Goal: Task Accomplishment & Management: Manage account settings

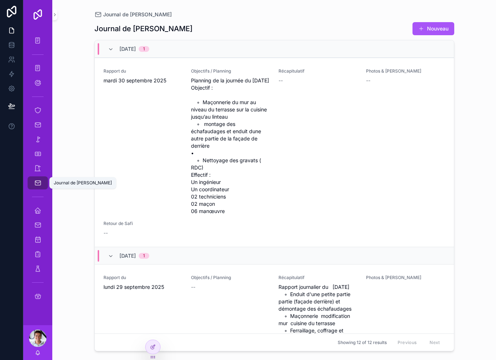
click at [40, 184] on icon "scrollable content" at bounding box center [37, 182] width 7 height 7
click at [43, 181] on div "Journal de [PERSON_NAME]" at bounding box center [38, 183] width 12 height 12
click at [36, 40] on icon "scrollable content" at bounding box center [37, 40] width 7 height 7
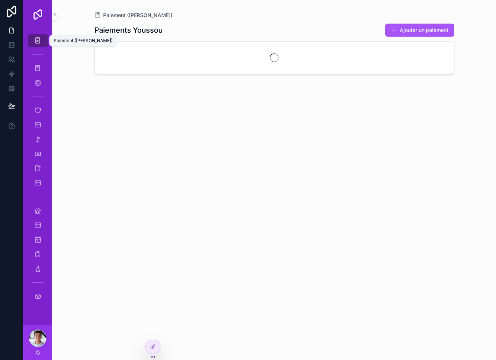
click at [39, 36] on div "Paiement ([PERSON_NAME])" at bounding box center [38, 41] width 12 height 12
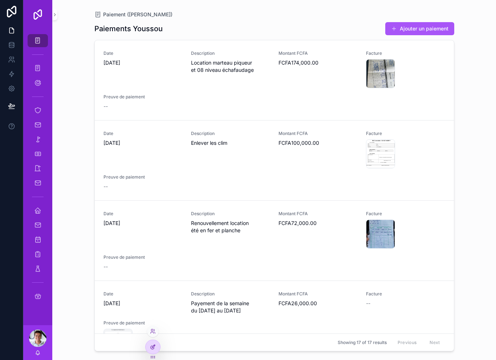
click at [155, 345] on icon at bounding box center [153, 346] width 3 height 3
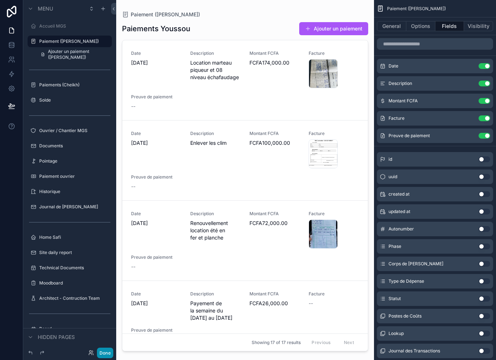
click at [104, 350] on button "Done" at bounding box center [105, 353] width 16 height 11
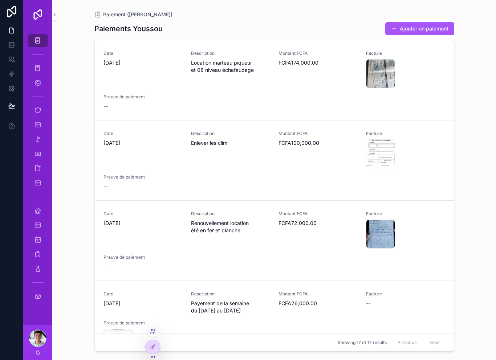
click at [155, 331] on icon at bounding box center [153, 331] width 6 height 6
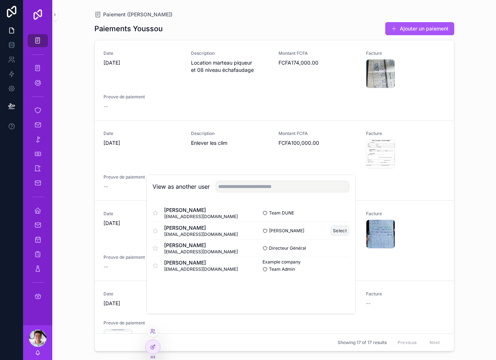
click at [348, 236] on button "Select" at bounding box center [339, 230] width 19 height 11
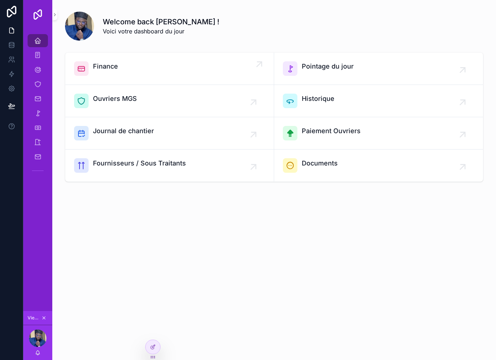
click at [195, 73] on div "Finance" at bounding box center [169, 68] width 191 height 15
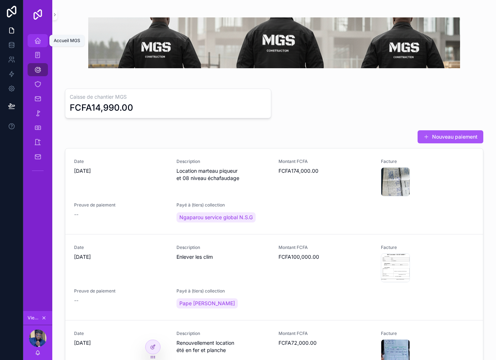
click at [42, 42] on div "Accueil MGS" at bounding box center [38, 41] width 12 height 12
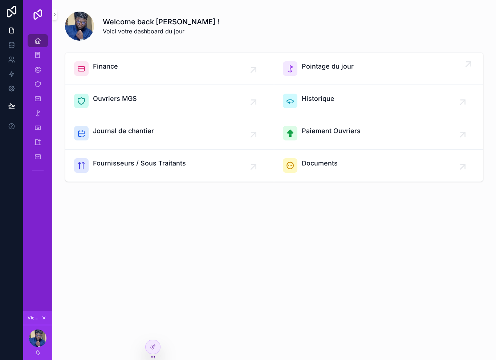
click at [352, 72] on div "Pointage du jour" at bounding box center [327, 68] width 52 height 15
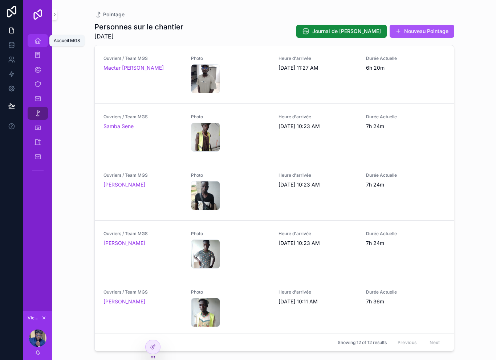
click at [38, 42] on icon "scrollable content" at bounding box center [37, 40] width 7 height 7
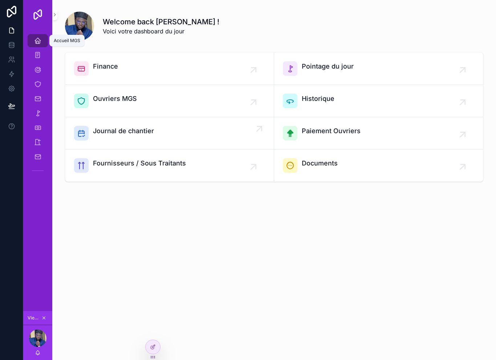
click at [222, 136] on div "Journal de chantier" at bounding box center [169, 133] width 191 height 15
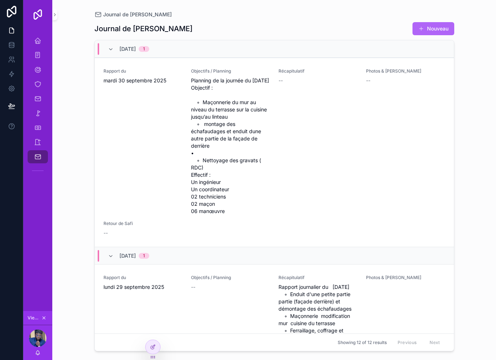
click at [438, 26] on button "Nouveau" at bounding box center [433, 28] width 42 height 13
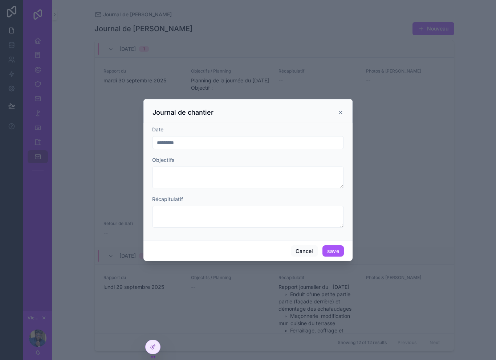
click at [341, 110] on icon "scrollable content" at bounding box center [340, 113] width 6 height 6
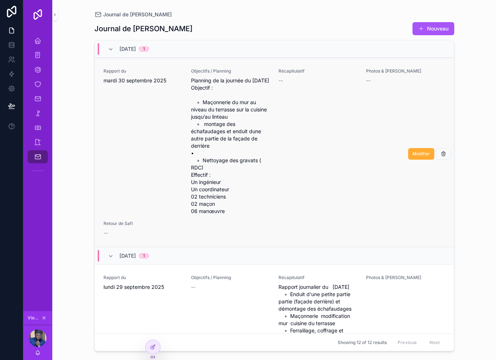
click at [303, 122] on div "Récapitulatif --" at bounding box center [317, 141] width 79 height 147
click at [418, 157] on span "Modifier" at bounding box center [420, 154] width 17 height 6
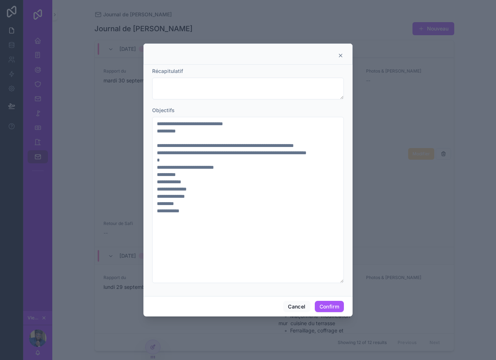
click at [340, 53] on icon at bounding box center [340, 56] width 6 height 6
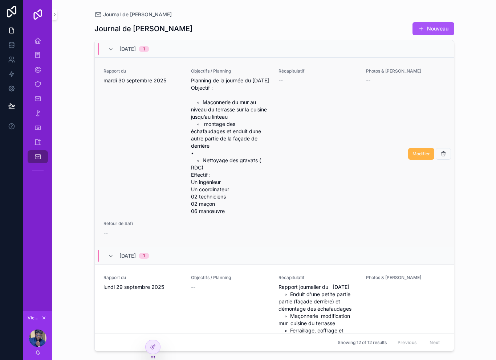
click at [421, 156] on span "Modifier" at bounding box center [420, 154] width 17 height 6
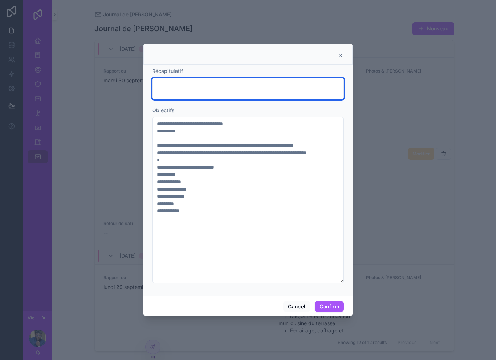
click at [244, 78] on textarea at bounding box center [248, 89] width 192 height 22
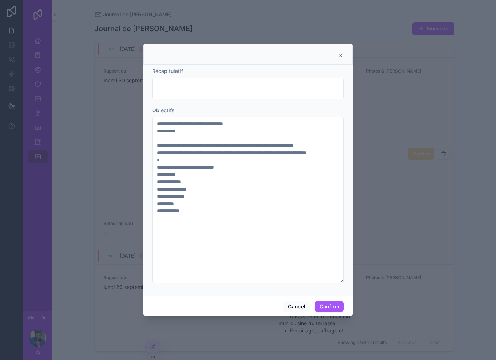
click at [344, 44] on div at bounding box center [247, 54] width 209 height 21
click at [342, 53] on icon at bounding box center [340, 56] width 6 height 6
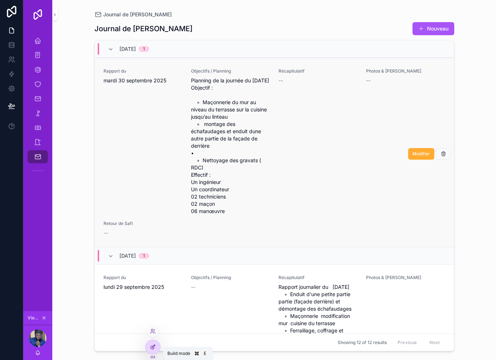
click at [149, 348] on div at bounding box center [152, 347] width 15 height 14
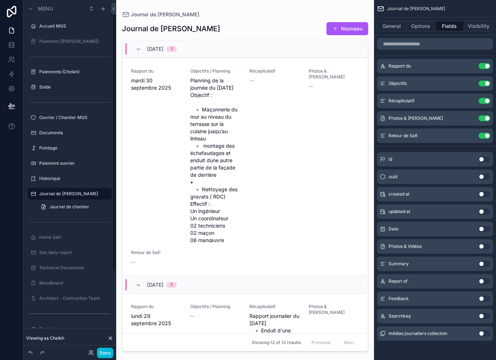
scroll to position [4, 0]
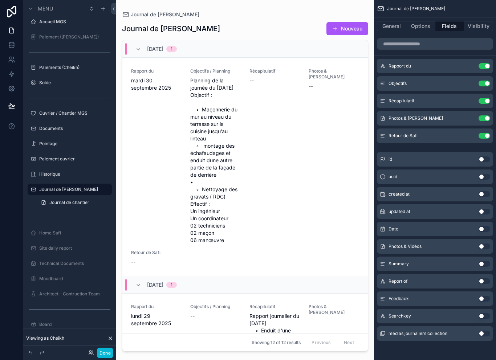
click at [317, 144] on div "scrollable content" at bounding box center [245, 175] width 258 height 351
click at [425, 22] on button "Options" at bounding box center [420, 26] width 29 height 10
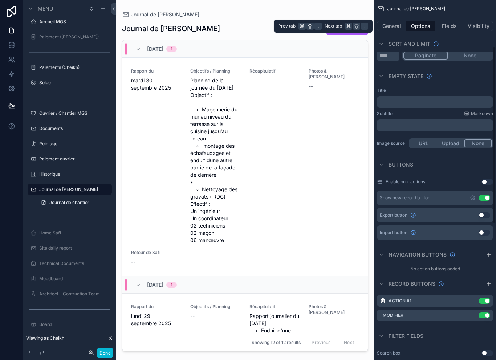
scroll to position [98, 0]
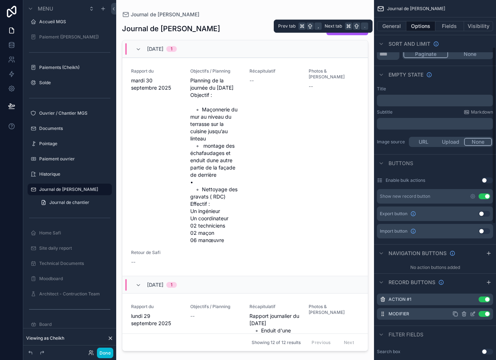
click at [457, 312] on icon "scrollable content" at bounding box center [455, 314] width 6 height 6
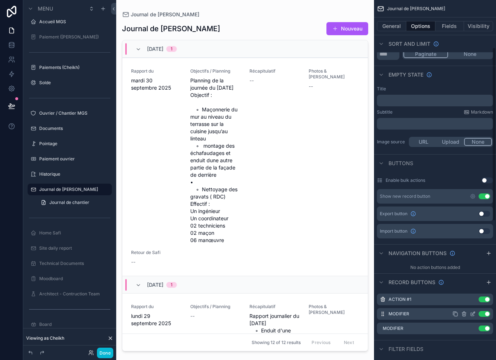
scroll to position [103, 0]
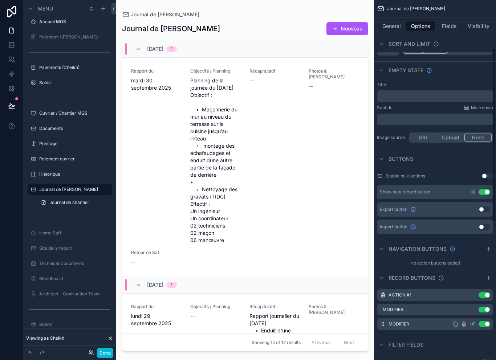
click at [463, 324] on icon "scrollable content" at bounding box center [463, 324] width 0 height 1
click at [473, 304] on icon at bounding box center [475, 301] width 6 height 6
click at [466, 308] on icon "scrollable content" at bounding box center [464, 310] width 6 height 6
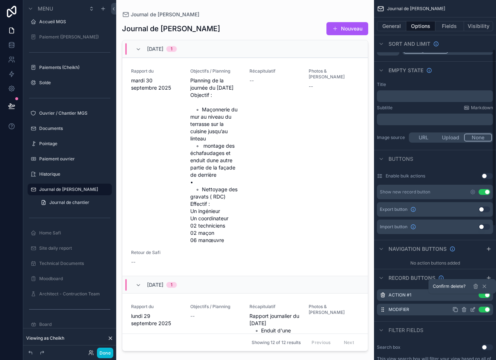
click at [470, 310] on icon "scrollable content" at bounding box center [472, 310] width 6 height 6
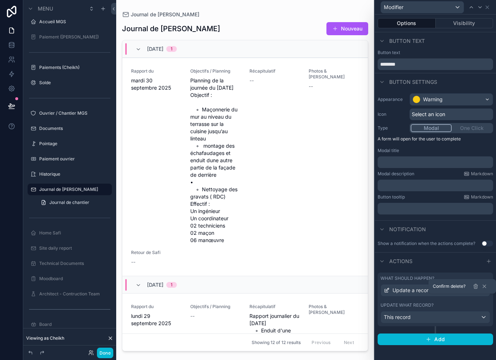
scroll to position [12, 0]
click at [420, 252] on div "Actions" at bounding box center [434, 260] width 121 height 17
click at [463, 222] on div "Notification" at bounding box center [434, 228] width 121 height 17
click at [486, 286] on icon at bounding box center [484, 286] width 6 height 6
click at [108, 354] on button "Done" at bounding box center [105, 353] width 16 height 11
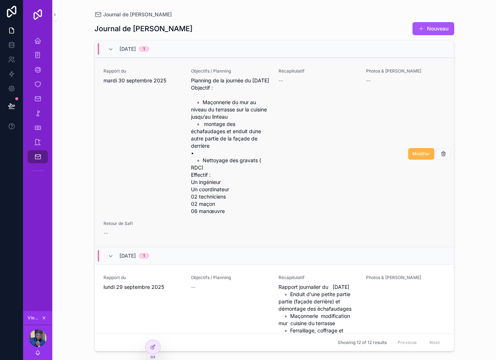
click at [420, 151] on span "Modifier" at bounding box center [420, 154] width 17 height 6
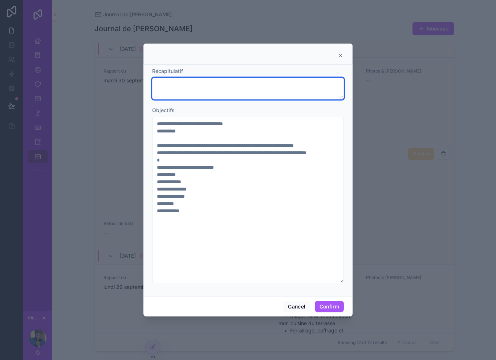
click at [246, 78] on textarea at bounding box center [248, 89] width 192 height 22
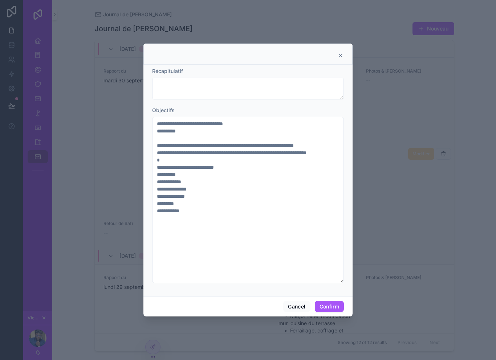
click at [346, 44] on div at bounding box center [247, 54] width 209 height 21
click at [342, 53] on icon at bounding box center [340, 56] width 6 height 6
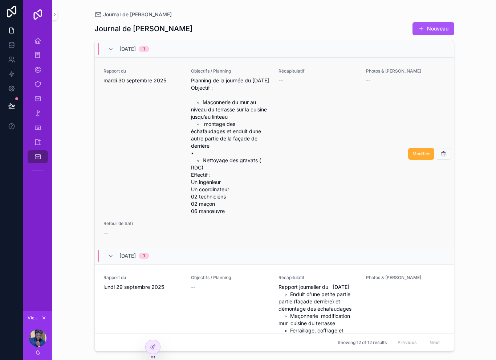
scroll to position [0, 0]
click at [36, 42] on icon "scrollable content" at bounding box center [37, 40] width 7 height 7
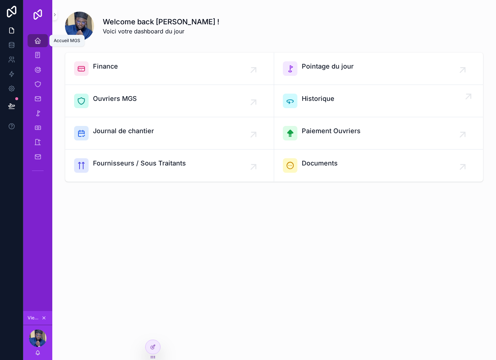
click at [304, 101] on span "Historique" at bounding box center [317, 99] width 33 height 10
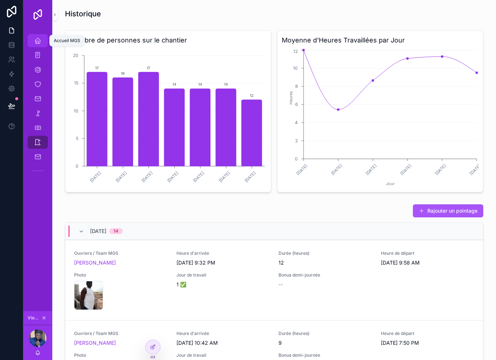
click at [45, 39] on link "Accueil MGS" at bounding box center [38, 40] width 20 height 13
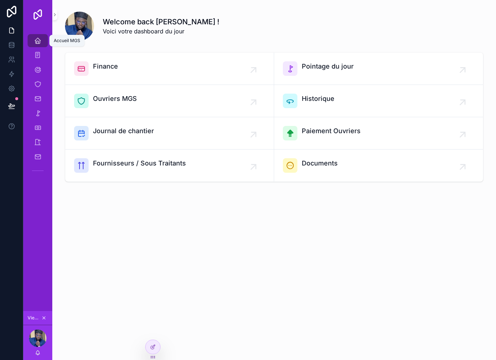
click at [43, 36] on div "Accueil MGS" at bounding box center [38, 41] width 12 height 12
click at [39, 36] on div "Accueil MGS" at bounding box center [38, 41] width 12 height 12
click at [40, 42] on icon "scrollable content" at bounding box center [37, 40] width 7 height 7
click at [99, 71] on span "Finance" at bounding box center [105, 66] width 25 height 10
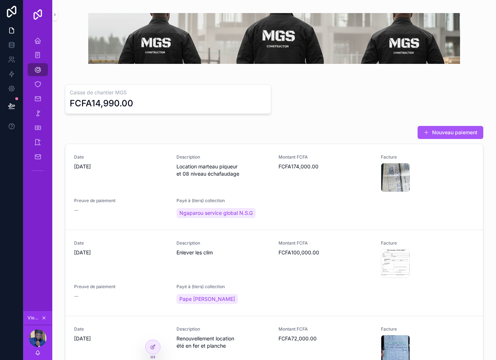
scroll to position [4, 0]
click at [40, 71] on icon "scrollable content" at bounding box center [37, 69] width 7 height 7
click at [84, 132] on div "Nouveau paiement" at bounding box center [274, 133] width 418 height 14
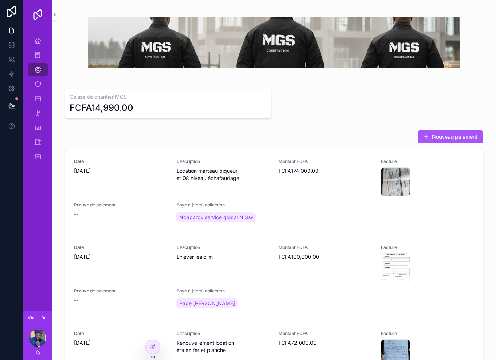
scroll to position [0, 0]
click at [35, 82] on icon "scrollable content" at bounding box center [37, 84] width 7 height 7
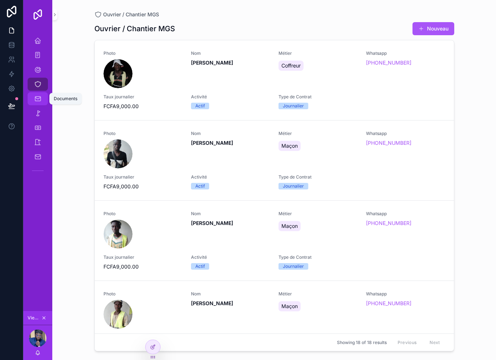
click at [33, 98] on div "Documents" at bounding box center [38, 99] width 12 height 12
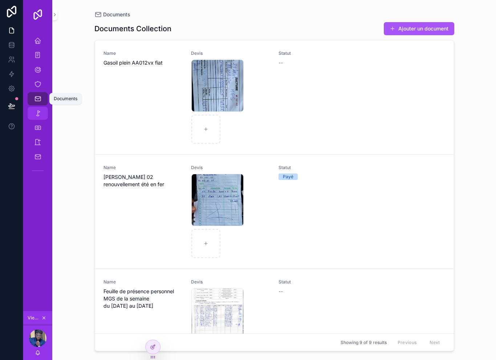
click at [38, 119] on div "Pointage" at bounding box center [38, 113] width 12 height 12
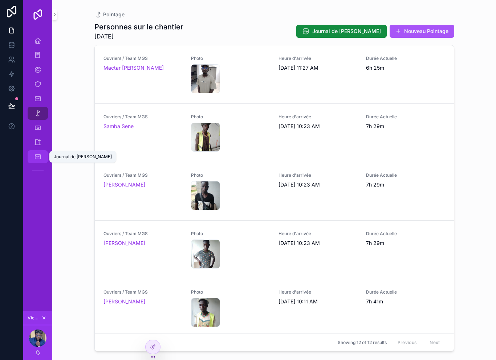
click at [33, 154] on div "Journal de [PERSON_NAME]" at bounding box center [38, 157] width 12 height 12
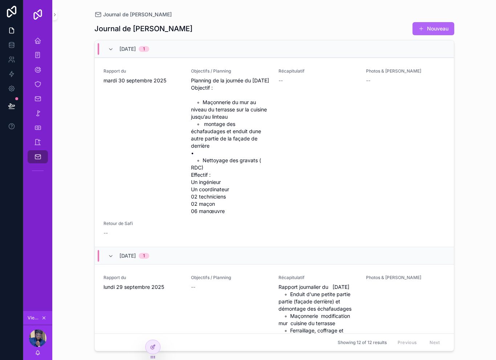
click at [439, 26] on button "Nouveau" at bounding box center [433, 28] width 42 height 13
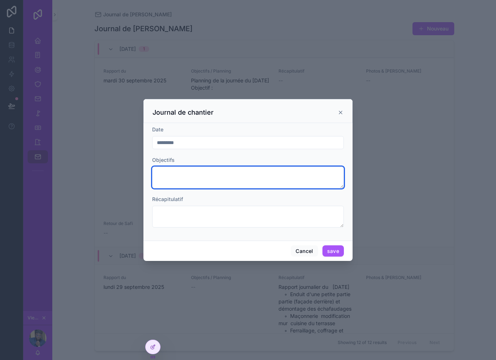
click at [235, 167] on textarea "scrollable content" at bounding box center [248, 178] width 192 height 22
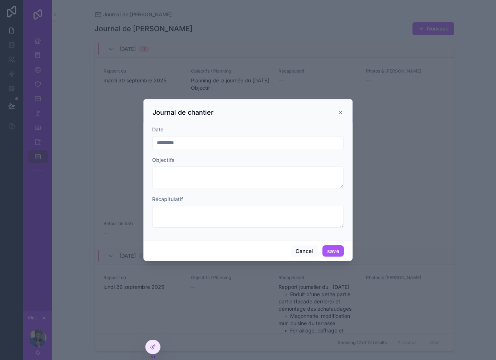
click at [343, 110] on icon "scrollable content" at bounding box center [340, 113] width 6 height 6
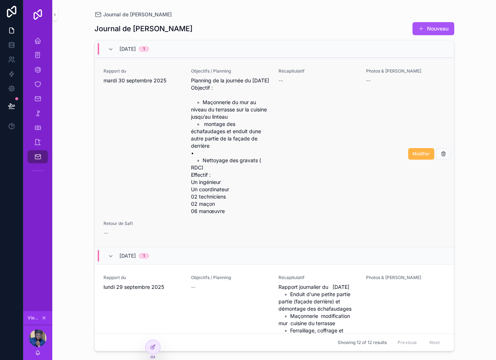
click at [425, 153] on button "Modifier" at bounding box center [421, 154] width 26 height 12
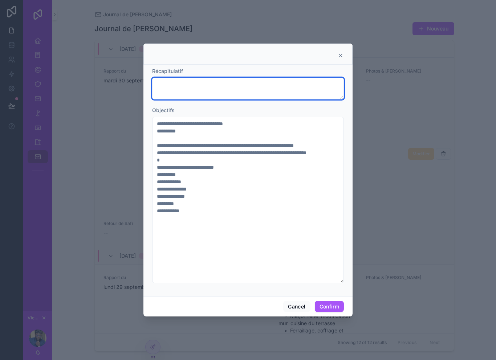
click at [223, 81] on textarea at bounding box center [248, 89] width 192 height 22
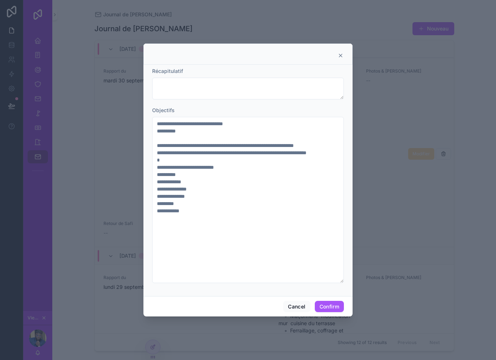
click at [342, 53] on icon at bounding box center [340, 56] width 6 height 6
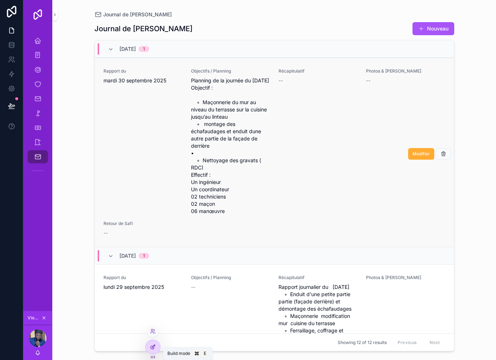
click at [158, 344] on div at bounding box center [152, 347] width 15 height 14
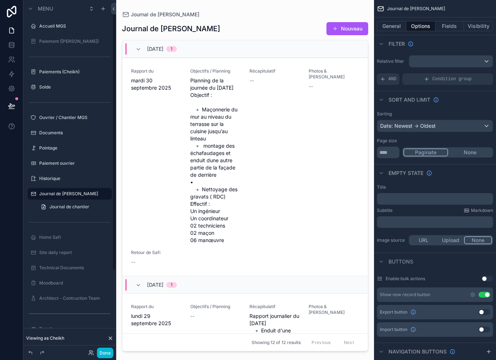
scroll to position [4, 0]
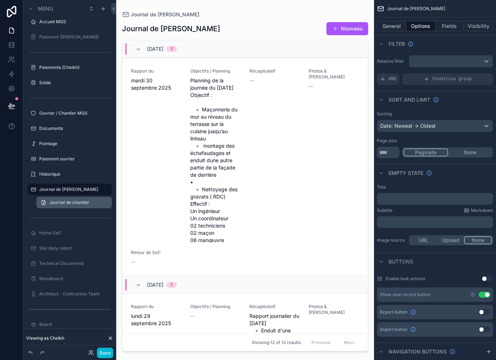
click at [72, 197] on link "Journal de chantier" at bounding box center [73, 203] width 75 height 12
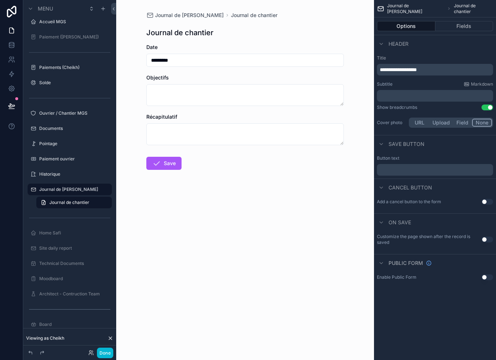
click at [464, 17] on div "Options Fields" at bounding box center [435, 25] width 122 height 17
click at [468, 25] on button "Fields" at bounding box center [464, 26] width 58 height 10
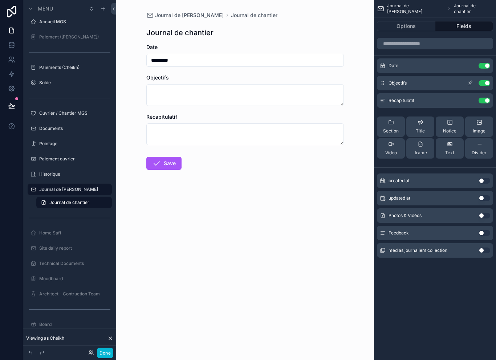
click at [467, 81] on icon "scrollable content" at bounding box center [470, 83] width 6 height 6
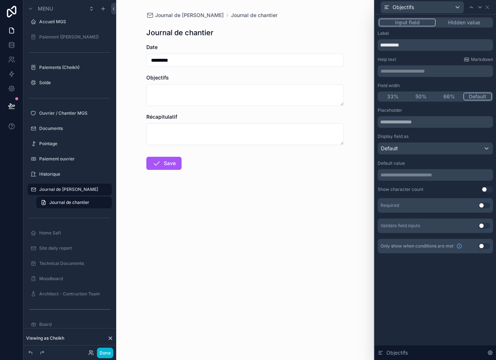
click at [481, 246] on button "Use setting" at bounding box center [484, 246] width 12 height 6
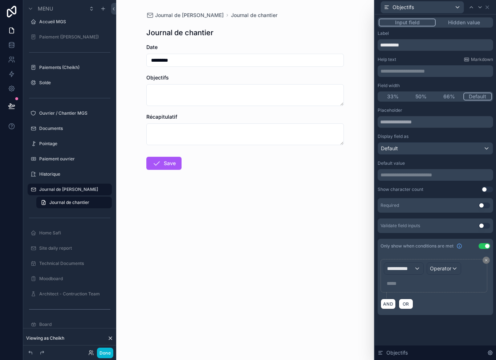
click at [410, 269] on span "**********" at bounding box center [400, 268] width 27 height 7
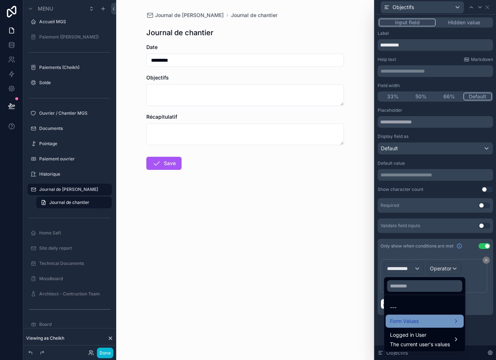
click at [442, 320] on div "Form Values" at bounding box center [424, 321] width 69 height 9
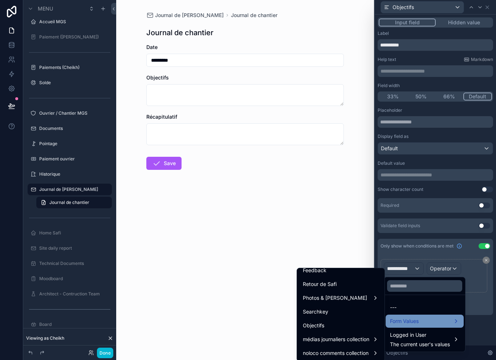
scroll to position [144, 0]
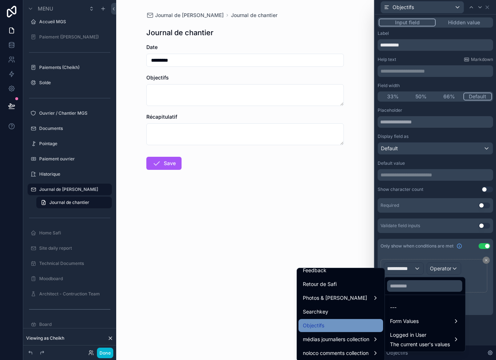
click at [343, 324] on div "Objectifs" at bounding box center [341, 325] width 76 height 9
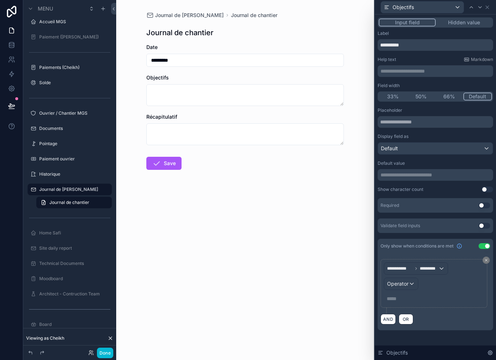
click at [407, 282] on span "Operator" at bounding box center [397, 283] width 21 height 6
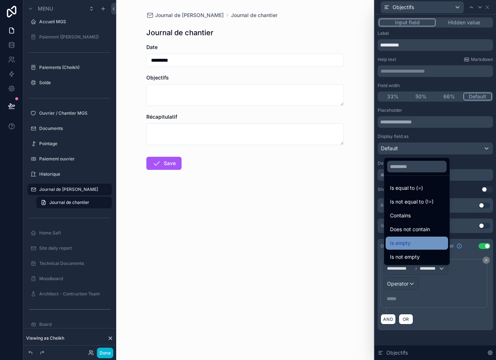
click at [426, 247] on div "Is empty" at bounding box center [417, 243] width 54 height 9
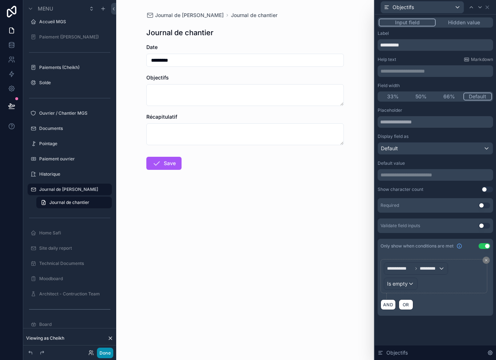
click at [108, 355] on button "Done" at bounding box center [105, 353] width 16 height 11
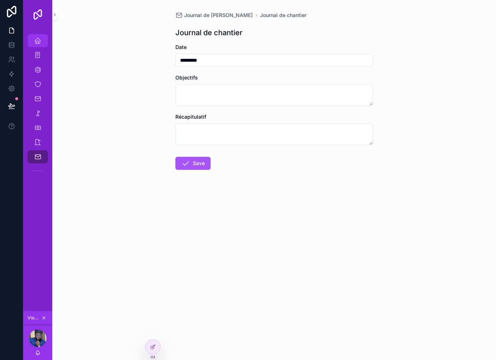
click at [40, 37] on icon "scrollable content" at bounding box center [37, 40] width 7 height 7
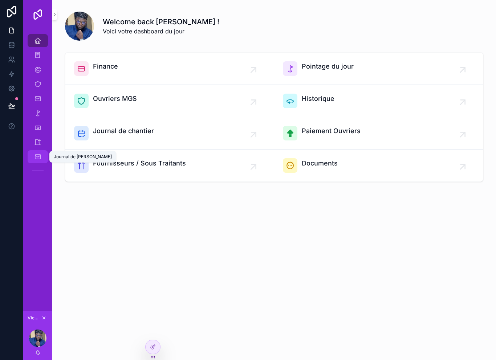
click at [39, 157] on icon "scrollable content" at bounding box center [37, 156] width 7 height 7
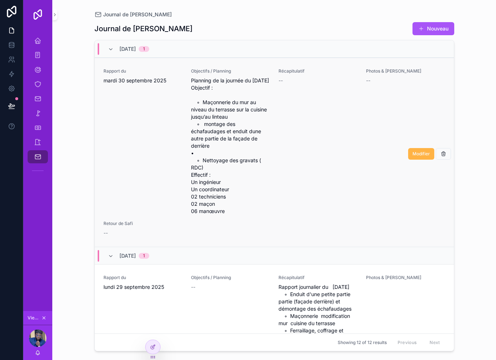
click at [417, 153] on span "Modifier" at bounding box center [420, 154] width 17 height 6
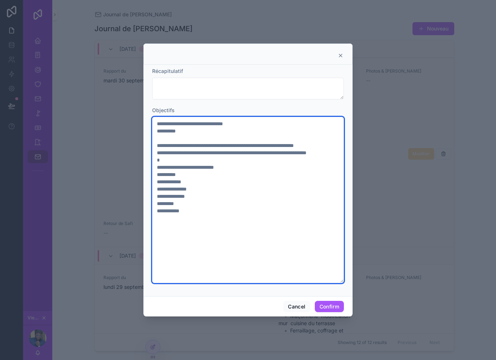
click at [269, 117] on textarea "**********" at bounding box center [248, 200] width 192 height 166
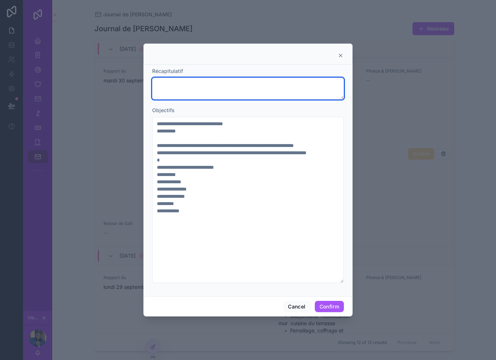
click at [311, 82] on textarea at bounding box center [248, 89] width 192 height 22
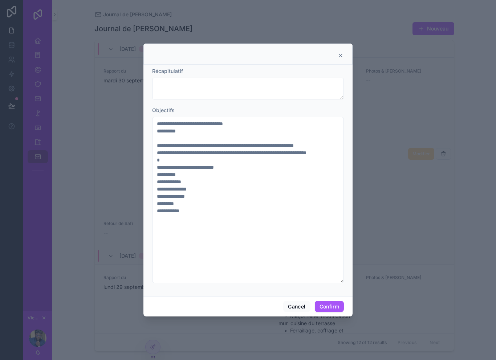
click at [342, 53] on icon at bounding box center [340, 56] width 6 height 6
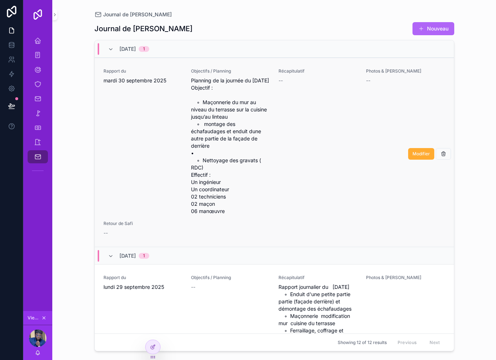
click at [434, 28] on button "Nouveau" at bounding box center [433, 28] width 42 height 13
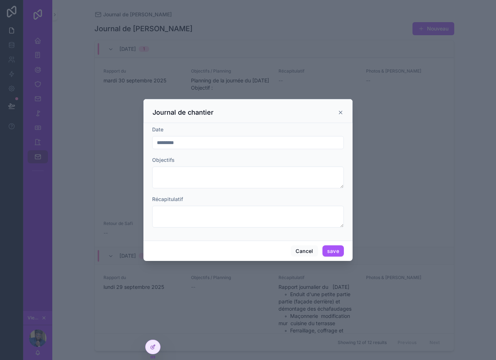
click at [338, 110] on icon "scrollable content" at bounding box center [340, 113] width 6 height 6
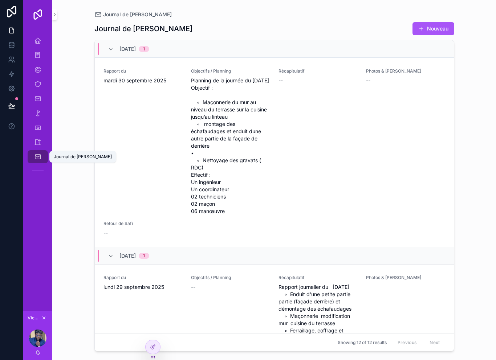
click at [36, 157] on icon "scrollable content" at bounding box center [37, 156] width 7 height 7
click at [153, 349] on icon at bounding box center [152, 347] width 3 height 3
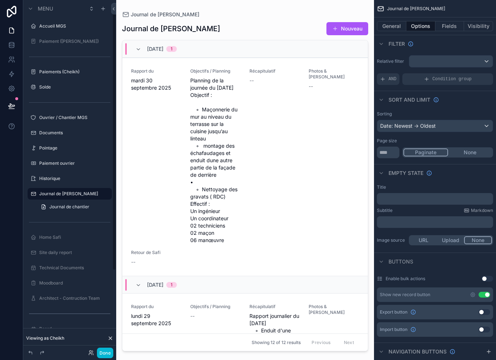
scroll to position [4, 0]
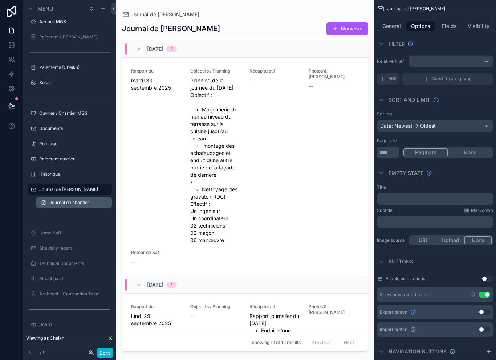
click at [74, 206] on link "Journal de chantier" at bounding box center [73, 203] width 75 height 12
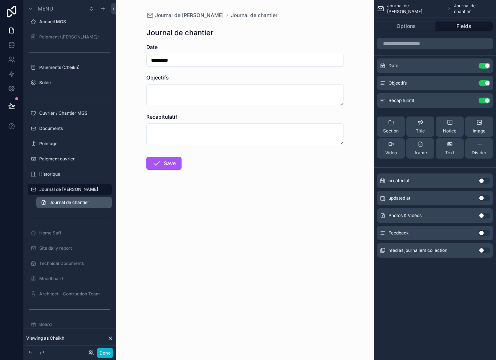
click at [78, 205] on link "Journal de chantier" at bounding box center [73, 203] width 75 height 12
click at [467, 83] on icon "scrollable content" at bounding box center [470, 83] width 6 height 6
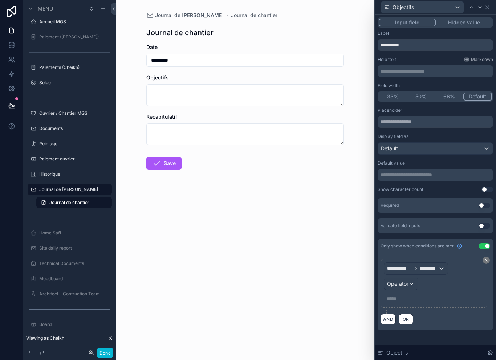
click at [413, 282] on div "Operator" at bounding box center [401, 284] width 34 height 12
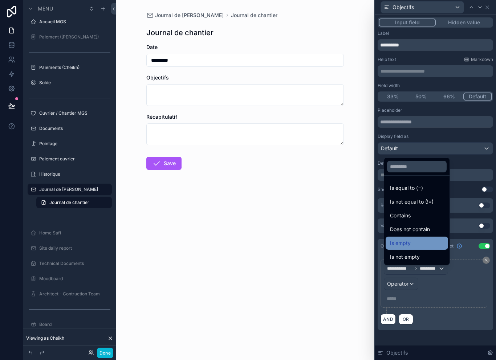
click at [425, 247] on div "Is empty" at bounding box center [417, 243] width 54 height 9
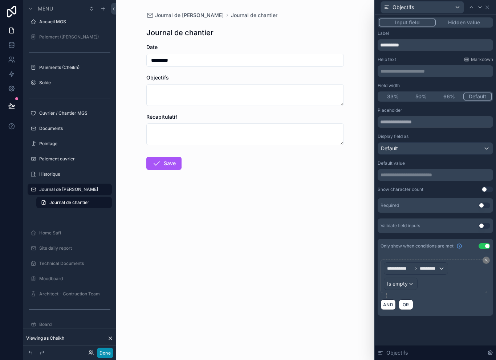
click at [108, 349] on button "Done" at bounding box center [105, 353] width 16 height 11
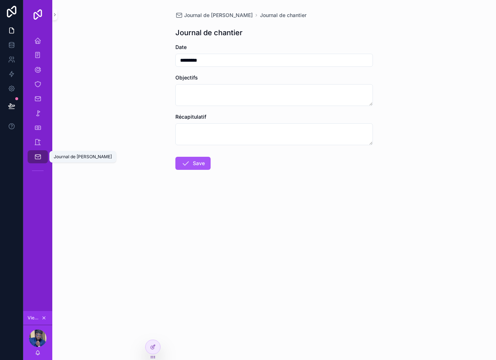
click at [41, 156] on div "Journal de [PERSON_NAME]" at bounding box center [38, 157] width 12 height 12
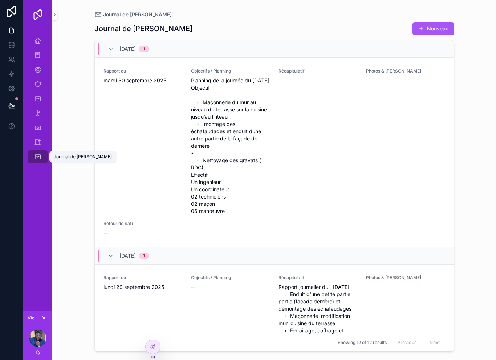
click at [41, 157] on div "Journal de [PERSON_NAME]" at bounding box center [38, 157] width 12 height 12
click at [427, 28] on button "Nouveau" at bounding box center [433, 28] width 42 height 13
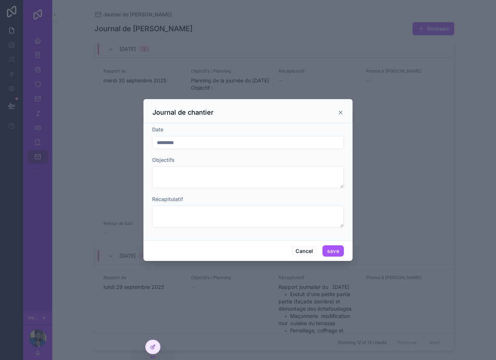
click at [347, 99] on div "Journal de chantier" at bounding box center [247, 111] width 209 height 24
click at [340, 110] on icon "scrollable content" at bounding box center [340, 113] width 6 height 6
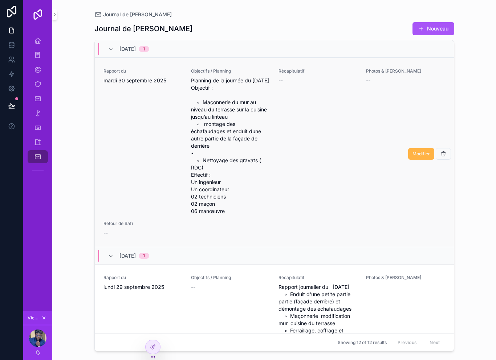
click at [421, 157] on span "Modifier" at bounding box center [420, 154] width 17 height 6
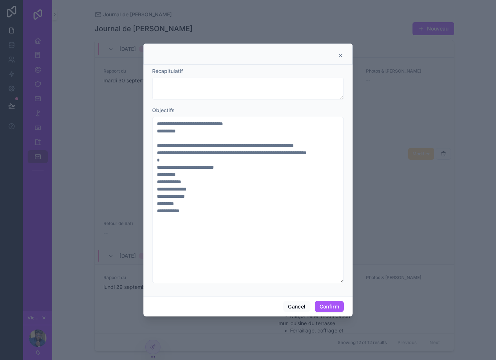
click at [340, 53] on icon at bounding box center [340, 56] width 6 height 6
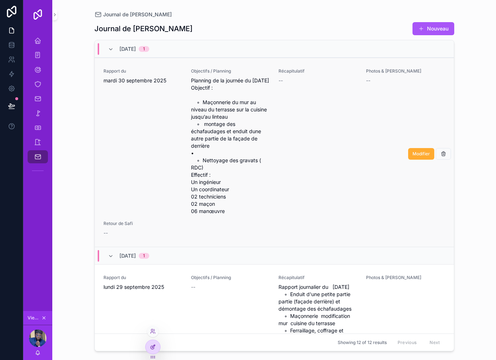
click at [158, 349] on div at bounding box center [152, 347] width 15 height 14
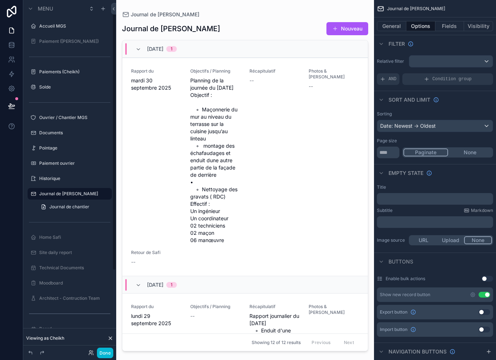
scroll to position [4, 0]
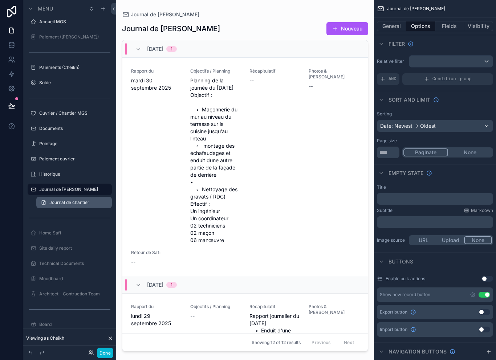
click at [83, 200] on span "Journal de chantier" at bounding box center [69, 203] width 40 height 6
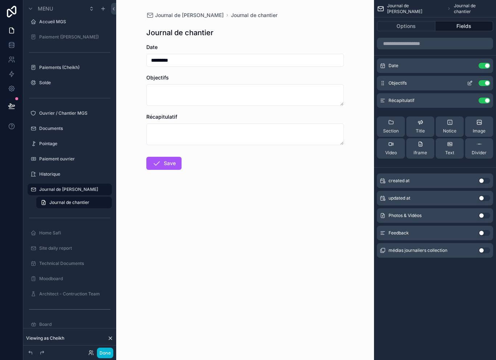
click at [466, 81] on button "scrollable content" at bounding box center [470, 83] width 12 height 6
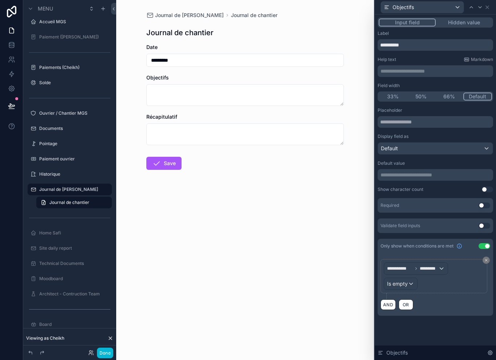
click at [437, 148] on div "Default" at bounding box center [435, 149] width 115 height 12
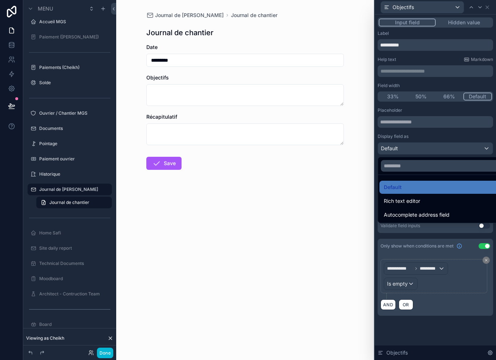
click at [454, 136] on div at bounding box center [434, 180] width 121 height 360
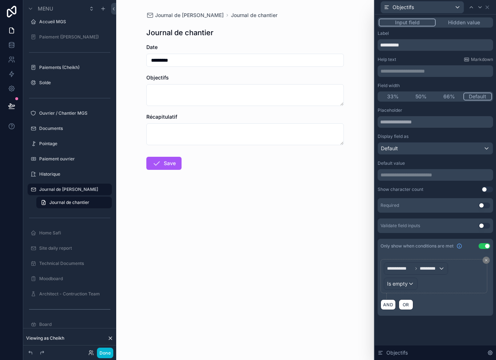
click at [494, 1] on div "Objectifs" at bounding box center [434, 7] width 121 height 15
click at [492, 3] on div "Objectifs" at bounding box center [434, 7] width 115 height 14
click at [486, 4] on icon at bounding box center [487, 7] width 6 height 6
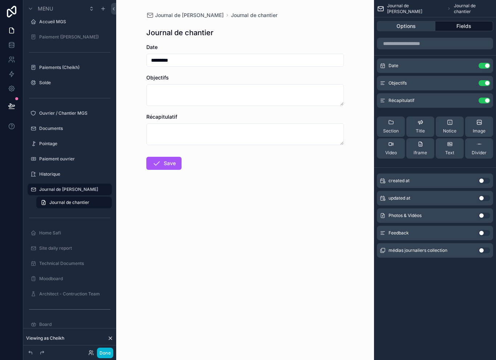
click at [414, 29] on button "Options" at bounding box center [406, 26] width 58 height 10
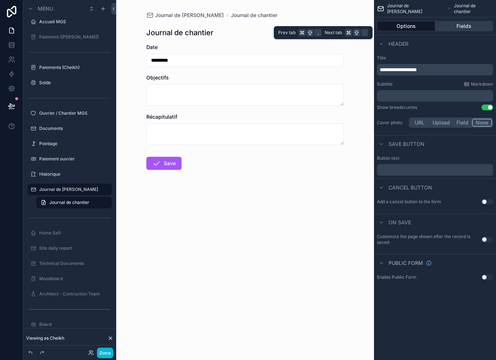
click at [474, 21] on button "Fields" at bounding box center [464, 26] width 58 height 10
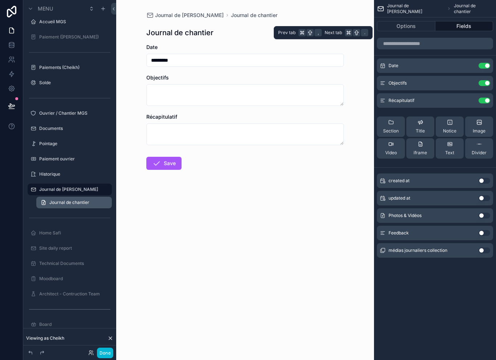
click at [80, 206] on link "Journal de chantier" at bounding box center [73, 203] width 75 height 12
click at [92, 205] on link "Journal de chantier" at bounding box center [73, 203] width 75 height 12
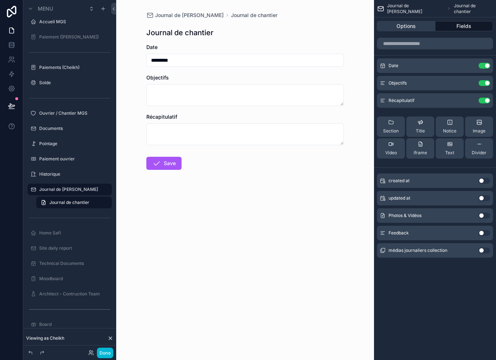
click at [416, 21] on button "Options" at bounding box center [406, 26] width 58 height 10
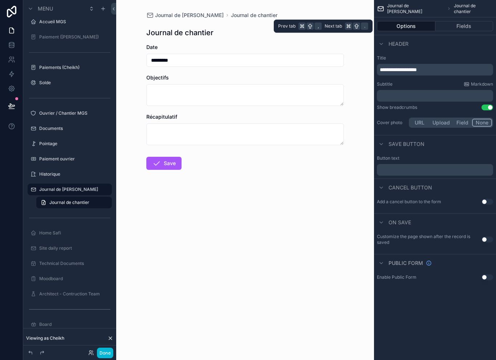
scroll to position [7, 0]
click at [339, 183] on form "Date ********* Objectifs Récapitulatif Save" at bounding box center [244, 130] width 197 height 173
click at [326, 200] on form "Date ********* Objectifs Récapitulatif Save" at bounding box center [244, 130] width 197 height 173
click at [323, 205] on form "Date ********* Objectifs Récapitulatif Save" at bounding box center [244, 130] width 197 height 173
click at [107, 353] on button "Done" at bounding box center [105, 353] width 16 height 11
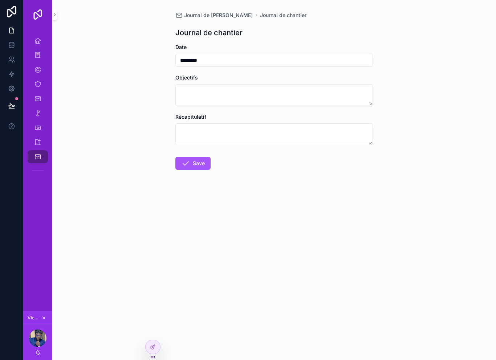
click at [149, 339] on div "Journal de Chantier Journal de chantier Journal de chantier Date ********* Obje…" at bounding box center [273, 180] width 443 height 360
click at [37, 160] on span "scrollable content" at bounding box center [37, 156] width 7 height 7
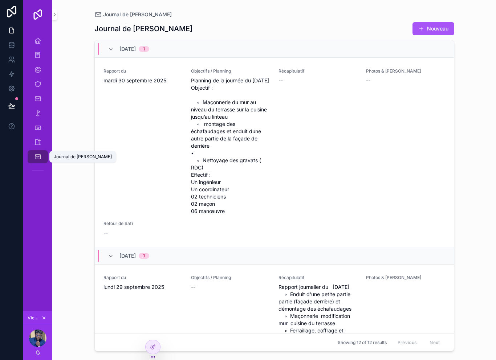
click at [35, 159] on icon "scrollable content" at bounding box center [37, 156] width 7 height 7
click at [156, 345] on div at bounding box center [152, 347] width 15 height 14
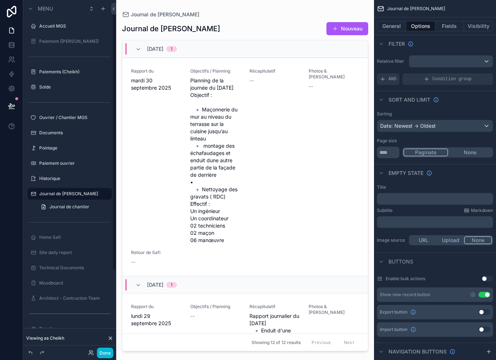
scroll to position [4, 0]
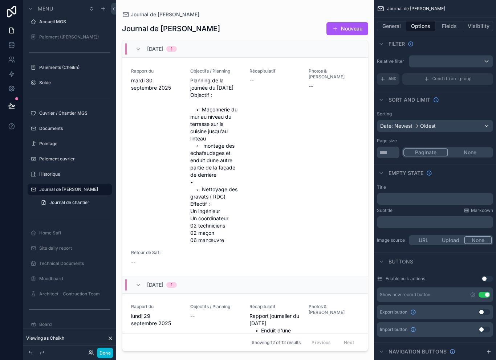
click at [280, 128] on div "scrollable content" at bounding box center [245, 175] width 258 height 351
click at [398, 28] on button "General" at bounding box center [391, 26] width 29 height 10
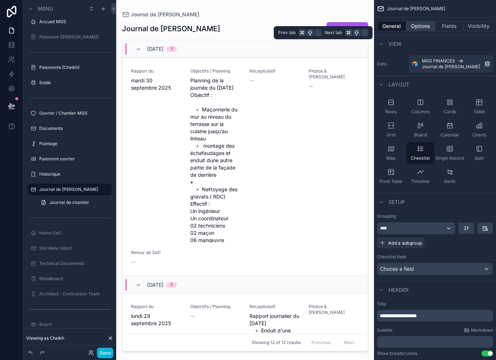
click at [418, 28] on button "Options" at bounding box center [420, 26] width 29 height 10
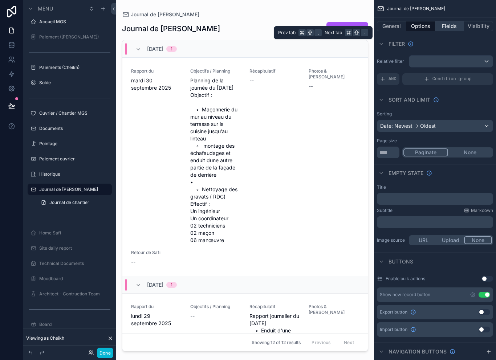
click at [448, 25] on button "Fields" at bounding box center [449, 26] width 29 height 10
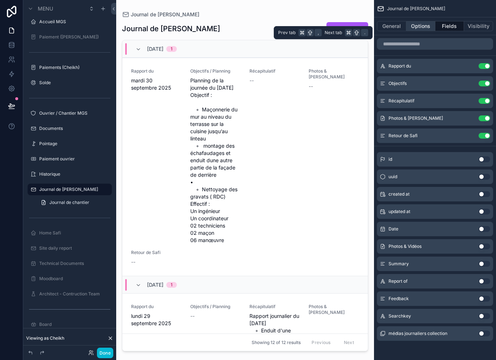
click at [420, 22] on button "Options" at bounding box center [420, 26] width 29 height 10
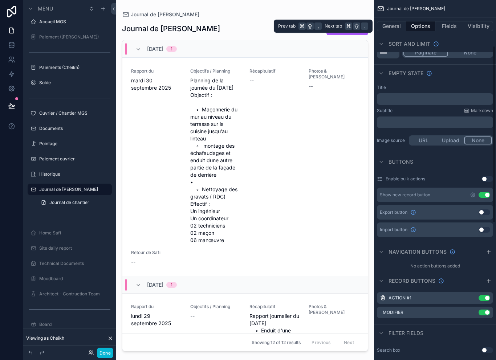
scroll to position [100, 0]
click at [471, 311] on icon "scrollable content" at bounding box center [472, 312] width 6 height 6
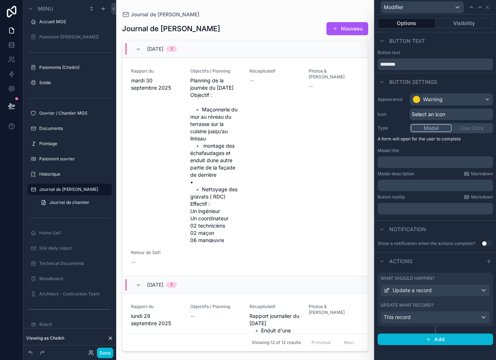
click at [474, 127] on div "Modal One Click" at bounding box center [450, 128] width 83 height 10
click at [465, 130] on div "Modal One Click" at bounding box center [450, 128] width 83 height 10
click at [464, 130] on div "Modal One Click" at bounding box center [450, 128] width 83 height 10
click at [476, 127] on div "Modal One Click" at bounding box center [450, 128] width 83 height 10
click at [443, 127] on button "Modal" at bounding box center [430, 128] width 41 height 8
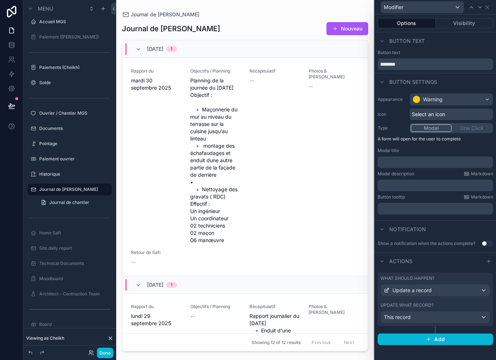
click at [491, 5] on div "Modifier" at bounding box center [434, 7] width 115 height 14
click at [487, 5] on icon at bounding box center [487, 7] width 6 height 6
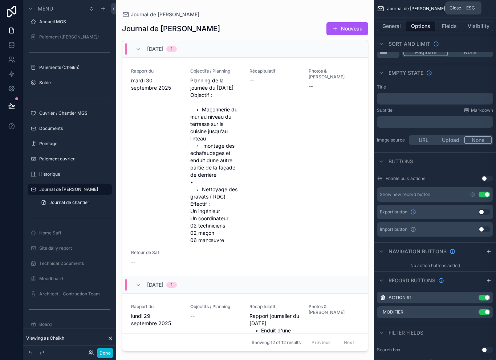
click at [487, 4] on div "Journal de [PERSON_NAME]" at bounding box center [435, 8] width 122 height 17
click at [466, 310] on icon "scrollable content" at bounding box center [464, 312] width 6 height 6
click at [470, 312] on icon "scrollable content" at bounding box center [472, 312] width 6 height 6
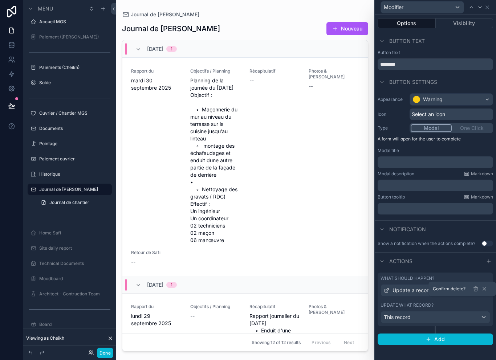
click at [398, 295] on button "Update a record" at bounding box center [435, 290] width 110 height 12
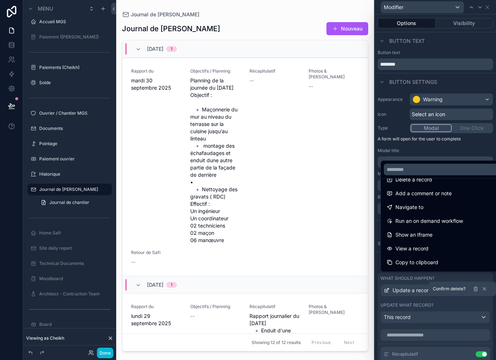
scroll to position [38, 0]
click at [398, 214] on div "Navigate to" at bounding box center [443, 207] width 123 height 13
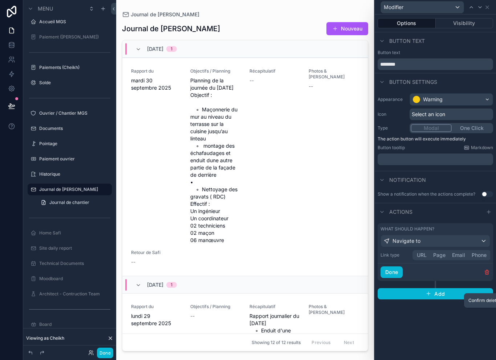
click at [439, 257] on button "Page" at bounding box center [439, 255] width 19 height 8
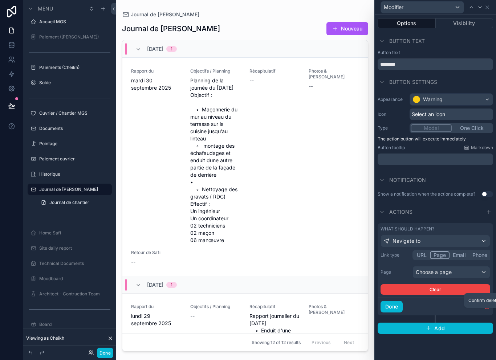
click at [437, 271] on div "Choose a page" at bounding box center [451, 272] width 77 height 12
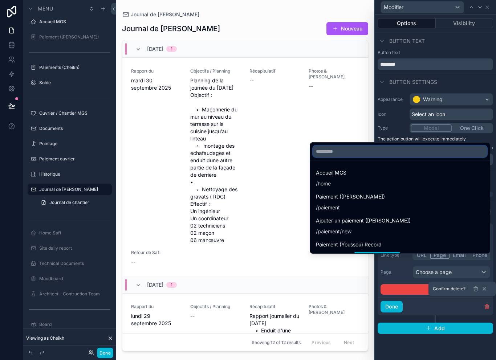
click at [352, 156] on input "text" at bounding box center [400, 151] width 174 height 12
click at [379, 157] on input "text" at bounding box center [400, 151] width 174 height 12
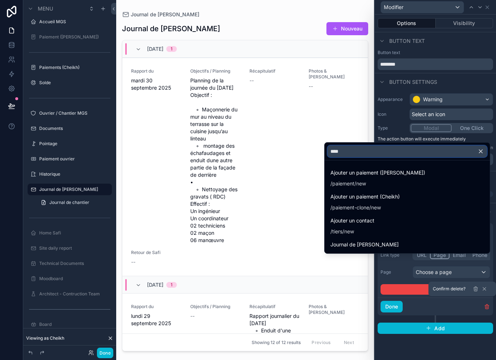
type input "*****"
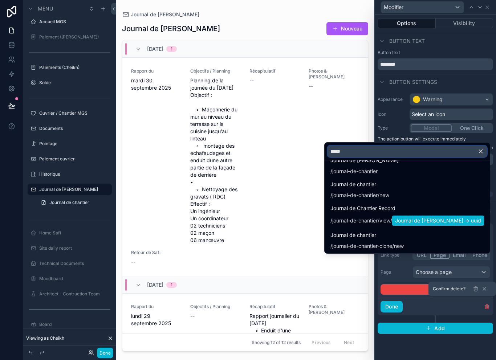
scroll to position [12, 0]
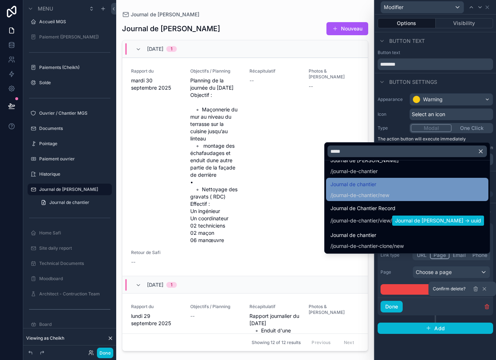
click at [437, 198] on div "Journal de chantier / journal-de-chantier /new" at bounding box center [406, 189] width 153 height 19
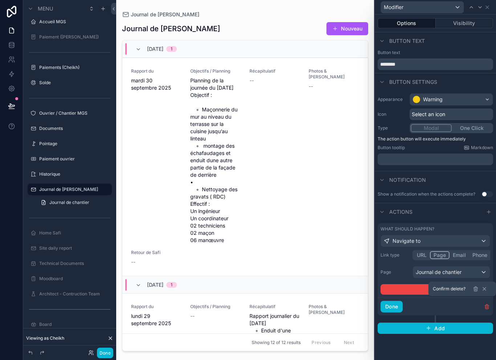
scroll to position [12, 0]
click at [478, 266] on div "Journal de chantier" at bounding box center [451, 272] width 77 height 12
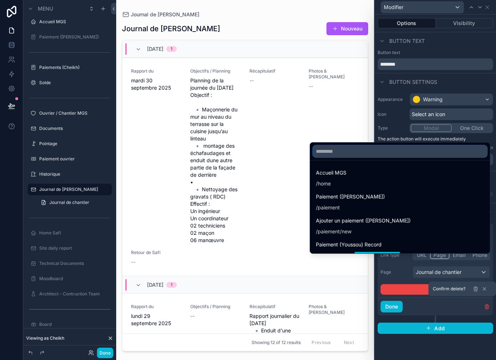
click at [364, 151] on input "text" at bounding box center [400, 151] width 174 height 12
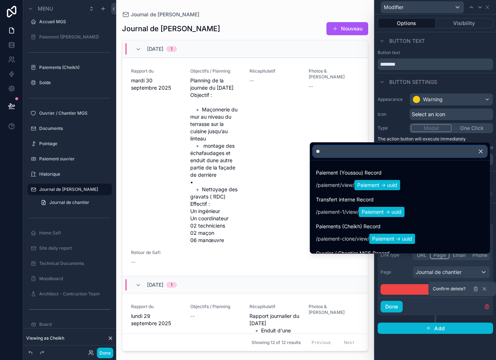
type input "*"
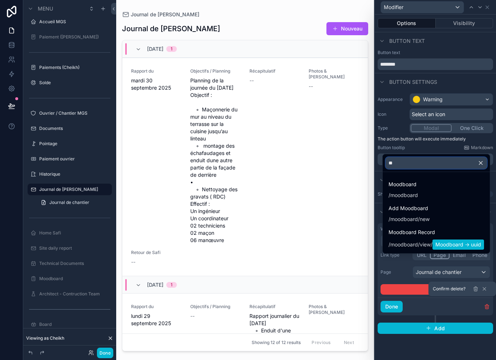
type input "*"
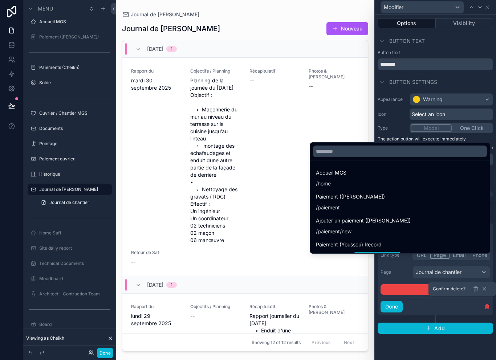
click at [422, 274] on div at bounding box center [434, 180] width 121 height 360
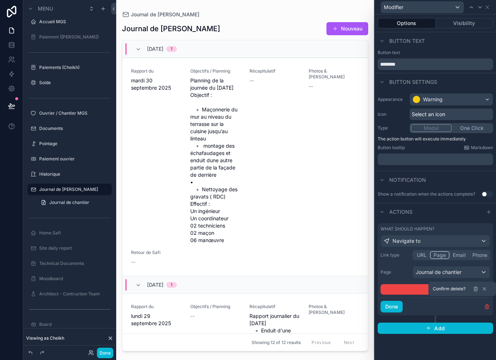
click at [435, 266] on div "Journal de chantier" at bounding box center [451, 272] width 77 height 12
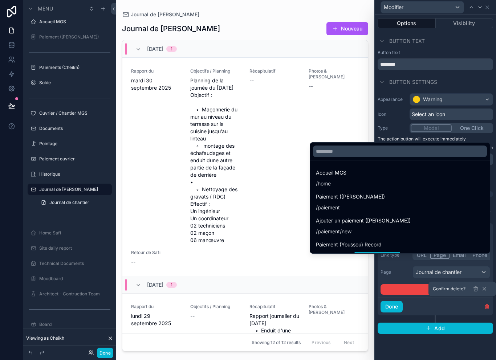
click at [415, 270] on div at bounding box center [434, 180] width 121 height 360
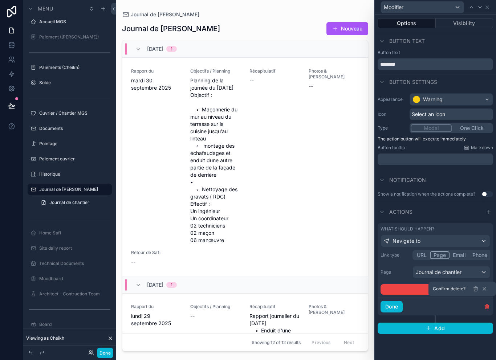
click at [426, 251] on button "URL" at bounding box center [421, 255] width 16 height 8
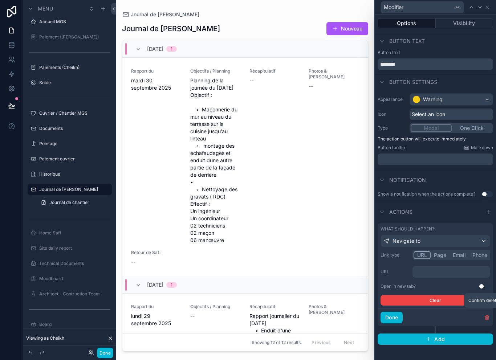
scroll to position [1, 0]
click at [444, 257] on button "Page" at bounding box center [439, 255] width 19 height 8
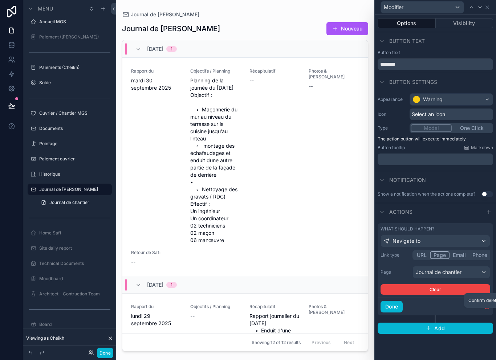
click at [477, 241] on div "Navigate to" at bounding box center [435, 241] width 109 height 12
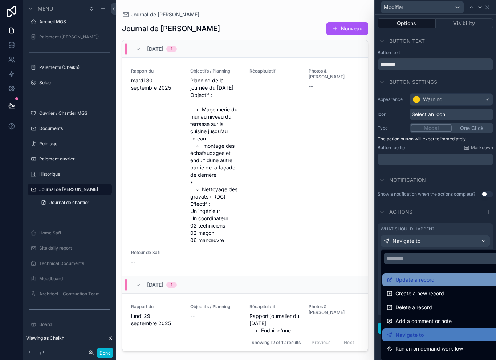
click at [450, 278] on div "Update a record" at bounding box center [443, 279] width 114 height 9
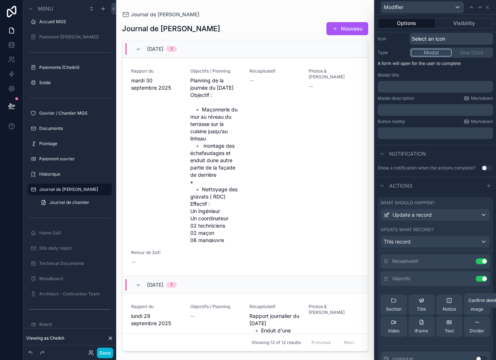
scroll to position [19, 0]
click at [482, 278] on button "Use setting" at bounding box center [481, 277] width 12 height 6
click at [485, 8] on icon at bounding box center [487, 7] width 6 height 6
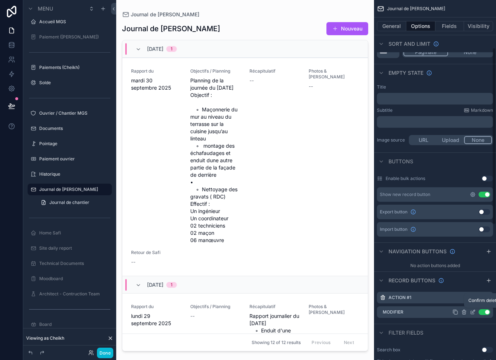
click at [469, 195] on icon "scrollable content" at bounding box center [472, 195] width 6 height 6
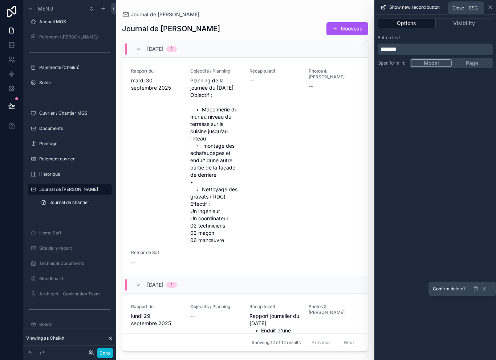
click at [489, 6] on icon at bounding box center [490, 7] width 6 height 6
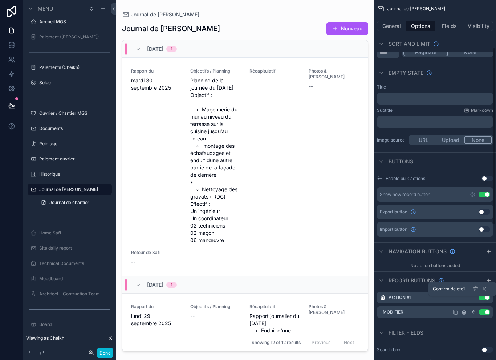
click at [487, 8] on div "Journal de [PERSON_NAME]" at bounding box center [435, 8] width 122 height 17
click at [110, 356] on button "Done" at bounding box center [105, 353] width 16 height 11
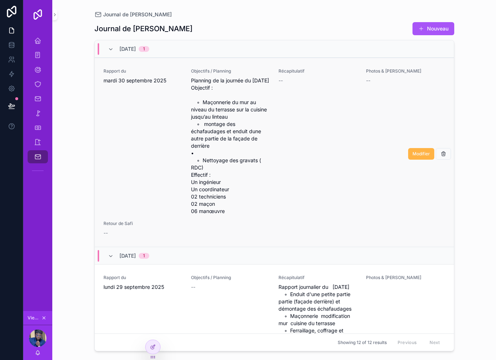
click at [423, 157] on span "Modifier" at bounding box center [420, 154] width 17 height 6
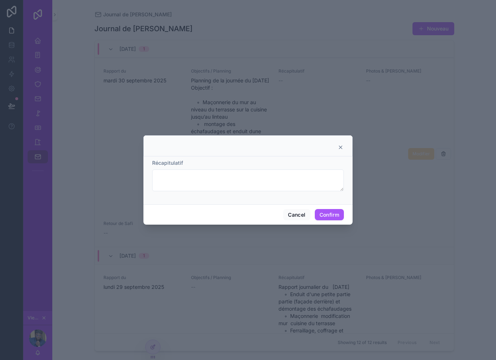
click at [342, 144] on icon at bounding box center [340, 147] width 6 height 6
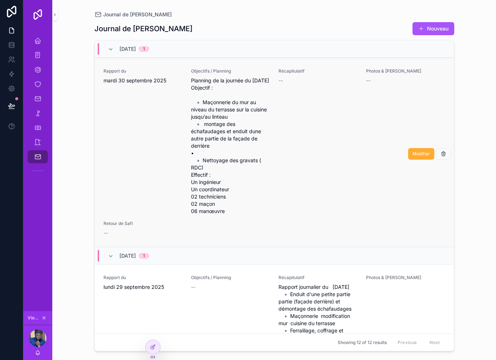
click at [340, 130] on div "Récapitulatif --" at bounding box center [317, 141] width 79 height 147
click at [155, 346] on icon at bounding box center [153, 347] width 6 height 6
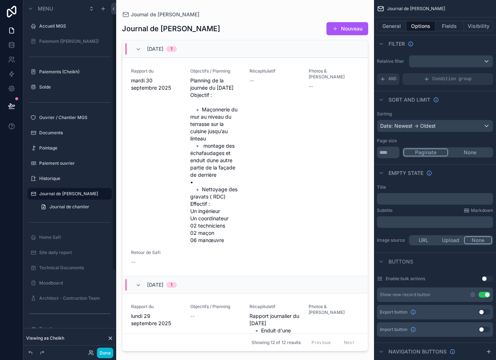
scroll to position [4, 0]
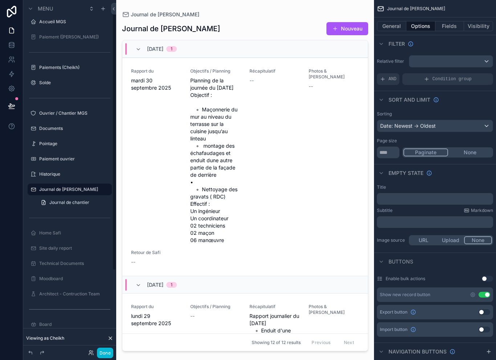
click at [305, 89] on div "scrollable content" at bounding box center [245, 175] width 258 height 351
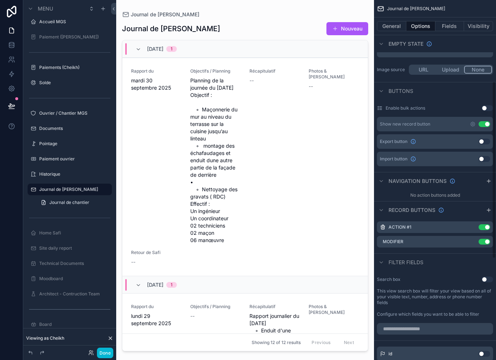
scroll to position [167, 0]
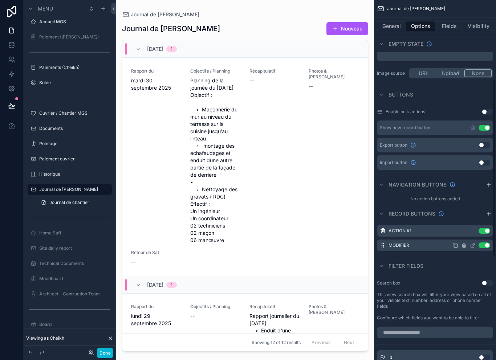
click at [471, 243] on icon "scrollable content" at bounding box center [472, 245] width 6 height 6
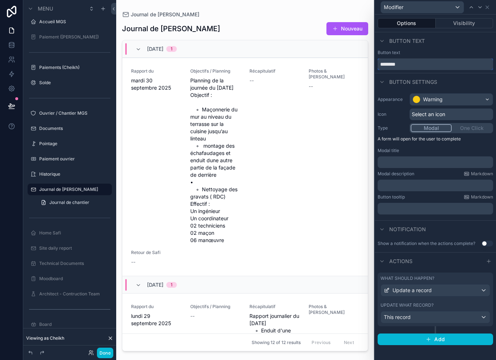
click at [448, 66] on input "********" at bounding box center [434, 64] width 115 height 12
type input "*"
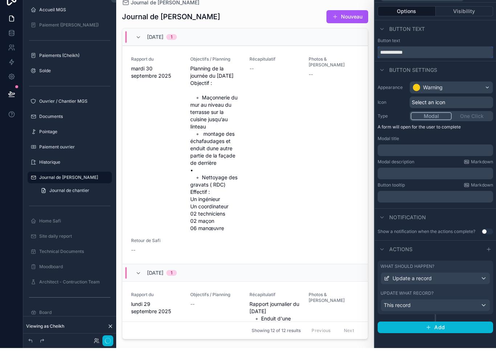
type input "**********"
click at [110, 348] on button "Done" at bounding box center [105, 353] width 16 height 11
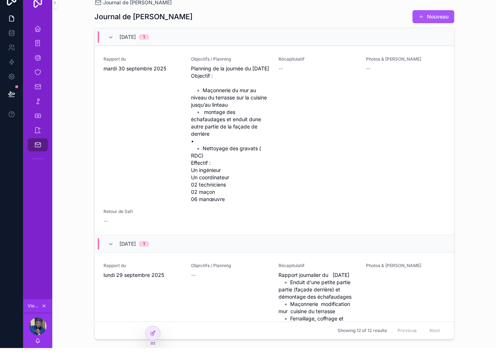
scroll to position [12, 0]
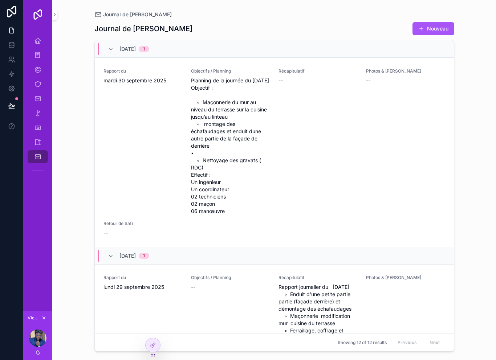
click at [108, 355] on div "Journal de Chantier Journal de Chantier Nouveau 9/30/2025 1 Rapport du mardi 30…" at bounding box center [273, 180] width 443 height 360
click at [415, 151] on span "Récapitulatif" at bounding box center [416, 154] width 26 height 6
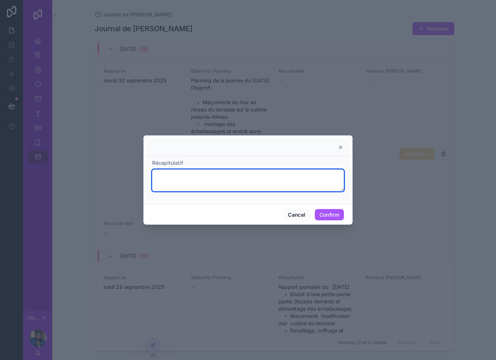
click at [301, 169] on textarea at bounding box center [248, 180] width 192 height 22
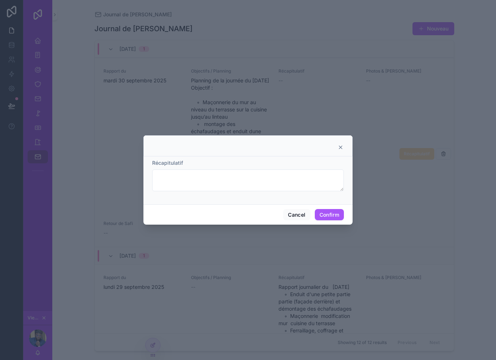
click at [341, 144] on icon at bounding box center [340, 147] width 6 height 6
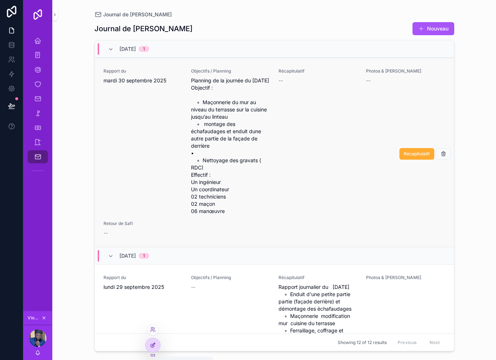
click at [155, 340] on div at bounding box center [152, 345] width 15 height 14
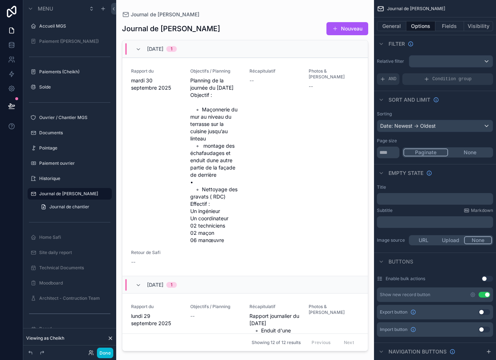
click at [159, 351] on div "Showing 12 of 12 results Previous Next" at bounding box center [244, 341] width 245 height 17
click at [14, 105] on icon at bounding box center [11, 105] width 7 height 7
click at [156, 351] on div "Showing 12 of 12 results Previous Next" at bounding box center [244, 341] width 245 height 17
click at [11, 105] on icon at bounding box center [11, 105] width 7 height 7
click at [13, 104] on icon at bounding box center [11, 105] width 7 height 7
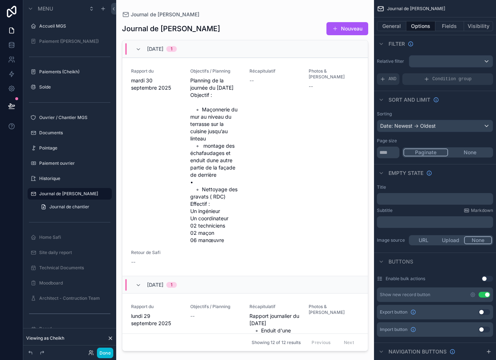
scroll to position [4, 0]
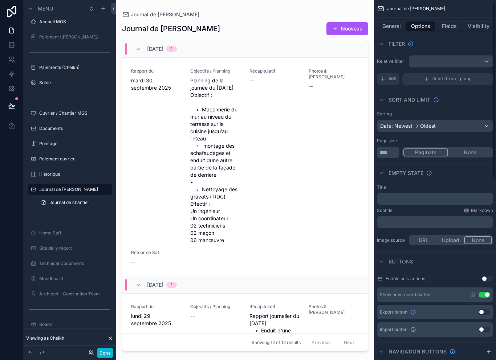
click at [12, 108] on button at bounding box center [12, 106] width 16 height 20
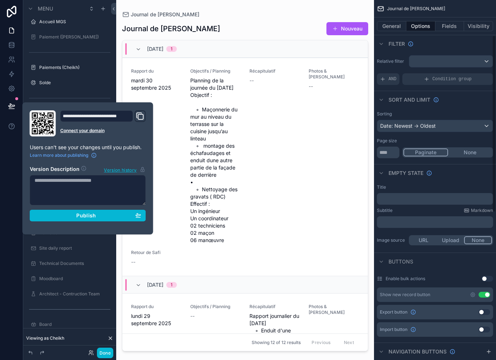
scroll to position [123, 0]
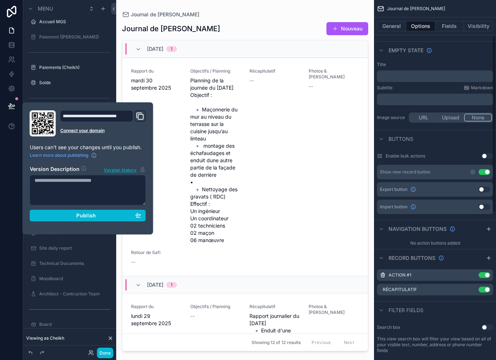
click at [457, 291] on div "Récapitulatif Use setting" at bounding box center [435, 290] width 116 height 12
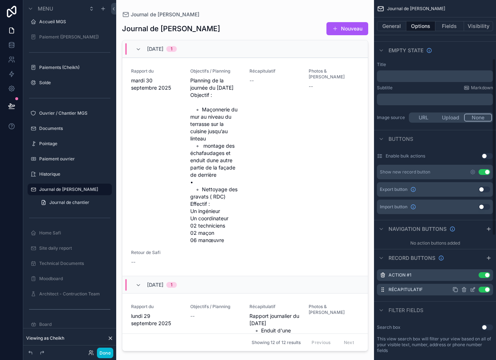
click at [463, 284] on div "Récapitulatif Use setting" at bounding box center [435, 290] width 116 height 12
click at [475, 284] on div "Récapitulatif Use setting" at bounding box center [435, 290] width 116 height 12
click at [479, 288] on button "Use setting" at bounding box center [484, 290] width 12 height 6
drag, startPoint x: 483, startPoint y: 290, endPoint x: 473, endPoint y: 288, distance: 10.3
click at [483, 290] on button "Use setting" at bounding box center [484, 290] width 12 height 6
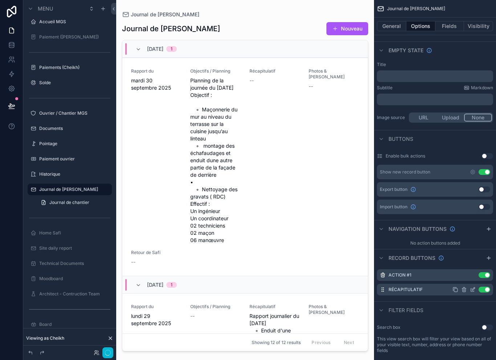
click at [473, 288] on icon "scrollable content" at bounding box center [473, 288] width 3 height 3
click at [473, 289] on icon "scrollable content" at bounding box center [472, 290] width 6 height 6
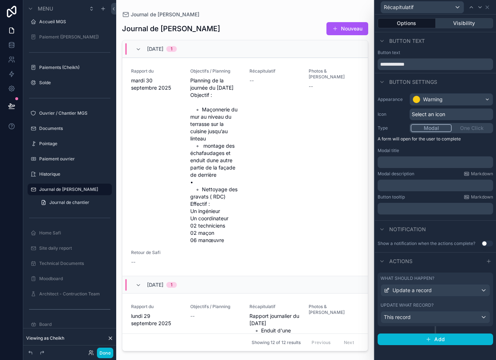
click at [475, 20] on button "Visibility" at bounding box center [464, 23] width 58 height 10
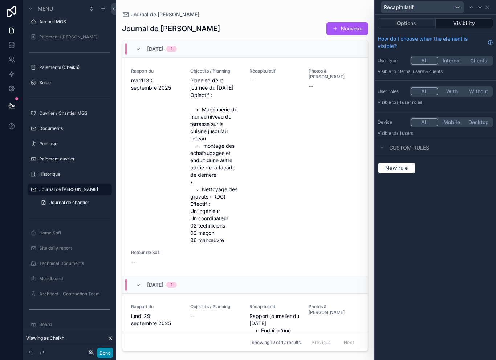
click at [111, 351] on button "Done" at bounding box center [105, 353] width 16 height 11
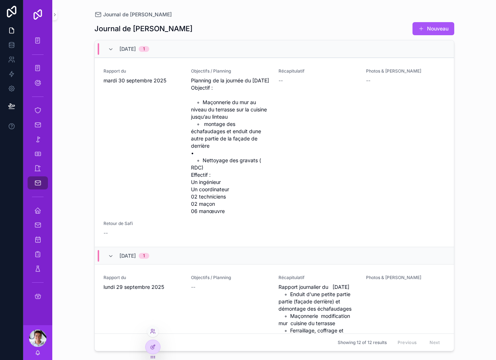
click at [148, 333] on div at bounding box center [153, 331] width 12 height 12
click at [151, 329] on icon at bounding box center [152, 330] width 2 height 2
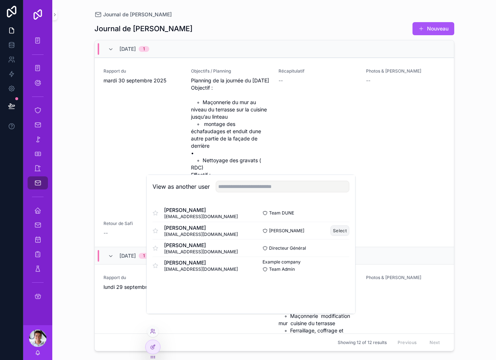
click at [337, 236] on button "Select" at bounding box center [339, 230] width 19 height 11
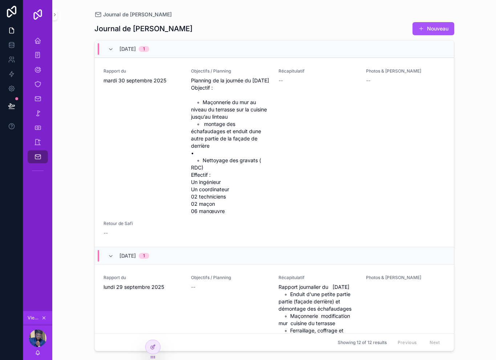
click at [46, 33] on div "Accueil MGS" at bounding box center [37, 40] width 29 height 15
click at [37, 37] on icon "scrollable content" at bounding box center [37, 40] width 7 height 7
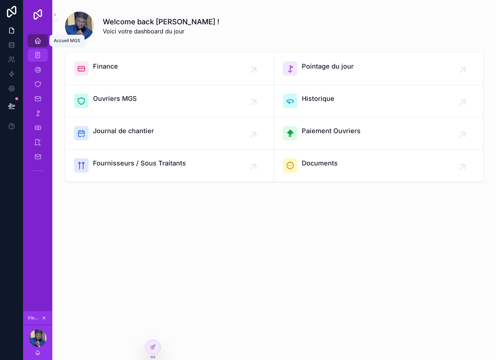
click at [40, 58] on icon "scrollable content" at bounding box center [37, 55] width 7 height 7
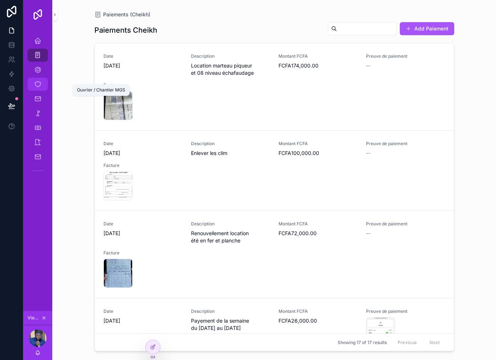
click at [40, 83] on icon "scrollable content" at bounding box center [37, 84] width 7 height 7
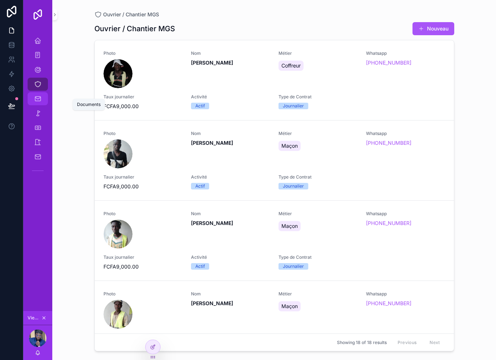
click at [37, 100] on icon "scrollable content" at bounding box center [37, 98] width 7 height 7
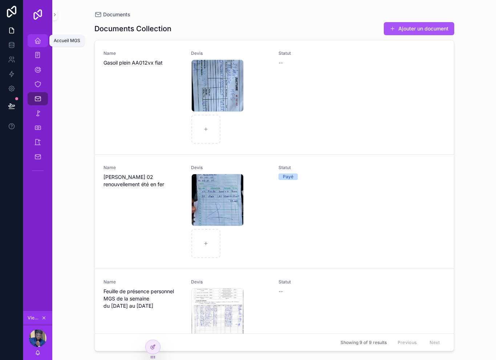
click at [36, 42] on icon "scrollable content" at bounding box center [37, 40] width 7 height 7
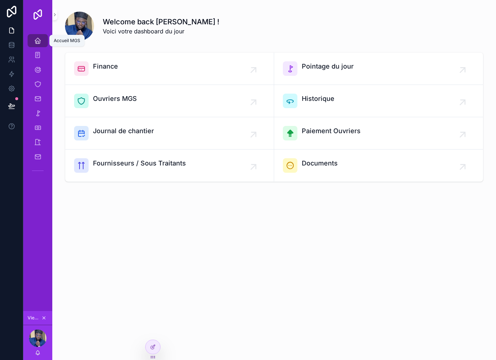
click at [40, 38] on icon "scrollable content" at bounding box center [37, 40] width 7 height 7
click at [36, 71] on icon "scrollable content" at bounding box center [37, 69] width 7 height 7
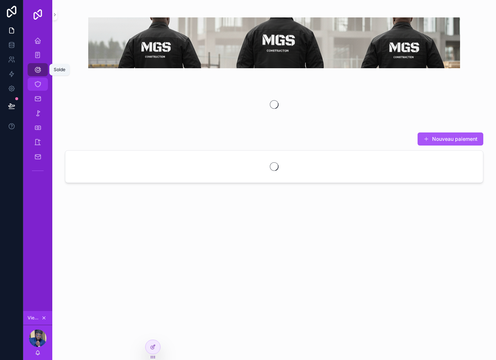
click at [33, 79] on div "Ouvrier / Chantier MGS" at bounding box center [38, 84] width 12 height 12
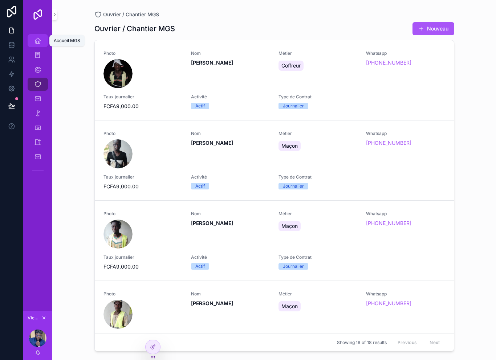
click at [38, 34] on link "Accueil MGS" at bounding box center [38, 40] width 20 height 13
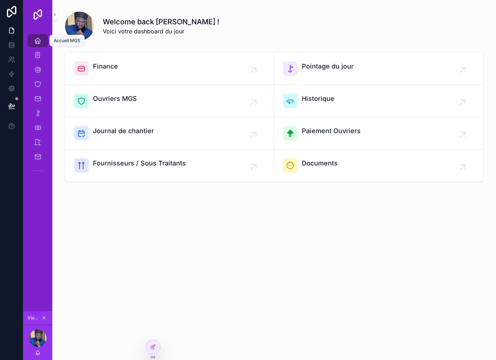
click at [13, 109] on icon at bounding box center [11, 105] width 7 height 7
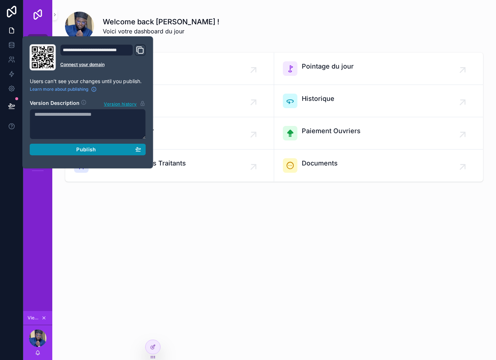
click at [45, 151] on div "Publish" at bounding box center [87, 149] width 107 height 7
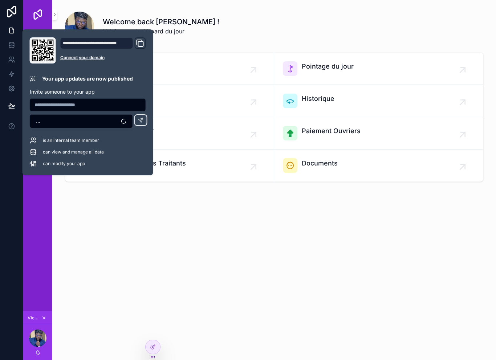
click at [105, 235] on div "Welcome back Cheikh ! Voici votre dashboard du jour Finance Pointage du jour Ou…" at bounding box center [273, 121] width 443 height 243
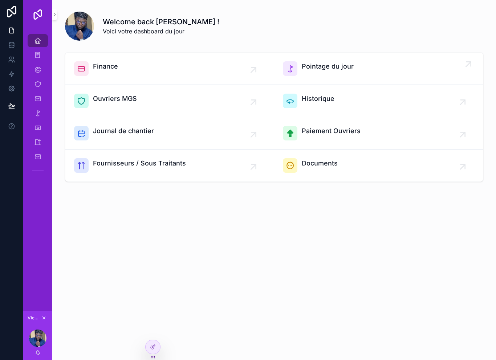
click at [333, 74] on div "Pointage du jour" at bounding box center [327, 68] width 52 height 15
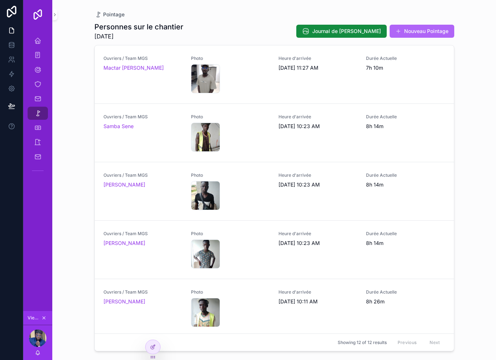
click at [430, 28] on button "Nouveau Pointage" at bounding box center [421, 31] width 65 height 13
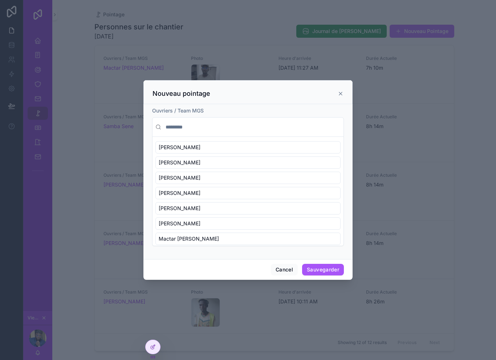
click at [85, 142] on div "scrollable content" at bounding box center [248, 180] width 496 height 360
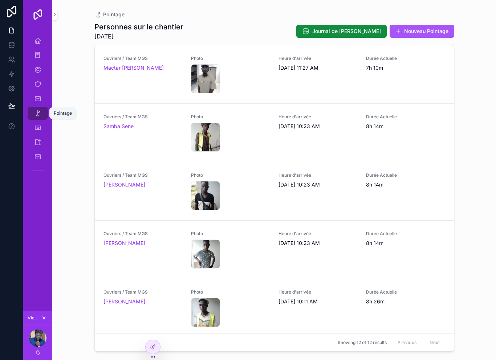
click at [33, 114] on div "Pointage" at bounding box center [38, 113] width 12 height 12
click at [40, 46] on div "Accueil MGS" at bounding box center [38, 41] width 12 height 12
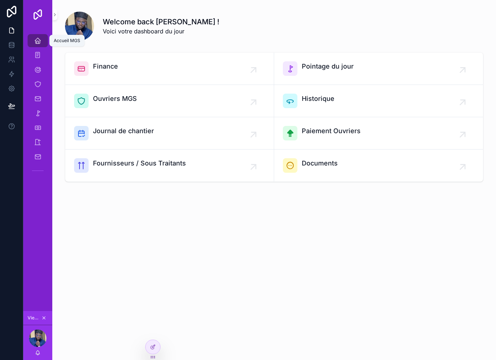
click at [36, 43] on icon "scrollable content" at bounding box center [37, 40] width 7 height 7
click at [41, 41] on div "Accueil MGS" at bounding box center [38, 41] width 12 height 12
click at [41, 37] on div "Accueil MGS" at bounding box center [38, 41] width 12 height 12
click at [43, 38] on div "Accueil MGS" at bounding box center [38, 41] width 12 height 12
click at [42, 44] on div "Accueil MGS" at bounding box center [38, 41] width 12 height 12
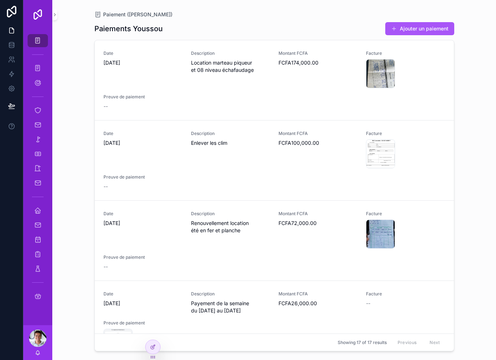
click at [131, 349] on div "Showing 17 of 17 results Previous Next" at bounding box center [274, 341] width 359 height 17
click at [148, 327] on div at bounding box center [153, 331] width 12 height 12
click at [148, 331] on div at bounding box center [153, 331] width 12 height 12
click at [147, 331] on div "IMG-20250929-WA0045 .jpg" at bounding box center [142, 343] width 79 height 29
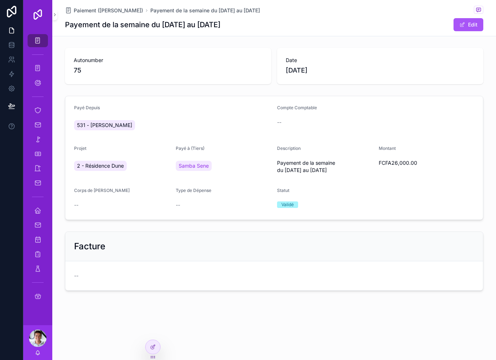
click at [142, 357] on div "Paiement (Youssou) Payement de la semaine du [DATE] au [DATE] Payement de la se…" at bounding box center [273, 180] width 443 height 360
click at [148, 333] on div at bounding box center [153, 331] width 12 height 12
click at [146, 331] on div "Paiement (Youssou) Payement de la semaine du [DATE] au [DATE] Payement de la se…" at bounding box center [273, 170] width 443 height 340
click at [151, 328] on icon at bounding box center [153, 331] width 6 height 6
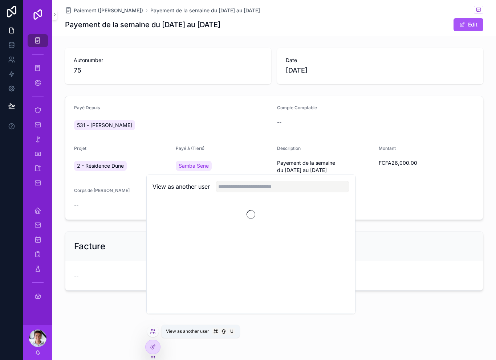
click at [151, 330] on icon at bounding box center [152, 330] width 2 height 2
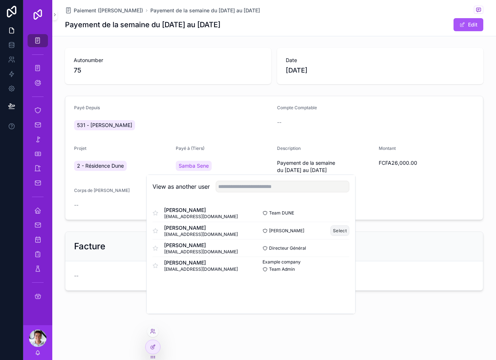
click at [338, 236] on button "Select" at bounding box center [339, 230] width 19 height 11
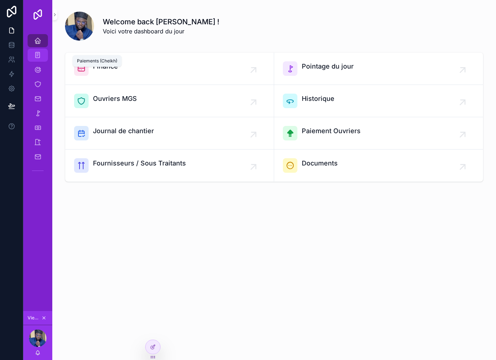
click at [33, 59] on div "Paiements (Cheikh)" at bounding box center [38, 55] width 12 height 12
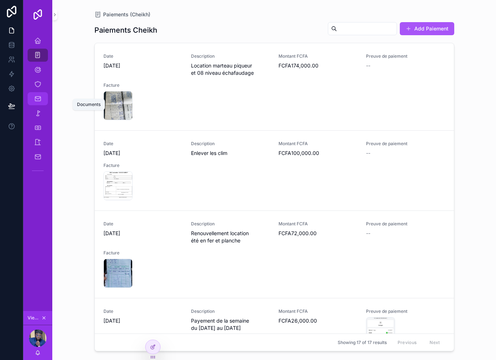
click at [29, 97] on link "Documents" at bounding box center [38, 98] width 20 height 13
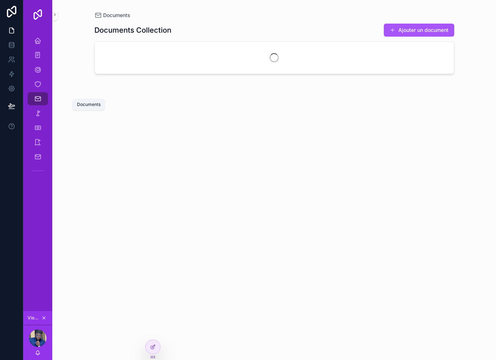
click at [34, 96] on icon "scrollable content" at bounding box center [37, 98] width 7 height 7
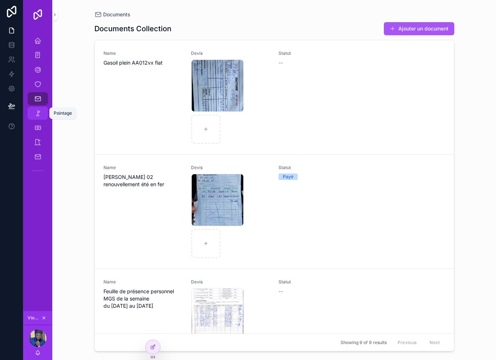
click at [30, 111] on link "Pointage" at bounding box center [38, 113] width 20 height 13
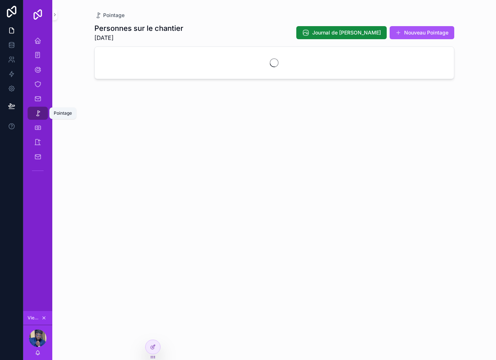
click at [31, 113] on link "Pointage" at bounding box center [38, 113] width 20 height 13
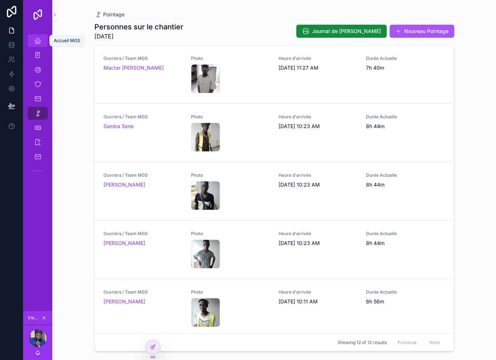
click at [37, 38] on icon "scrollable content" at bounding box center [37, 40] width 7 height 7
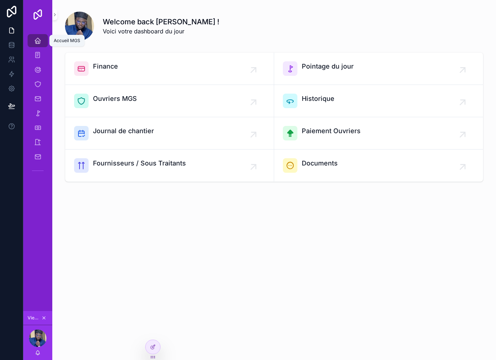
click at [38, 40] on icon "scrollable content" at bounding box center [37, 40] width 7 height 7
click at [407, 66] on div "Pointage du jour" at bounding box center [378, 68] width 191 height 15
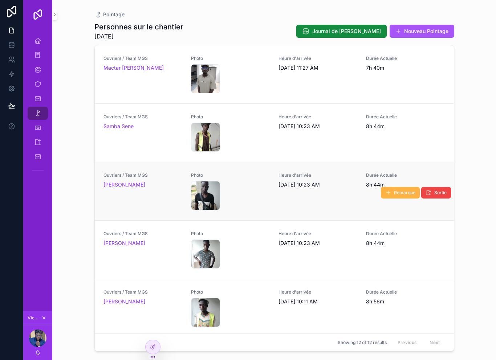
click at [396, 195] on span "Remarque" at bounding box center [404, 193] width 21 height 6
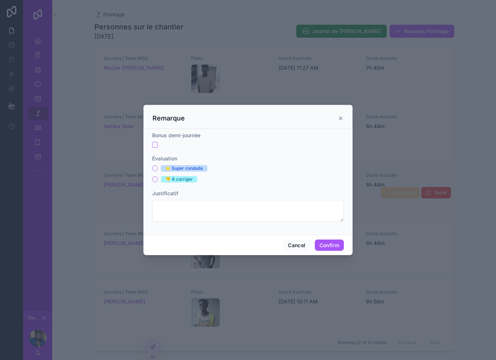
click at [341, 115] on icon at bounding box center [340, 118] width 6 height 6
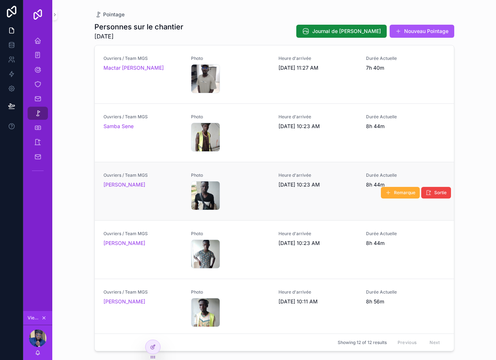
click at [485, 57] on div "Pointage Personnes sur le chantier 9/30/2025 Journal de Chantier Nouveau Pointa…" at bounding box center [273, 180] width 443 height 360
click at [35, 95] on icon "scrollable content" at bounding box center [37, 98] width 7 height 7
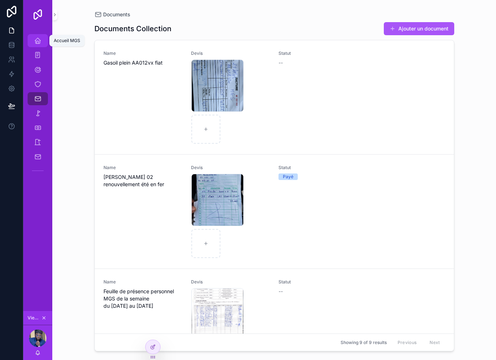
click at [41, 37] on icon "scrollable content" at bounding box center [37, 40] width 7 height 7
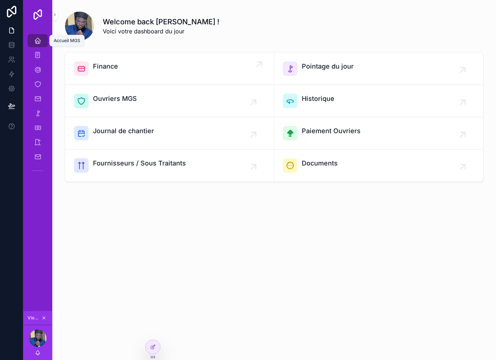
click at [123, 61] on div "Finance" at bounding box center [169, 68] width 191 height 15
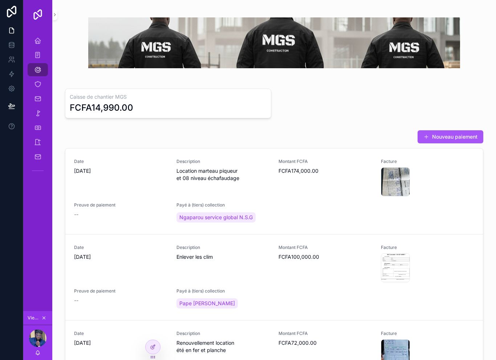
click at [92, 102] on div "FCFA14,990.00" at bounding box center [101, 108] width 63 height 12
click at [38, 78] on link "Ouvrier / Chantier MGS" at bounding box center [38, 84] width 20 height 13
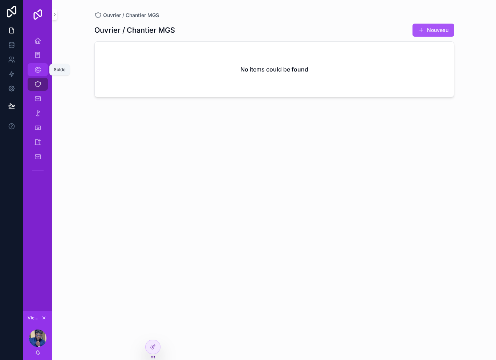
click at [37, 66] on icon "scrollable content" at bounding box center [37, 69] width 7 height 7
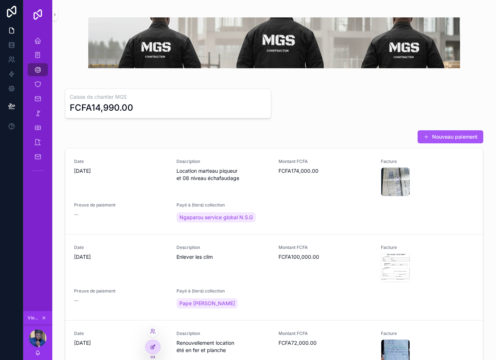
click at [157, 346] on div at bounding box center [152, 347] width 15 height 14
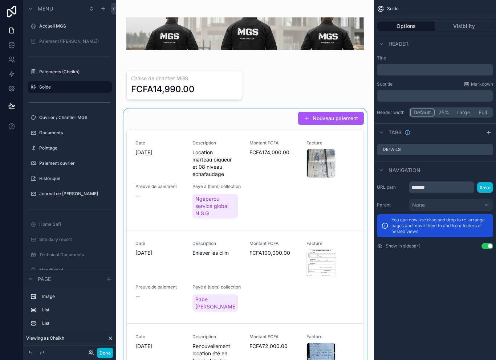
click at [253, 113] on div "scrollable content" at bounding box center [245, 255] width 246 height 294
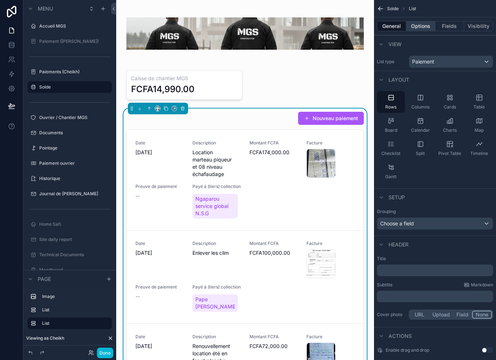
click at [424, 30] on button "Options" at bounding box center [420, 26] width 29 height 10
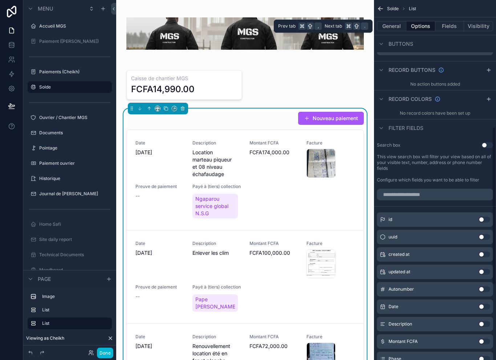
scroll to position [293, 0]
click at [484, 147] on button "Use setting" at bounding box center [487, 146] width 12 height 6
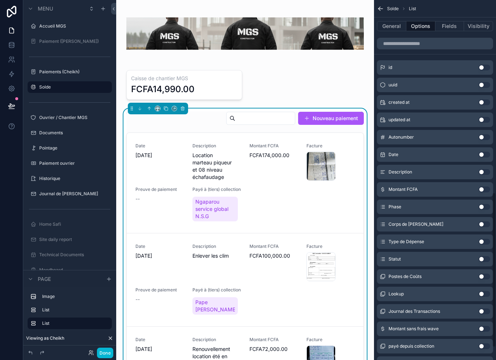
scroll to position [464, 0]
click at [485, 156] on button "Use setting" at bounding box center [484, 154] width 12 height 6
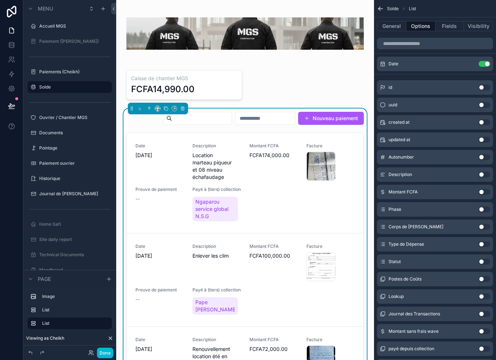
click at [485, 158] on button "Use setting" at bounding box center [484, 157] width 12 height 6
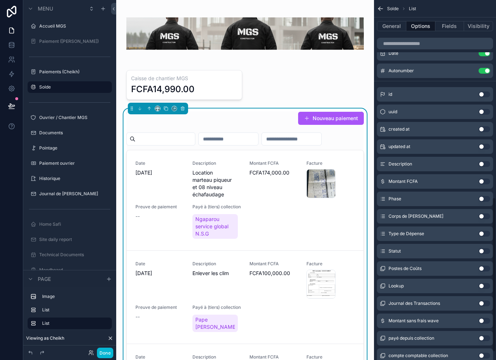
scroll to position [474, 0]
click at [105, 349] on button "Done" at bounding box center [105, 353] width 16 height 11
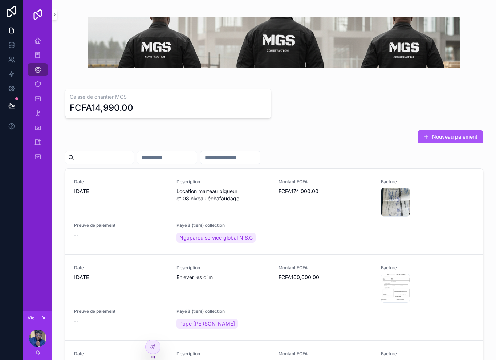
click at [260, 152] on input "scrollable content" at bounding box center [230, 157] width 60 height 10
click at [319, 130] on div "Nouveau paiement" at bounding box center [274, 138] width 418 height 17
click at [157, 344] on div at bounding box center [152, 347] width 15 height 14
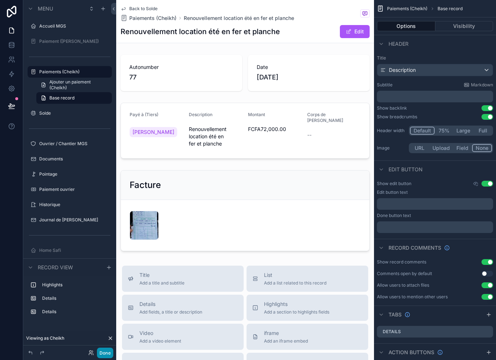
click at [101, 348] on button "Done" at bounding box center [105, 353] width 16 height 11
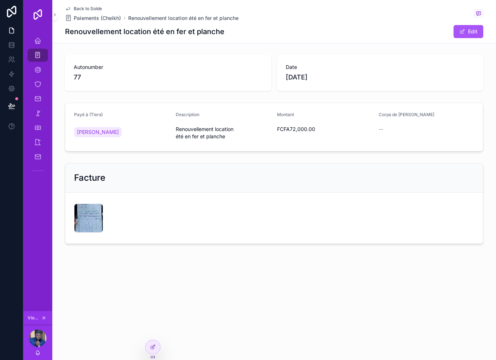
click at [38, 57] on icon "scrollable content" at bounding box center [37, 55] width 7 height 7
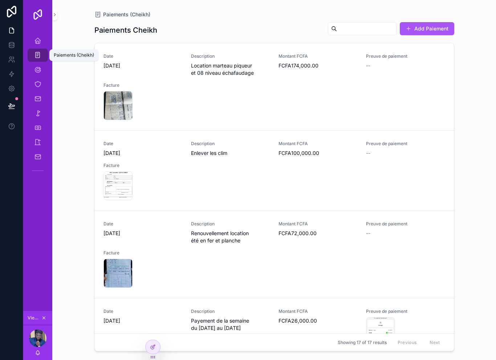
click at [36, 49] on div "Paiements (Cheikh)" at bounding box center [38, 55] width 12 height 12
click at [40, 57] on icon "scrollable content" at bounding box center [37, 55] width 7 height 7
click at [71, 86] on div "Paiements (Cheikh) Paiements Cheikh Add Paiement Date 9/29/2025 Description Loc…" at bounding box center [273, 180] width 443 height 360
click at [151, 345] on icon at bounding box center [153, 347] width 6 height 6
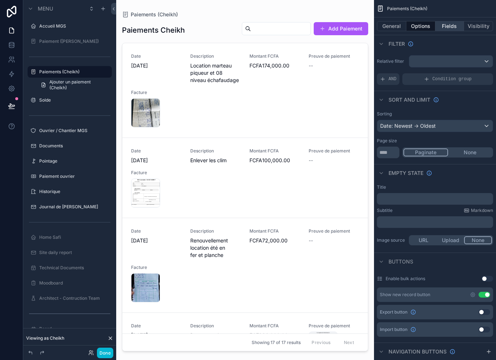
click at [454, 26] on button "Fields" at bounding box center [449, 26] width 29 height 10
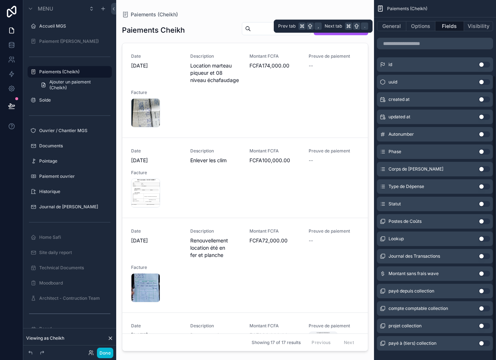
scroll to position [94, 0]
click at [446, 191] on div "Type de Dépense Use setting" at bounding box center [435, 187] width 116 height 15
click at [452, 205] on div "Statut Use setting" at bounding box center [435, 204] width 116 height 15
click at [468, 205] on div "Statut Use setting" at bounding box center [435, 204] width 116 height 15
click at [484, 204] on button "Use setting" at bounding box center [484, 205] width 12 height 6
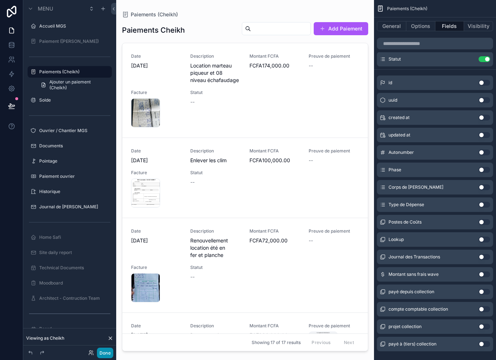
click at [108, 348] on button "Done" at bounding box center [105, 353] width 16 height 11
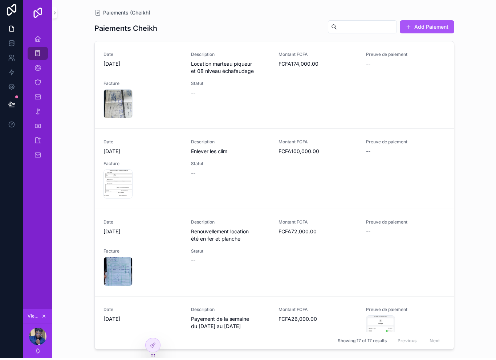
scroll to position [0, 0]
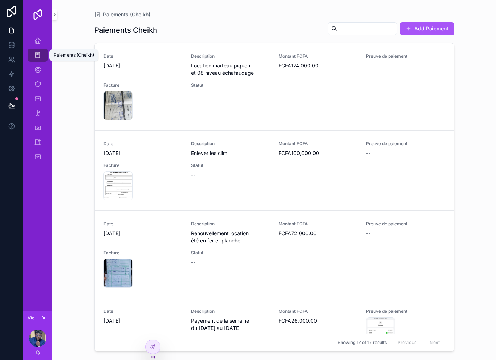
click at [36, 51] on div "Paiements (Cheikh)" at bounding box center [38, 55] width 12 height 12
click at [46, 52] on link "Paiements (Cheikh)" at bounding box center [38, 55] width 20 height 13
click at [37, 54] on icon "scrollable content" at bounding box center [37, 55] width 7 height 7
click at [38, 43] on icon "scrollable content" at bounding box center [37, 40] width 7 height 7
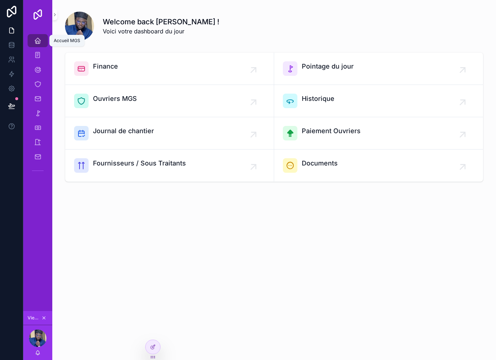
click at [40, 41] on icon "scrollable content" at bounding box center [37, 40] width 7 height 7
click at [38, 54] on icon "scrollable content" at bounding box center [37, 55] width 7 height 7
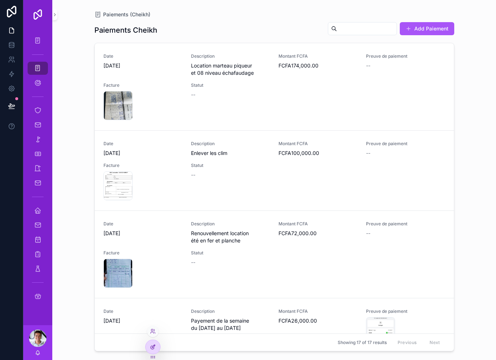
click at [157, 349] on div at bounding box center [152, 347] width 15 height 14
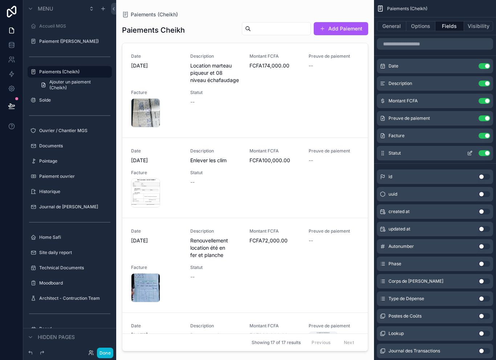
click at [484, 156] on button "Use setting" at bounding box center [484, 153] width 12 height 6
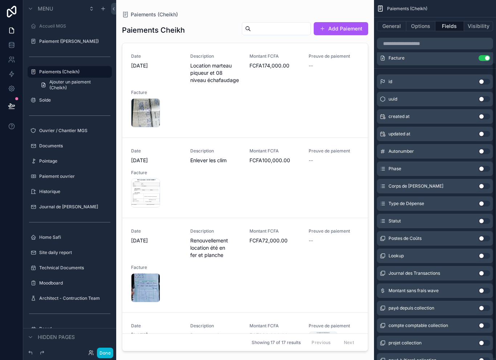
scroll to position [78, 0]
click at [484, 186] on button "Use setting" at bounding box center [484, 185] width 12 height 6
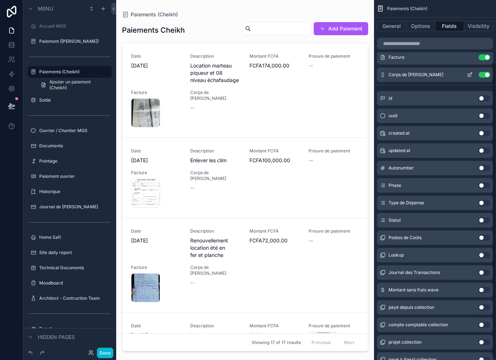
click at [487, 76] on button "Use setting" at bounding box center [484, 75] width 12 height 6
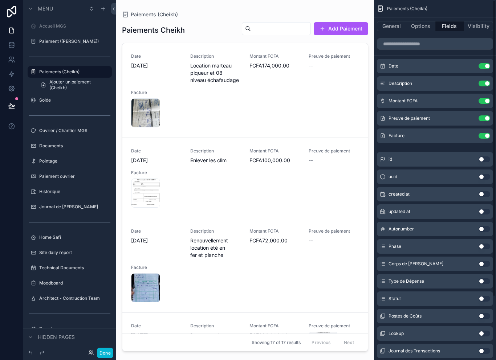
scroll to position [0, 0]
click at [422, 28] on button "Options" at bounding box center [420, 26] width 29 height 10
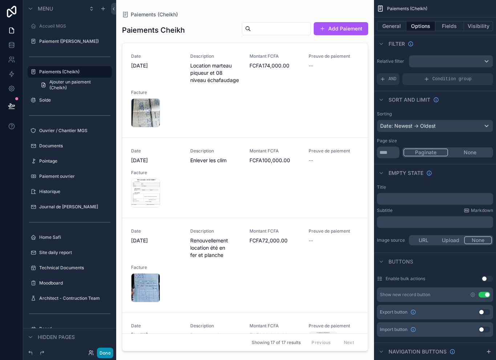
click at [103, 348] on button "Done" at bounding box center [105, 353] width 16 height 11
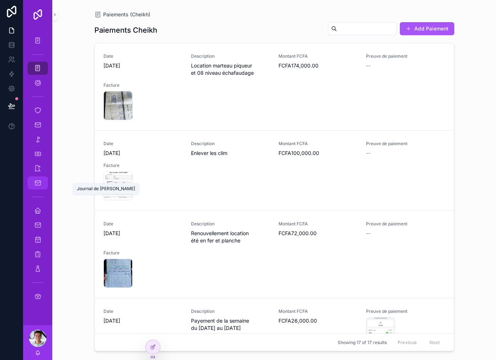
click at [39, 184] on icon "scrollable content" at bounding box center [37, 182] width 7 height 7
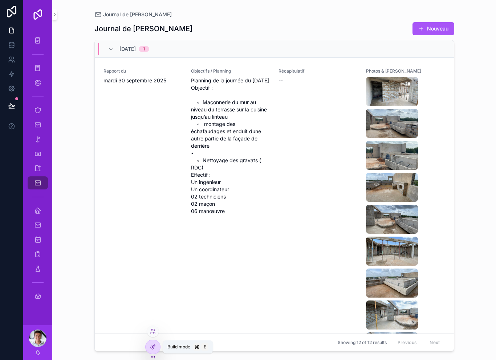
click at [158, 350] on div at bounding box center [152, 347] width 15 height 14
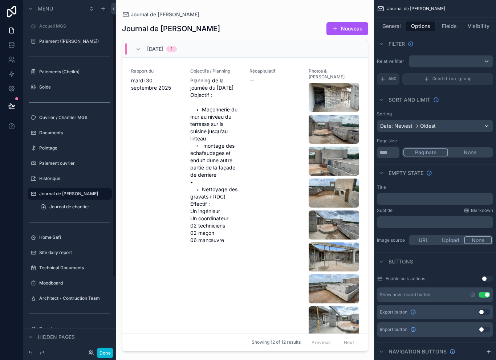
scroll to position [4, 0]
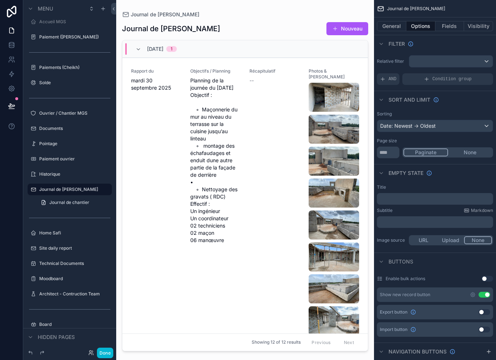
click at [288, 133] on div "scrollable content" at bounding box center [245, 175] width 258 height 351
click at [264, 41] on div "[DATE] 1" at bounding box center [244, 48] width 245 height 17
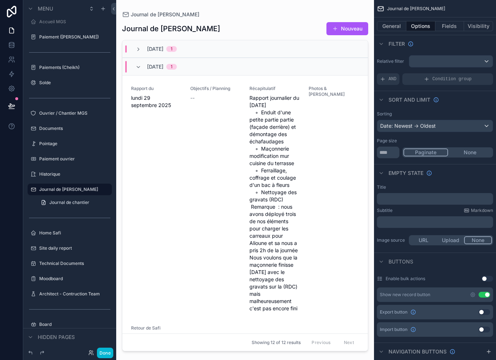
click at [272, 50] on div "[DATE] 1" at bounding box center [244, 48] width 245 height 17
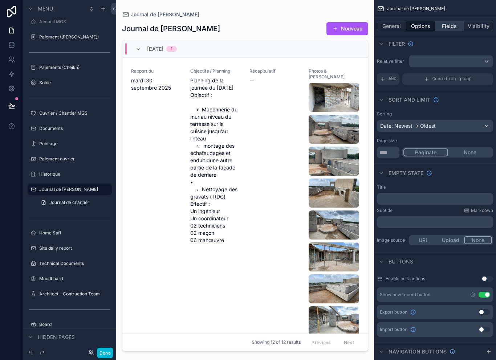
click at [447, 27] on button "Fields" at bounding box center [449, 26] width 29 height 10
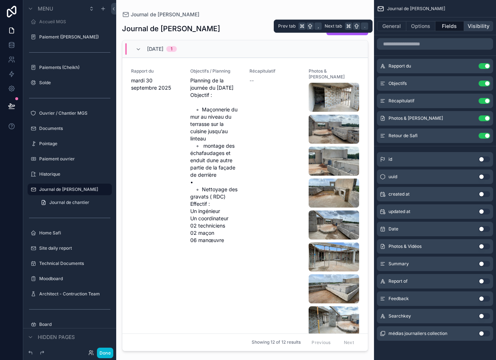
click at [477, 25] on button "Visibility" at bounding box center [478, 26] width 29 height 10
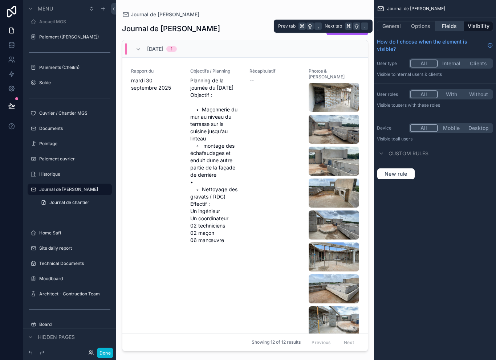
click at [449, 26] on button "Fields" at bounding box center [449, 26] width 29 height 10
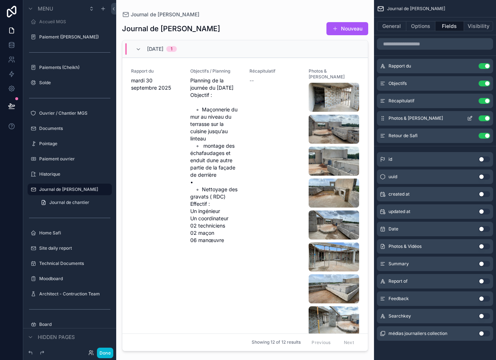
click at [464, 116] on button "scrollable content" at bounding box center [470, 118] width 12 height 6
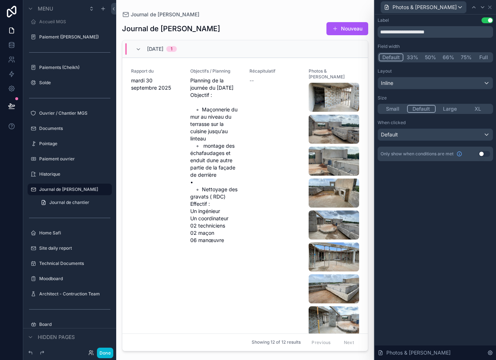
click at [473, 133] on div "Default" at bounding box center [435, 135] width 115 height 12
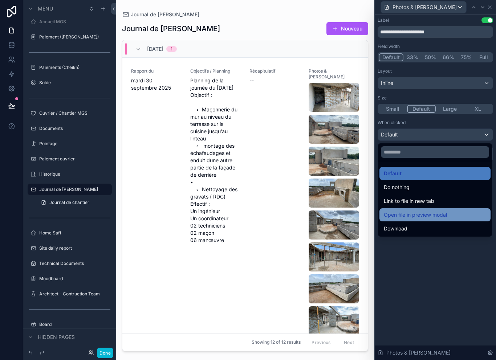
click at [443, 216] on span "Open file in preview modal" at bounding box center [414, 214] width 63 height 9
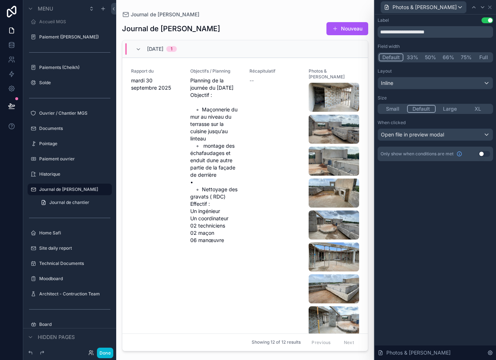
click at [435, 83] on div "Inline" at bounding box center [435, 83] width 115 height 12
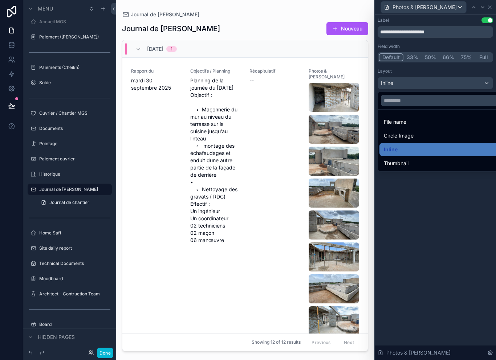
click at [436, 227] on div at bounding box center [434, 180] width 121 height 360
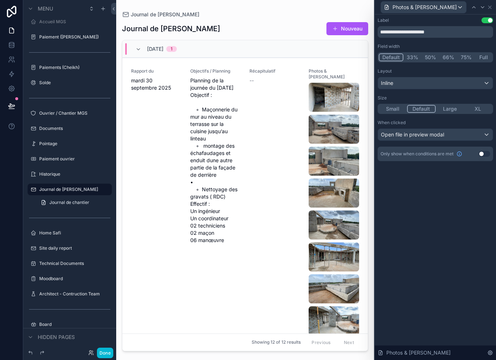
click at [482, 56] on button "Full" at bounding box center [483, 57] width 17 height 8
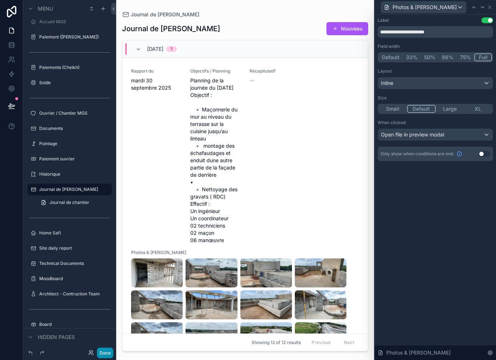
click at [108, 350] on button "Done" at bounding box center [105, 353] width 16 height 11
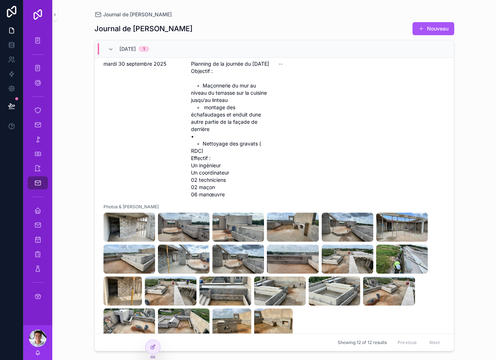
scroll to position [16, 0]
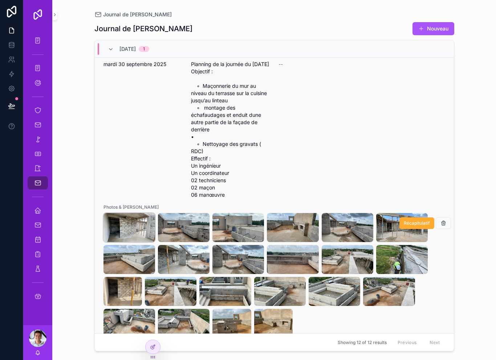
click at [130, 232] on img "scrollable content" at bounding box center [129, 227] width 52 height 29
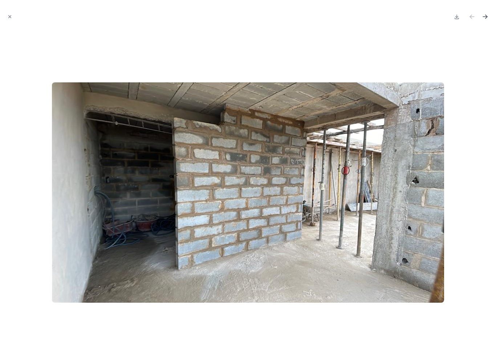
click at [486, 16] on icon "Next file" at bounding box center [486, 16] width 2 height 2
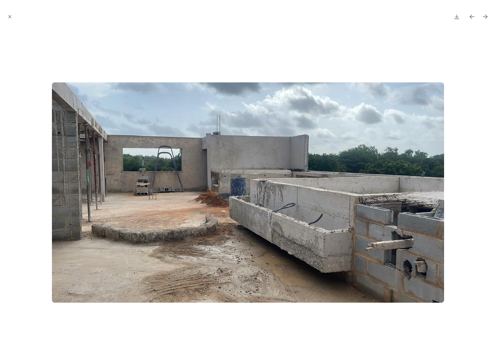
click at [484, 21] on button "Next file" at bounding box center [485, 17] width 10 height 10
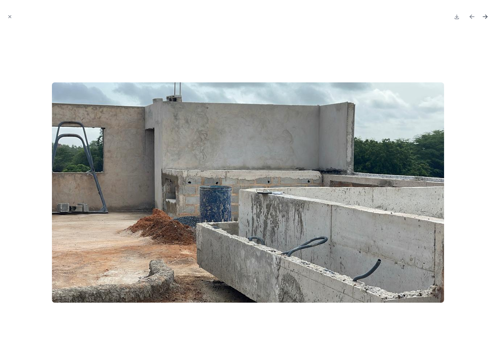
click at [488, 17] on button "Next file" at bounding box center [485, 17] width 10 height 10
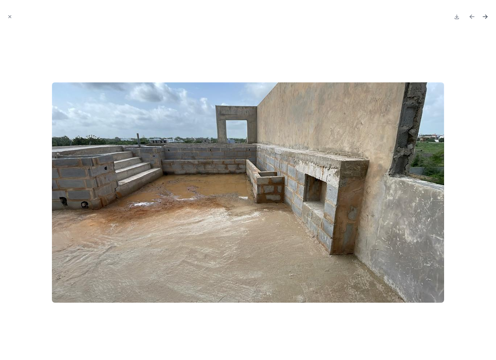
click at [485, 18] on icon "Next file" at bounding box center [484, 16] width 7 height 7
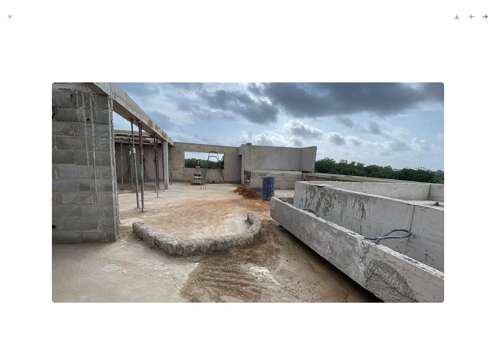
click at [486, 20] on button "Next file" at bounding box center [485, 17] width 10 height 10
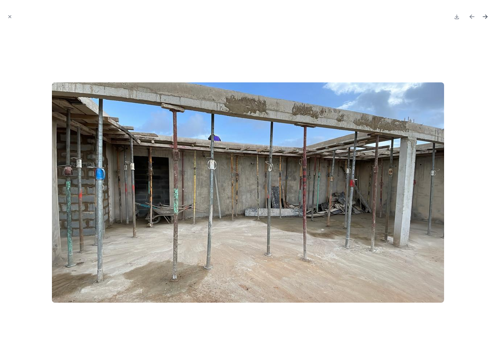
click at [485, 18] on icon "Next file" at bounding box center [484, 16] width 7 height 7
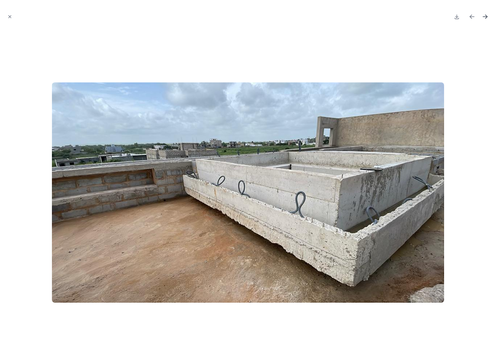
click at [484, 20] on button "Next file" at bounding box center [485, 17] width 10 height 10
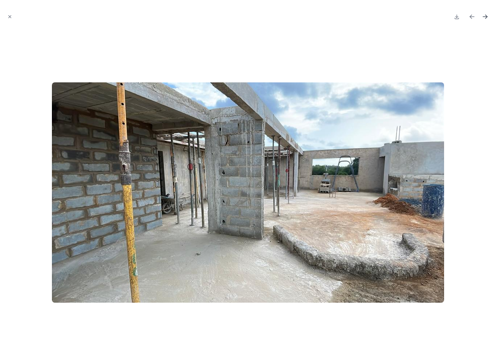
click at [485, 19] on icon "Next file" at bounding box center [484, 16] width 7 height 7
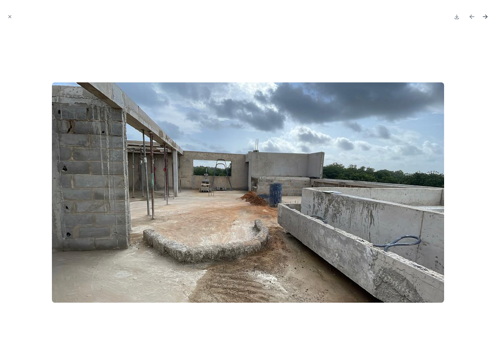
click at [488, 19] on icon "Next file" at bounding box center [484, 16] width 7 height 7
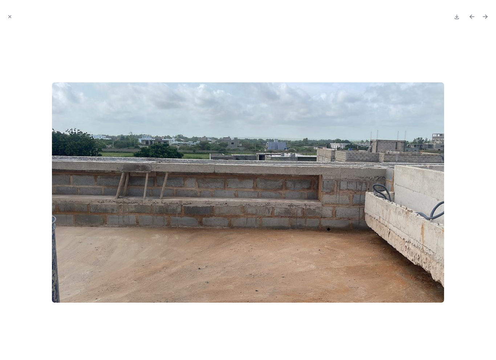
click at [485, 15] on icon "Next file" at bounding box center [486, 16] width 2 height 2
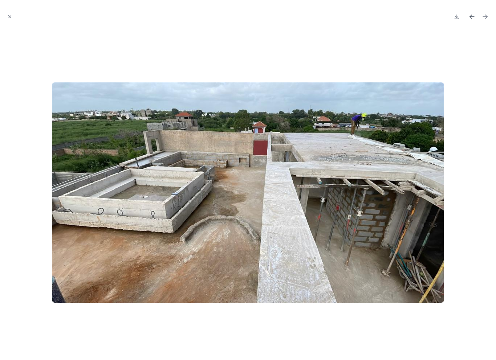
click at [469, 18] on icon "Previous file" at bounding box center [471, 16] width 7 height 7
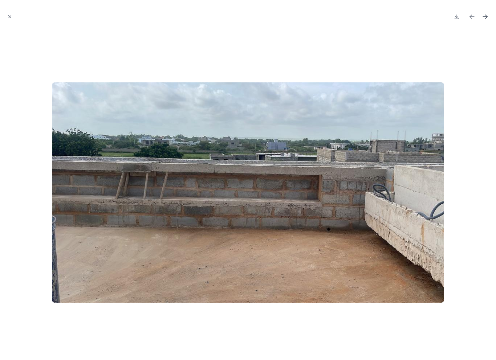
click at [489, 13] on button "Next file" at bounding box center [485, 17] width 10 height 10
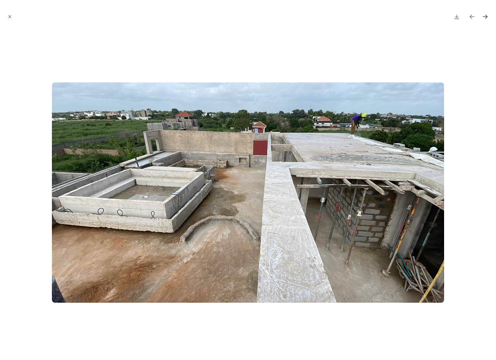
click at [487, 14] on icon "Next file" at bounding box center [484, 16] width 7 height 7
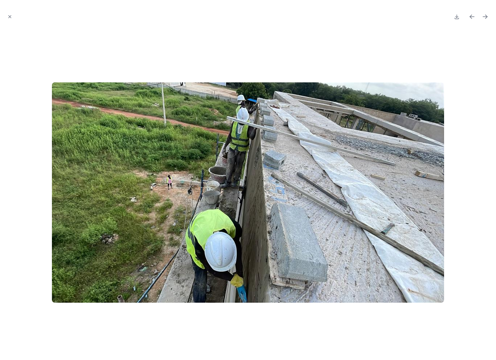
click at [495, 15] on div at bounding box center [248, 180] width 496 height 360
click at [488, 16] on icon "Next file" at bounding box center [484, 16] width 7 height 7
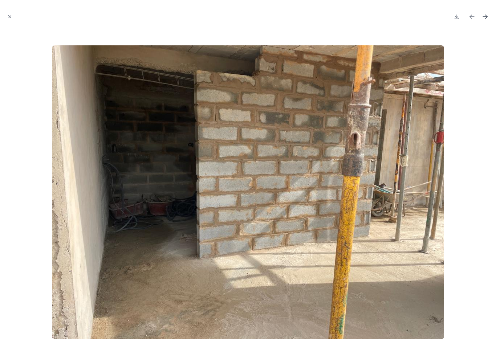
click at [488, 16] on icon "Next file" at bounding box center [484, 16] width 7 height 7
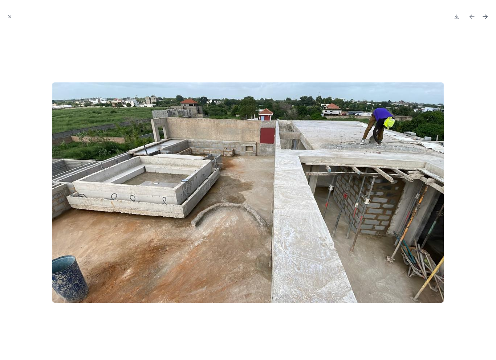
click at [489, 17] on button "Next file" at bounding box center [485, 17] width 10 height 10
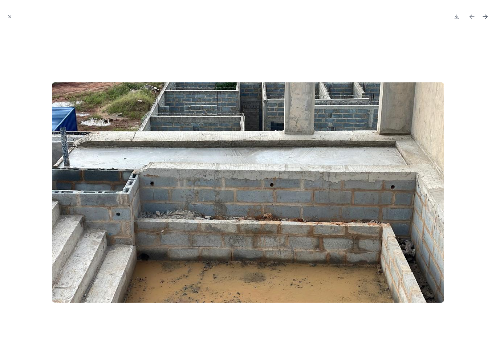
click at [489, 16] on button "Next file" at bounding box center [485, 17] width 10 height 10
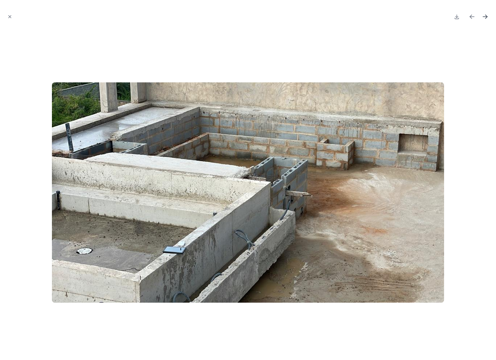
click at [488, 19] on button "Next file" at bounding box center [485, 17] width 10 height 10
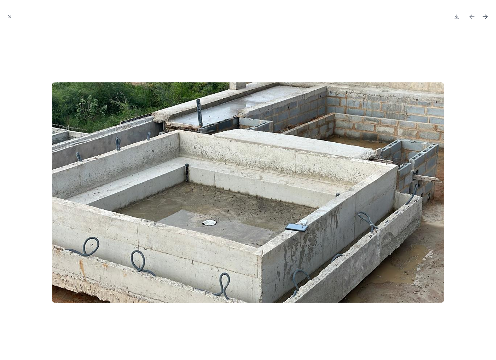
click at [487, 21] on button "Next file" at bounding box center [485, 17] width 10 height 10
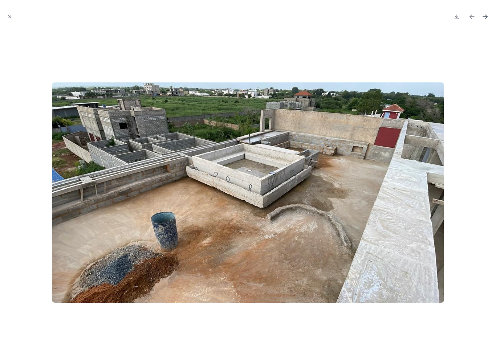
click at [489, 12] on button "Next file" at bounding box center [485, 17] width 10 height 10
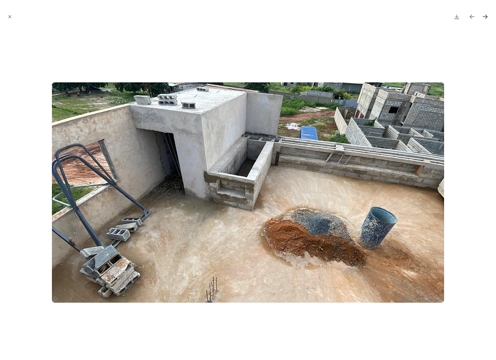
click at [489, 17] on button "Next file" at bounding box center [485, 17] width 10 height 10
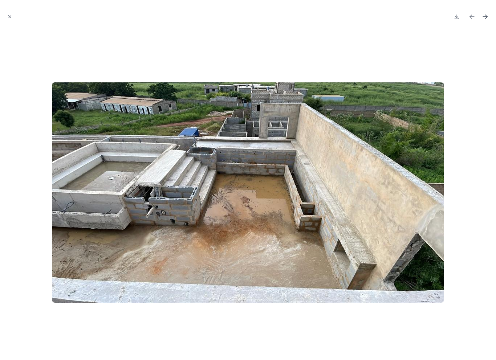
click at [489, 15] on button "Next file" at bounding box center [485, 17] width 10 height 10
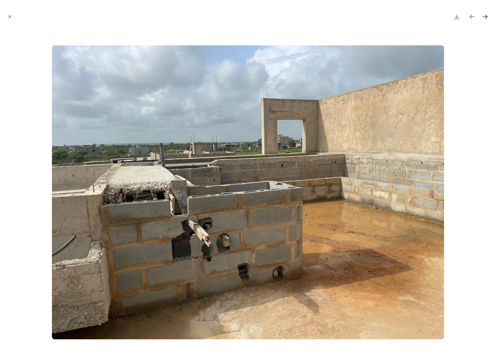
click at [489, 15] on button "Next file" at bounding box center [485, 17] width 10 height 10
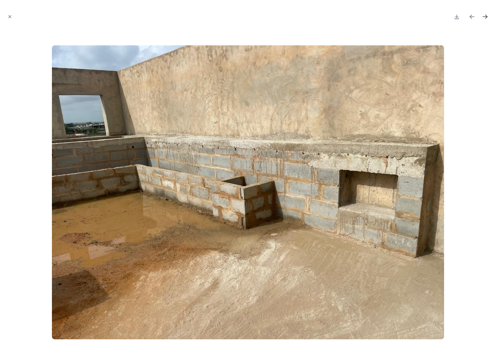
click at [486, 18] on icon "Next file" at bounding box center [486, 18] width 2 height 2
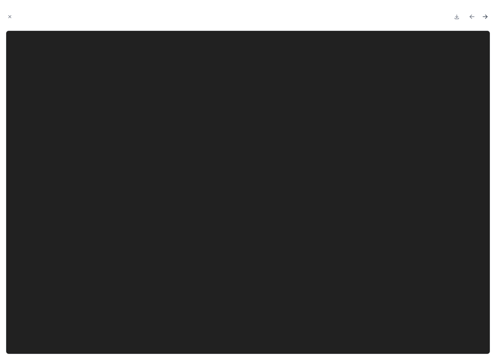
click at [483, 15] on icon "Next file" at bounding box center [484, 16] width 7 height 7
click at [488, 19] on icon "Next file" at bounding box center [484, 16] width 7 height 7
click at [490, 12] on div at bounding box center [248, 180] width 496 height 360
click at [486, 15] on icon "Next file" at bounding box center [484, 16] width 7 height 7
click at [487, 17] on icon "Next file" at bounding box center [484, 16] width 7 height 7
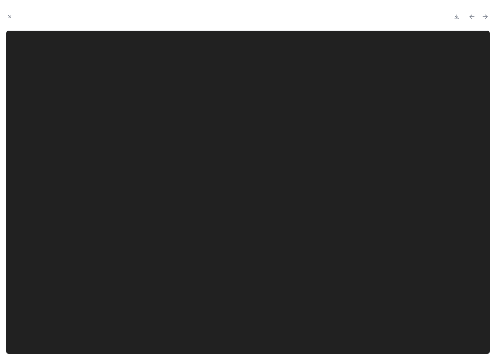
scroll to position [7, 0]
click at [485, 15] on icon "Next file" at bounding box center [484, 16] width 7 height 7
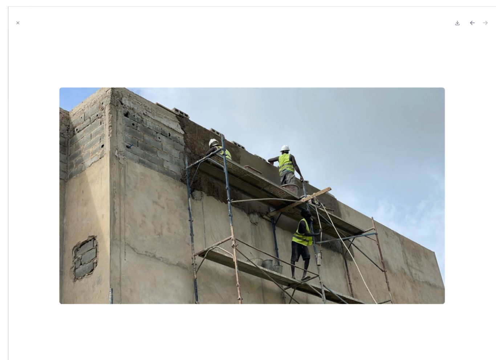
scroll to position [12, 0]
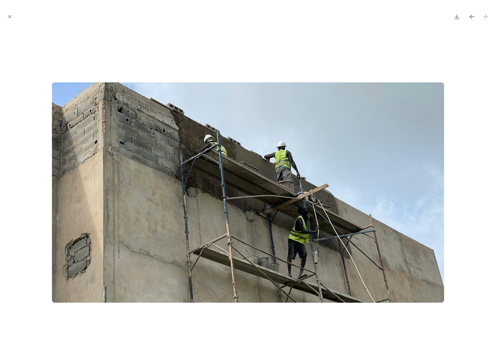
click at [446, 61] on div at bounding box center [248, 192] width 484 height 324
click at [418, 106] on img at bounding box center [248, 192] width 392 height 220
click at [3, 19] on div at bounding box center [248, 180] width 496 height 360
click at [8, 16] on icon "Close modal" at bounding box center [9, 16] width 5 height 5
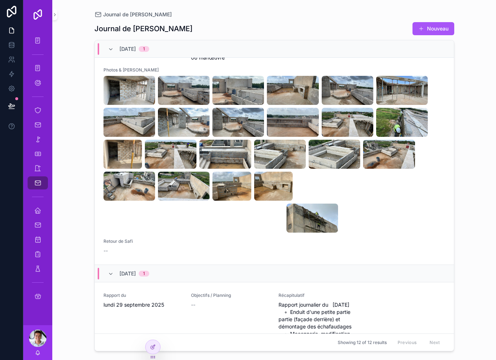
scroll to position [153, 0]
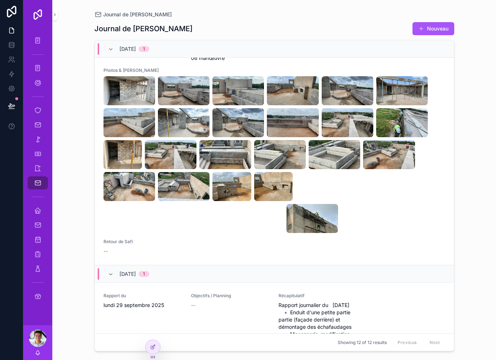
click at [477, 128] on div "Journal de Chantier Journal de Chantier Nouveau 9/30/2025 1 Rapport du mardi 30…" at bounding box center [273, 180] width 443 height 360
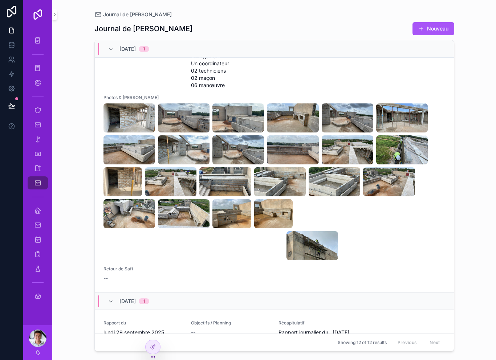
scroll to position [124, 0]
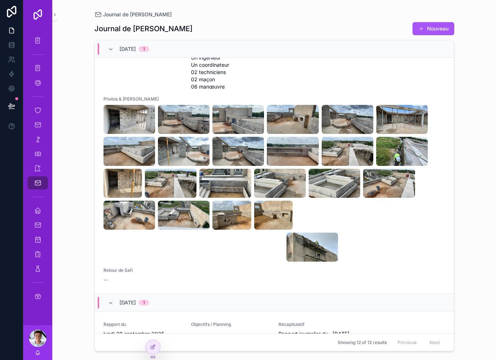
click at [474, 168] on div "Journal de Chantier Journal de Chantier Nouveau 9/30/2025 1 Rapport du mardi 30…" at bounding box center [273, 180] width 443 height 360
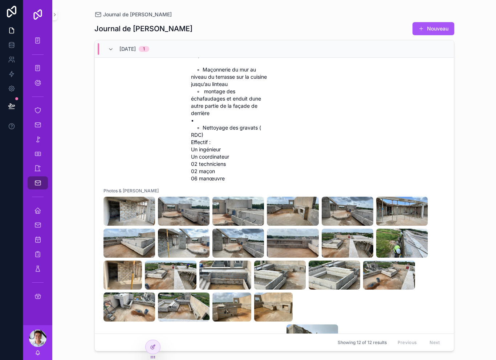
scroll to position [66, 0]
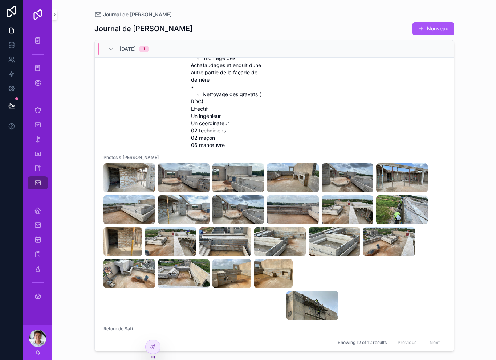
click at [464, 212] on div "Journal de Chantier Journal de Chantier Nouveau 9/30/2025 1 Rapport du mardi 30…" at bounding box center [273, 180] width 443 height 360
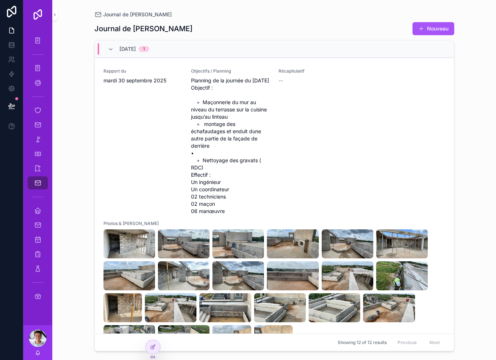
scroll to position [0, 0]
click at [74, 166] on div "Journal de Chantier Journal de Chantier Nouveau 9/30/2025 1 Rapport du mardi 30…" at bounding box center [273, 180] width 443 height 360
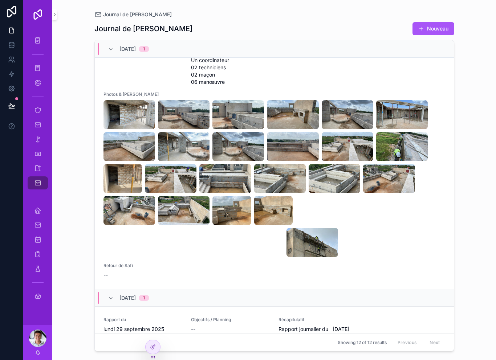
scroll to position [128, 0]
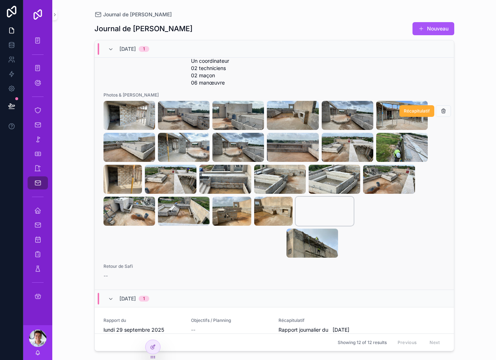
click at [322, 214] on video "scrollable content" at bounding box center [324, 211] width 58 height 29
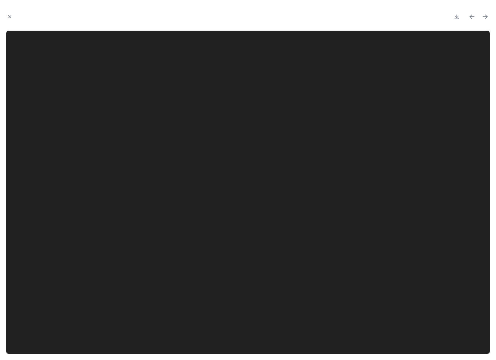
scroll to position [128, 0]
click at [13, 16] on button "Close modal" at bounding box center [10, 17] width 8 height 8
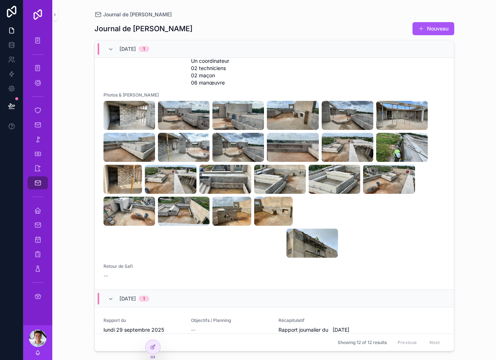
scroll to position [128, 0]
click at [123, 219] on img "scrollable content" at bounding box center [129, 211] width 52 height 29
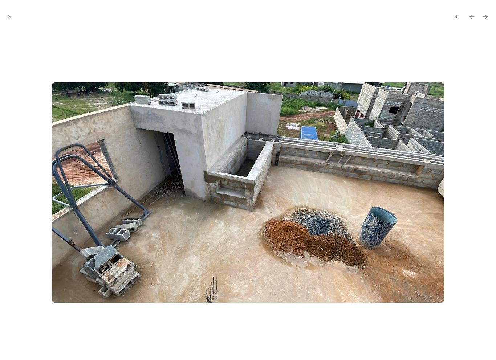
scroll to position [128, 0]
click at [12, 17] on icon "Close modal" at bounding box center [9, 16] width 5 height 5
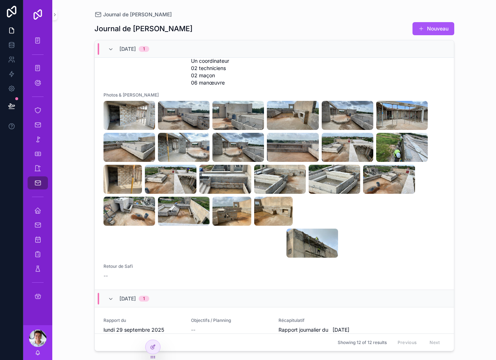
scroll to position [128, 0]
click at [135, 157] on img "scrollable content" at bounding box center [129, 147] width 52 height 29
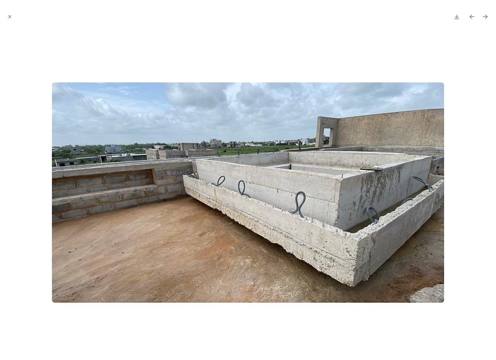
scroll to position [128, 0]
click at [11, 13] on button "Close modal" at bounding box center [10, 17] width 8 height 8
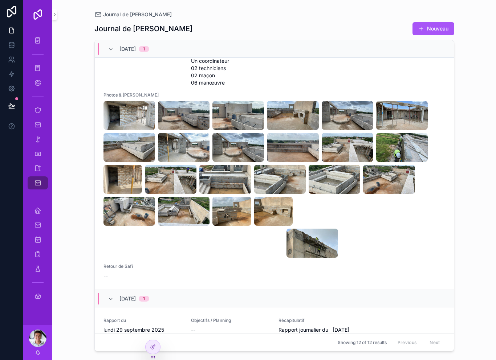
scroll to position [128, 0]
click at [182, 213] on img "scrollable content" at bounding box center [184, 211] width 52 height 29
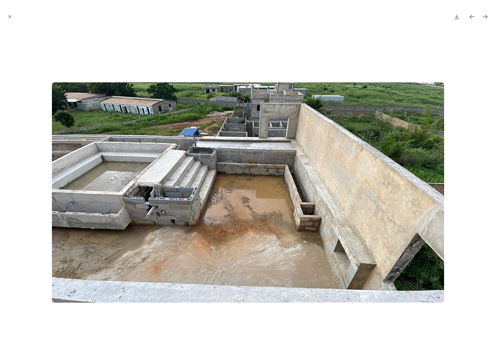
scroll to position [128, 0]
click at [4, 11] on div at bounding box center [248, 180] width 496 height 360
click at [15, 13] on div at bounding box center [248, 17] width 484 height 22
click at [12, 17] on button "Close modal" at bounding box center [10, 17] width 8 height 8
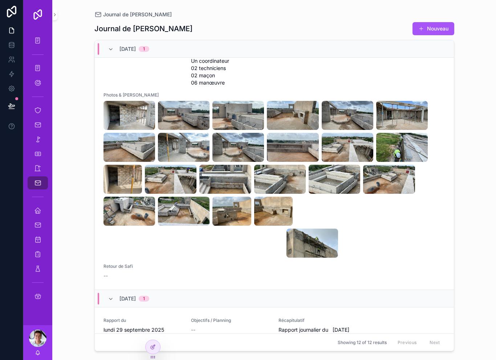
scroll to position [128, 0]
click at [131, 119] on img "scrollable content" at bounding box center [129, 115] width 52 height 29
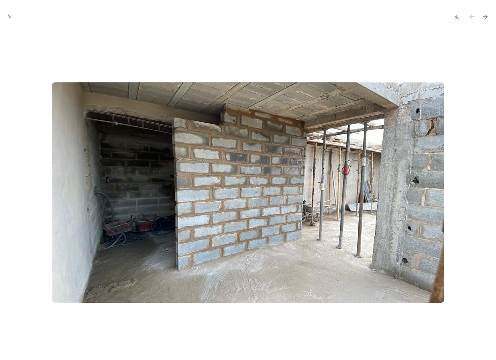
scroll to position [8, 0]
click at [10, 13] on button "Close modal" at bounding box center [10, 17] width 8 height 8
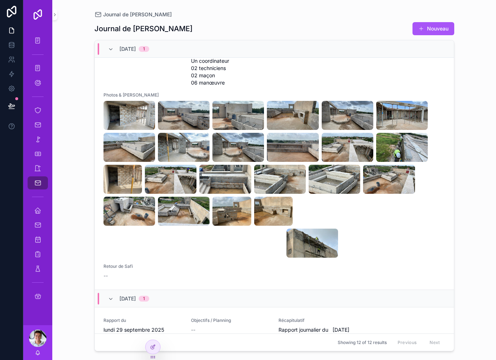
scroll to position [128, 0]
click at [122, 181] on img "scrollable content" at bounding box center [122, 179] width 39 height 29
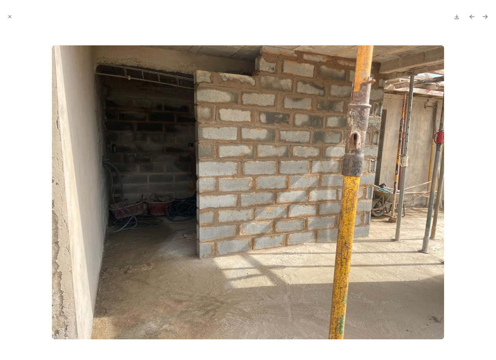
scroll to position [128, 0]
click at [11, 16] on icon "Close modal" at bounding box center [9, 16] width 5 height 5
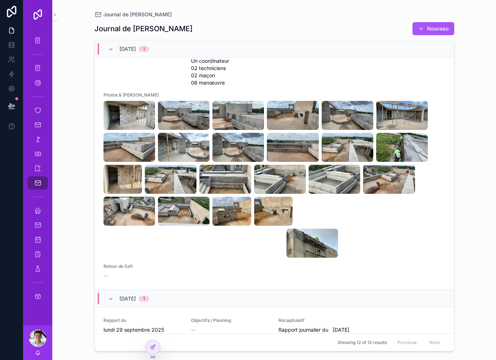
scroll to position [128, 0]
click at [176, 208] on img "scrollable content" at bounding box center [184, 211] width 52 height 29
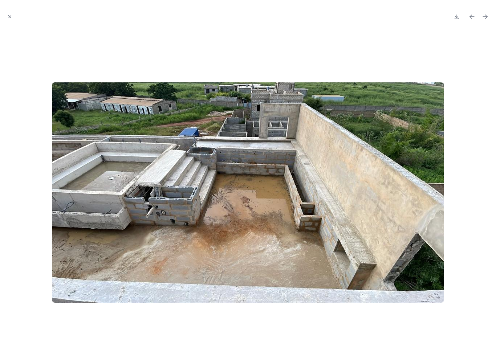
scroll to position [128, 0]
click at [13, 15] on button "Close modal" at bounding box center [10, 17] width 8 height 8
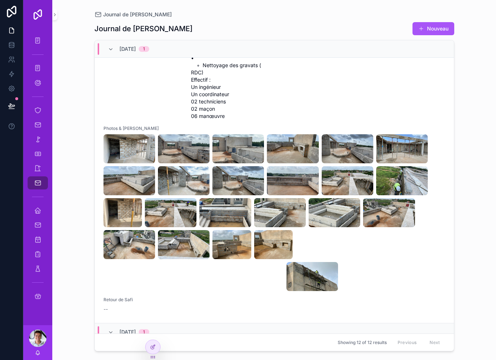
scroll to position [86, 0]
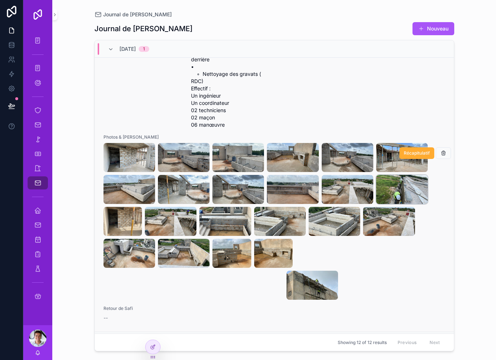
click at [412, 194] on img "scrollable content" at bounding box center [402, 189] width 52 height 29
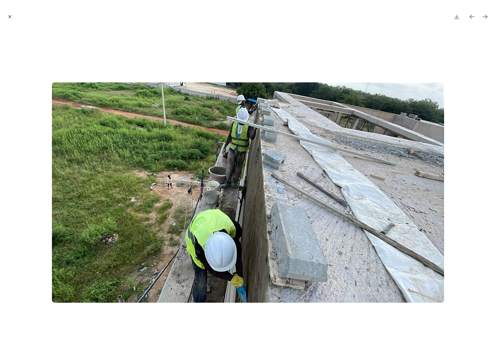
click at [12, 13] on button "Close modal" at bounding box center [10, 17] width 8 height 8
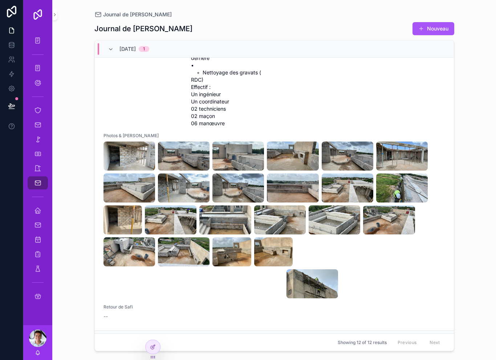
scroll to position [88, 0]
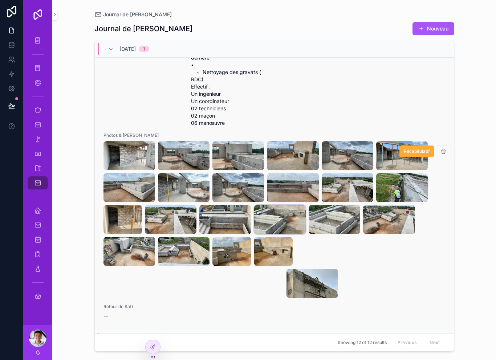
click at [276, 225] on img "scrollable content" at bounding box center [280, 219] width 52 height 29
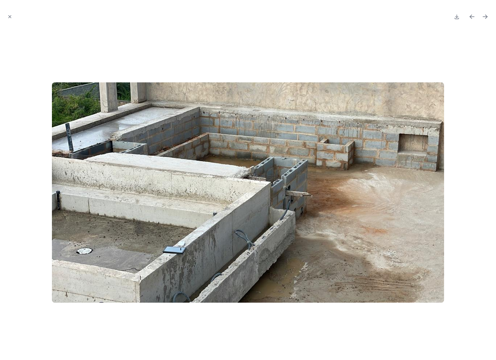
click at [10, 9] on div at bounding box center [248, 17] width 484 height 22
click at [9, 15] on icon "Close modal" at bounding box center [9, 16] width 5 height 5
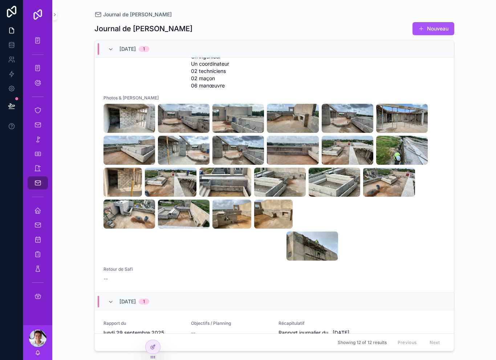
scroll to position [128, 0]
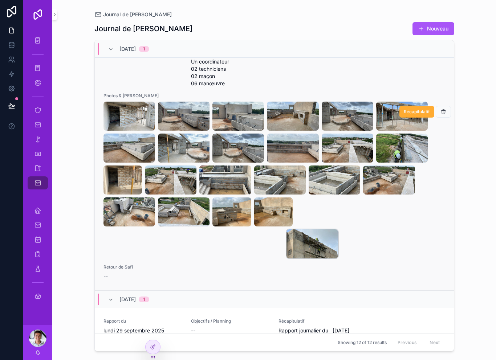
click at [286, 243] on img "scrollable content" at bounding box center [312, 243] width 52 height 29
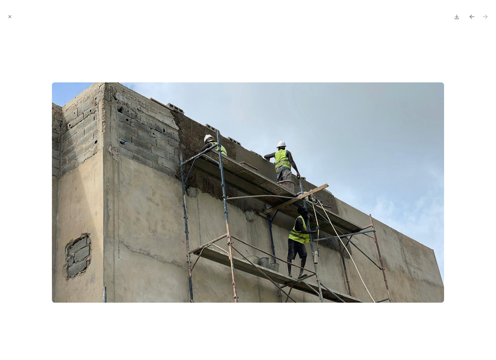
scroll to position [128, 0]
click at [3, 15] on div at bounding box center [248, 180] width 496 height 360
click at [3, 13] on div at bounding box center [248, 180] width 496 height 360
click at [9, 13] on button "Close modal" at bounding box center [10, 17] width 8 height 8
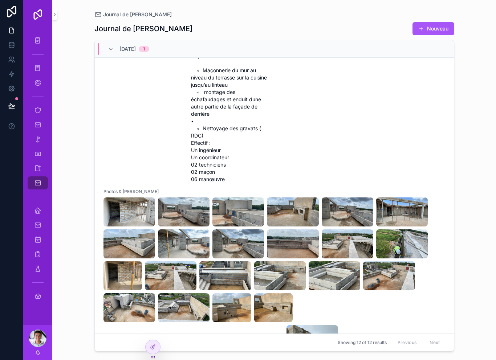
scroll to position [128, 0]
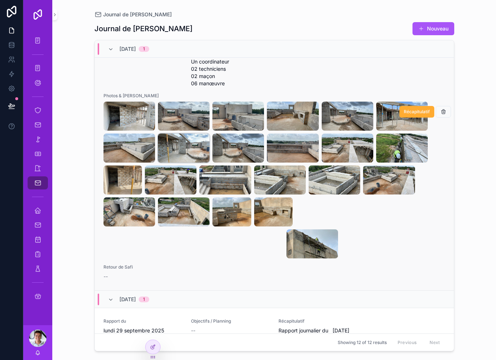
click at [178, 149] on img "scrollable content" at bounding box center [184, 148] width 52 height 29
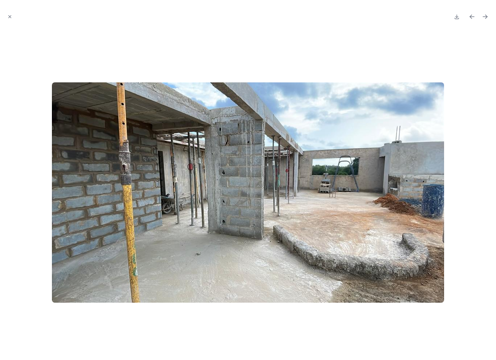
scroll to position [128, 0]
click at [13, 13] on button "Close modal" at bounding box center [10, 17] width 8 height 8
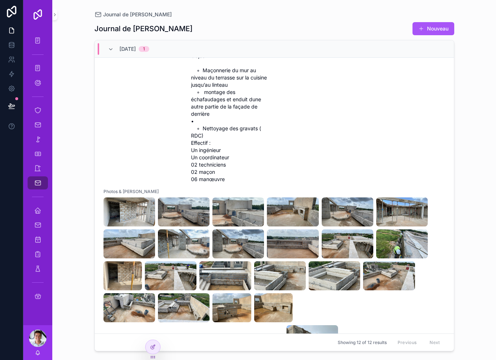
scroll to position [128, 0]
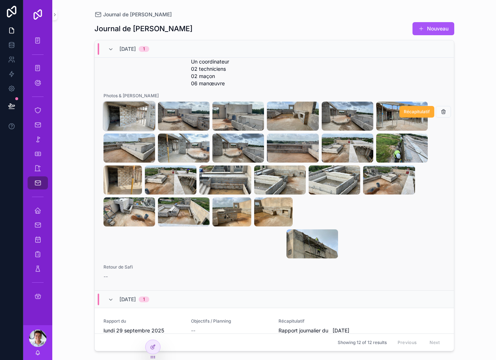
click at [136, 120] on img "scrollable content" at bounding box center [129, 116] width 52 height 29
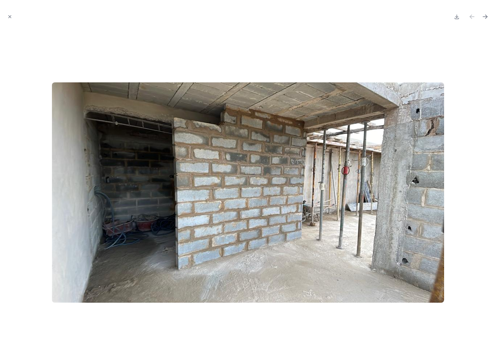
scroll to position [128, 0]
click at [19, 8] on div at bounding box center [248, 17] width 484 height 22
click at [13, 15] on button "Close modal" at bounding box center [10, 17] width 8 height 8
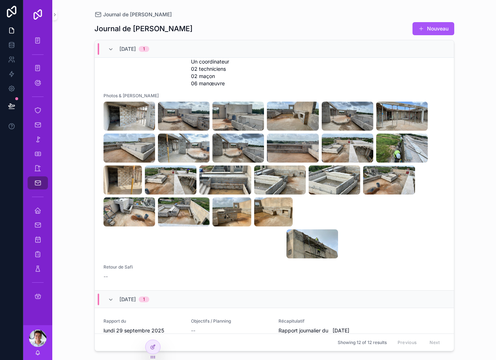
scroll to position [128, 0]
click at [185, 115] on img "scrollable content" at bounding box center [184, 116] width 52 height 29
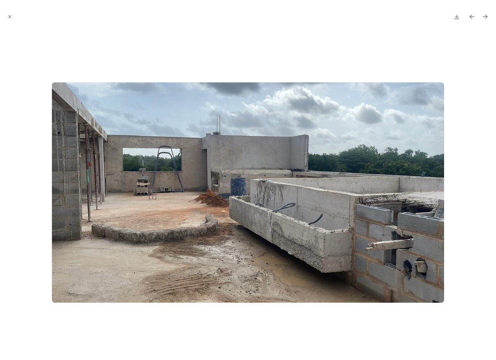
scroll to position [128, 0]
click at [8, 20] on button "Close modal" at bounding box center [10, 17] width 8 height 8
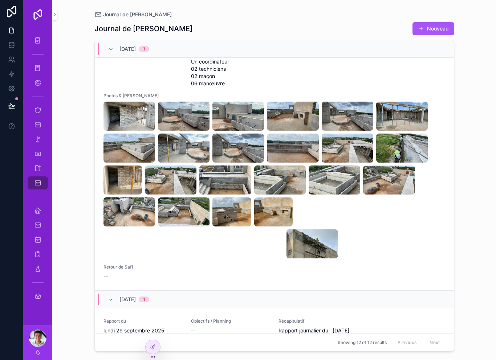
scroll to position [128, 0]
click at [120, 176] on img "scrollable content" at bounding box center [122, 179] width 39 height 29
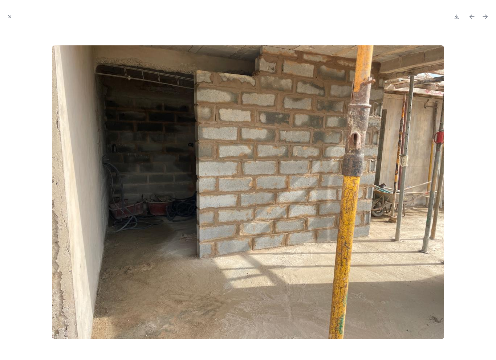
scroll to position [128, 0]
click at [13, 17] on button "Close modal" at bounding box center [10, 17] width 8 height 8
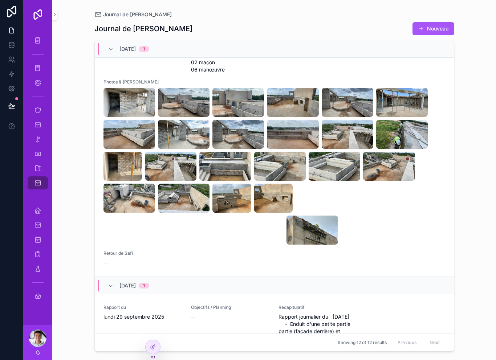
scroll to position [143, 0]
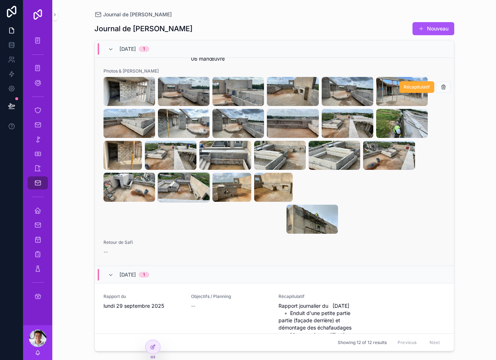
click at [180, 192] on img "scrollable content" at bounding box center [184, 187] width 52 height 29
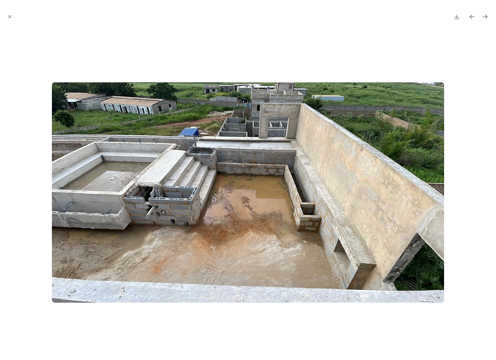
scroll to position [152, 0]
click at [13, 19] on button "Close modal" at bounding box center [10, 17] width 8 height 8
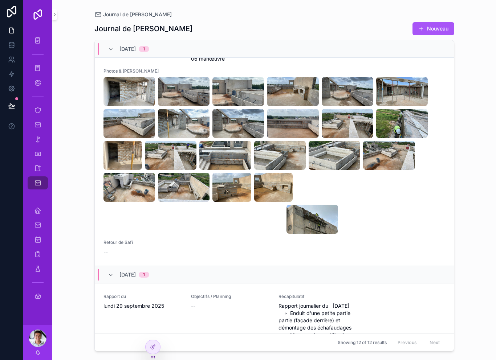
scroll to position [152, 0]
click at [329, 150] on img "scrollable content" at bounding box center [334, 155] width 52 height 29
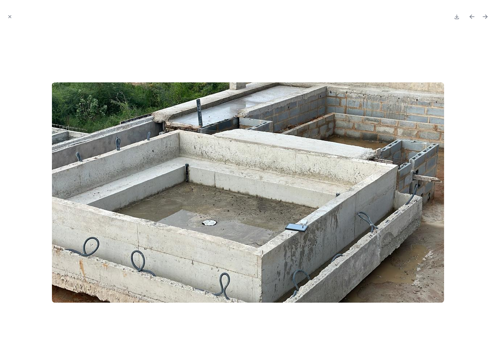
scroll to position [152, 0]
click at [10, 14] on button "Close modal" at bounding box center [10, 17] width 8 height 8
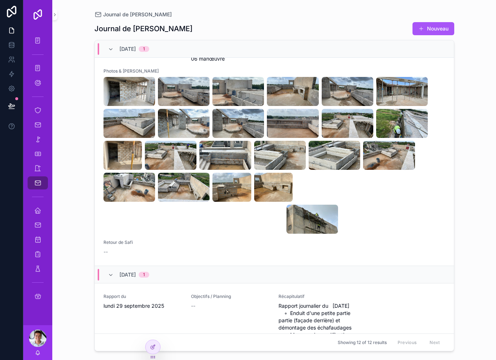
scroll to position [152, 0]
click at [399, 127] on img "scrollable content" at bounding box center [402, 123] width 52 height 29
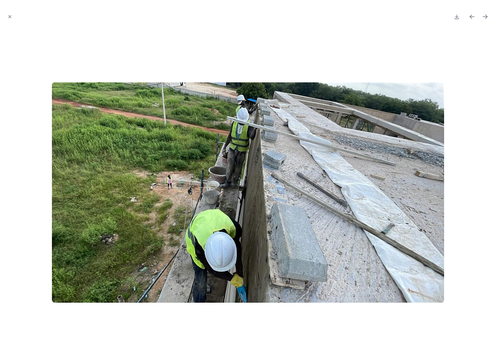
click at [4, 16] on div at bounding box center [248, 180] width 496 height 360
click at [12, 19] on button "Close modal" at bounding box center [10, 17] width 8 height 8
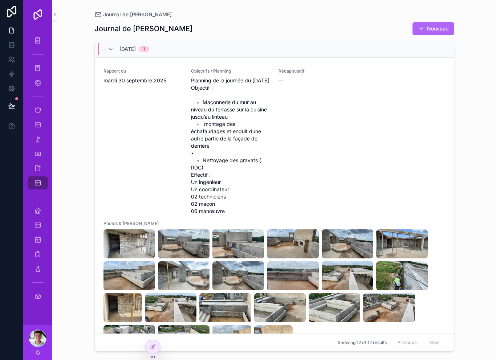
click at [438, 26] on button "Nouveau" at bounding box center [433, 28] width 42 height 13
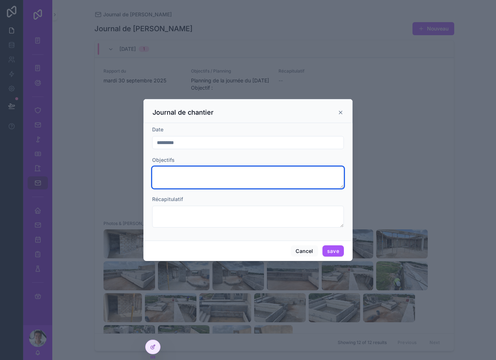
click at [200, 177] on textarea "scrollable content" at bounding box center [248, 178] width 192 height 22
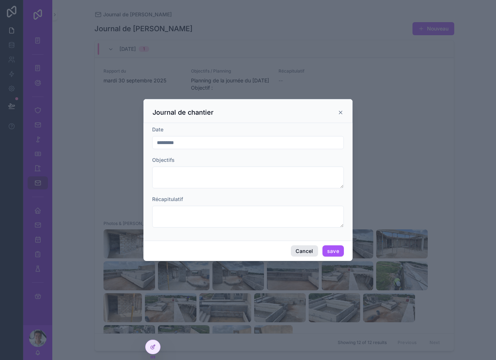
click at [308, 246] on button "Cancel" at bounding box center [304, 251] width 27 height 12
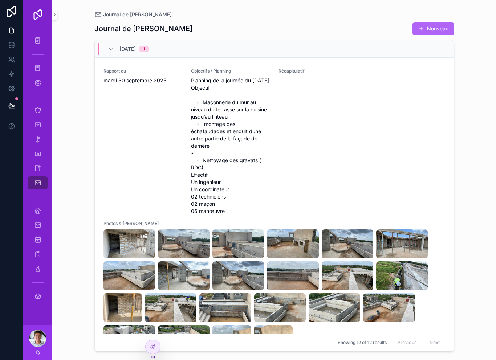
click at [435, 28] on button "Nouveau" at bounding box center [433, 28] width 42 height 13
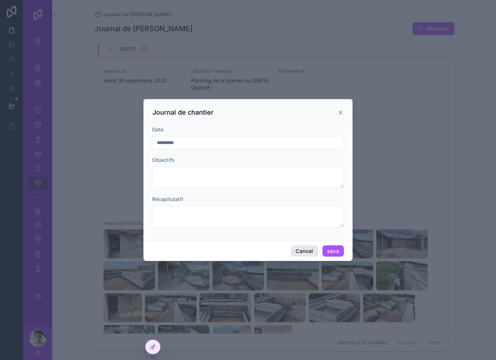
click at [303, 250] on button "Cancel" at bounding box center [304, 251] width 27 height 12
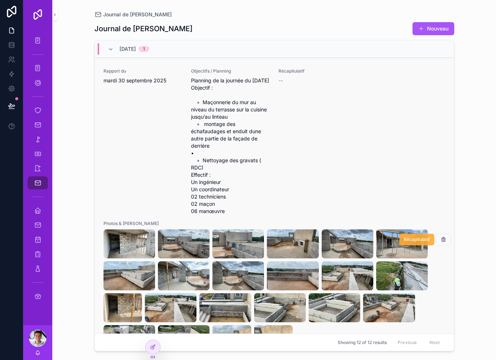
click at [411, 241] on span "Récapitulatif" at bounding box center [416, 240] width 26 height 6
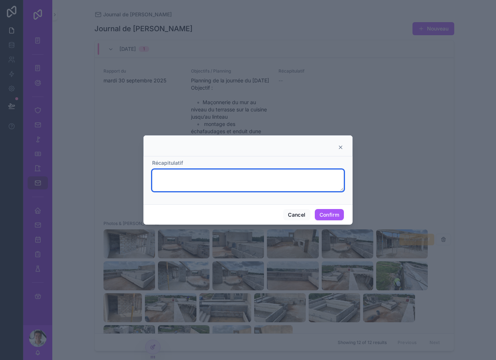
click at [247, 175] on textarea at bounding box center [248, 180] width 192 height 22
click at [297, 209] on button "Cancel" at bounding box center [296, 215] width 27 height 12
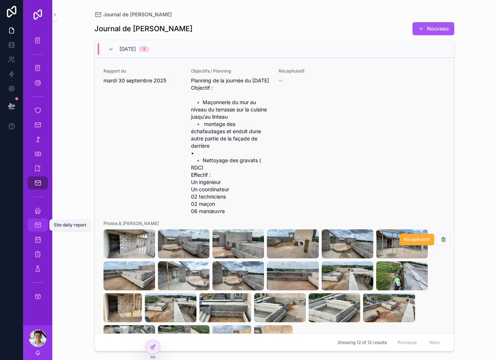
click at [45, 230] on link "Site daily report" at bounding box center [38, 224] width 20 height 13
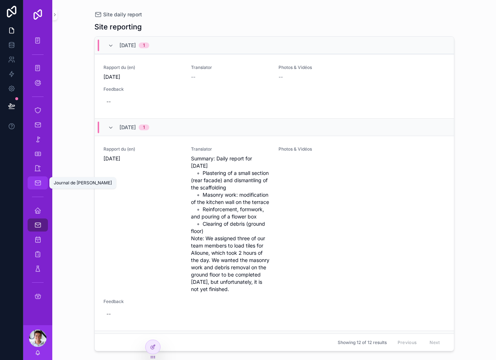
click at [42, 186] on div "Journal de [PERSON_NAME]" at bounding box center [38, 183] width 12 height 12
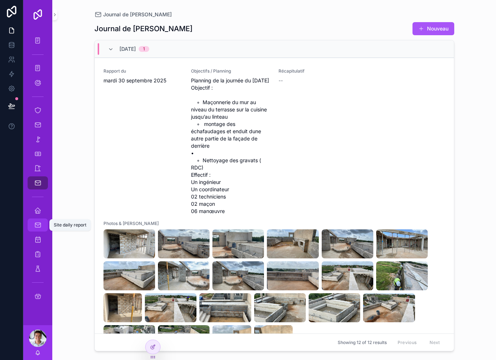
click at [36, 231] on link "Site daily report" at bounding box center [38, 224] width 20 height 13
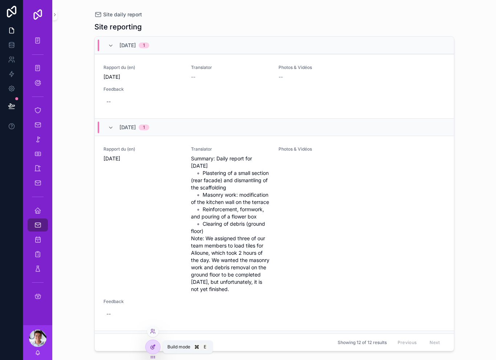
click at [154, 348] on icon at bounding box center [153, 347] width 6 height 6
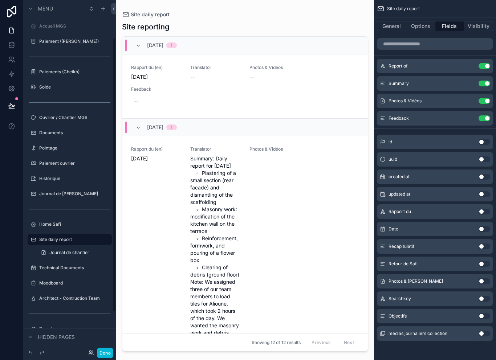
scroll to position [50, 0]
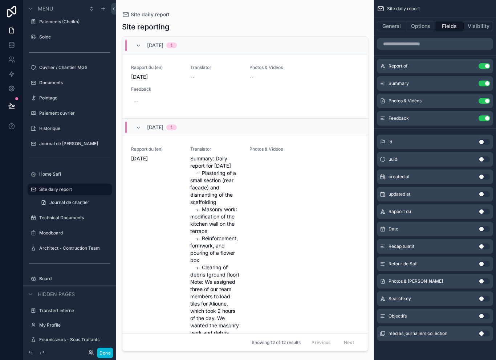
click at [245, 99] on div "scrollable content" at bounding box center [245, 175] width 258 height 351
click at [485, 102] on button "Use setting" at bounding box center [484, 101] width 12 height 6
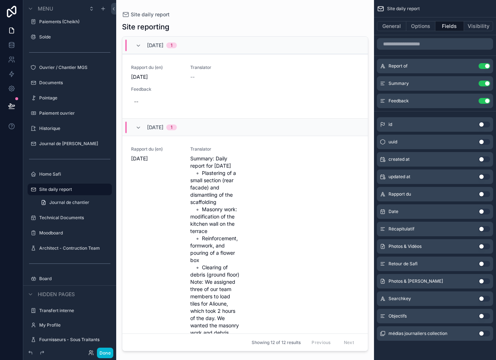
click at [481, 282] on button "Use setting" at bounding box center [484, 281] width 12 height 6
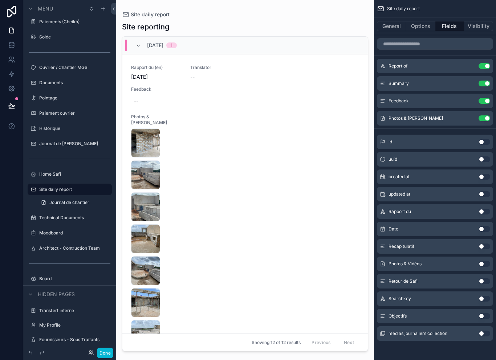
click at [481, 265] on button "Use setting" at bounding box center [484, 264] width 12 height 6
click at [486, 135] on button "Use setting" at bounding box center [484, 136] width 12 height 6
click at [116, 349] on div "Site daily report Site reporting 9/30/2025 1 Rapport du (en) Tuesday, September…" at bounding box center [245, 175] width 258 height 351
click at [106, 354] on button "Done" at bounding box center [105, 353] width 16 height 11
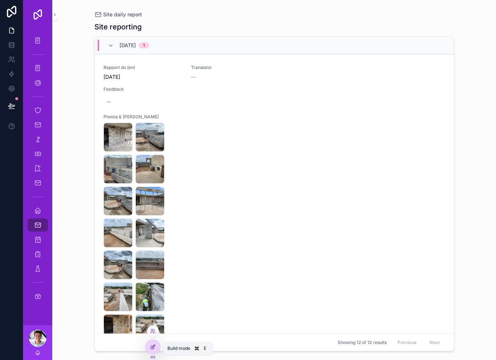
click at [153, 344] on icon at bounding box center [153, 347] width 6 height 6
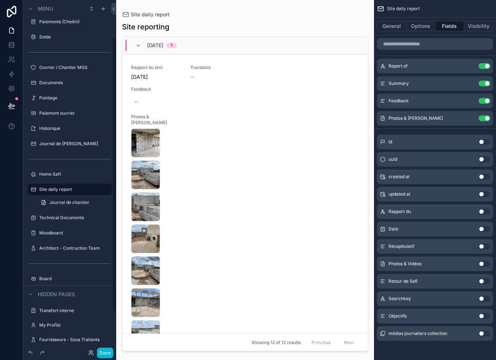
click at [232, 172] on div "scrollable content" at bounding box center [245, 175] width 258 height 351
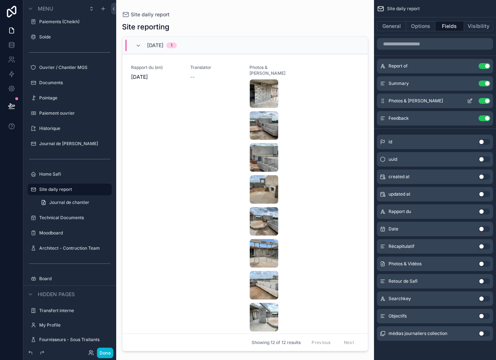
click at [471, 99] on icon "scrollable content" at bounding box center [471, 99] width 1 height 1
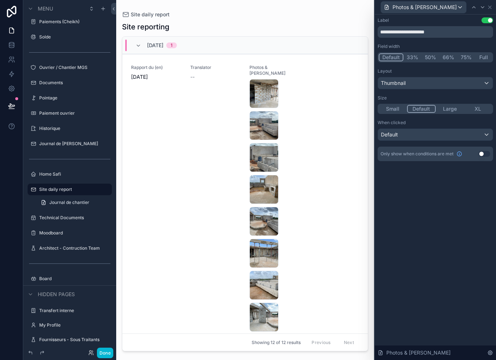
click at [467, 135] on div "Default" at bounding box center [435, 135] width 115 height 12
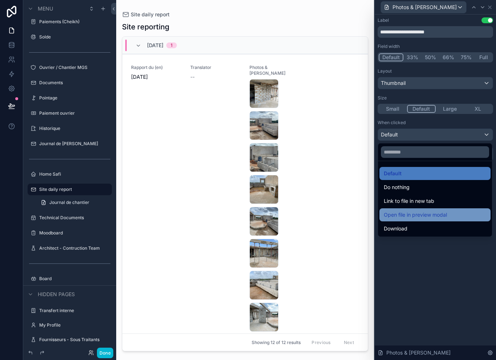
click at [448, 213] on div "Open file in preview modal" at bounding box center [434, 214] width 102 height 9
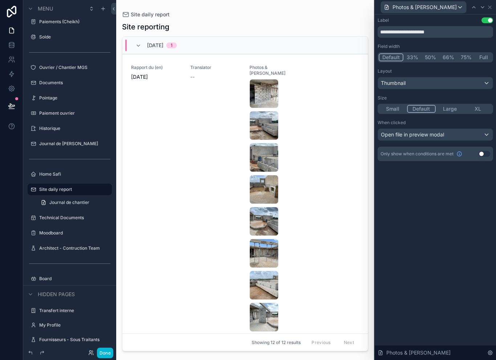
click at [465, 85] on div "Thumbnail" at bounding box center [435, 83] width 115 height 12
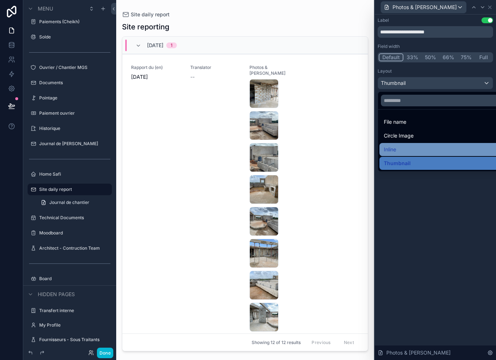
click at [415, 149] on div "Inline" at bounding box center [443, 149] width 120 height 9
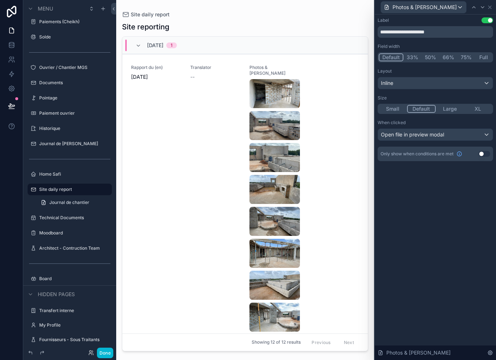
click at [483, 58] on button "Full" at bounding box center [483, 57] width 17 height 8
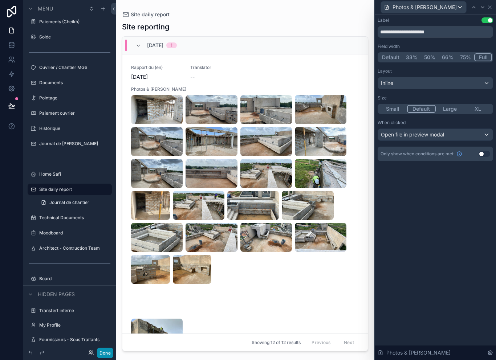
click at [109, 349] on button "Done" at bounding box center [105, 353] width 16 height 11
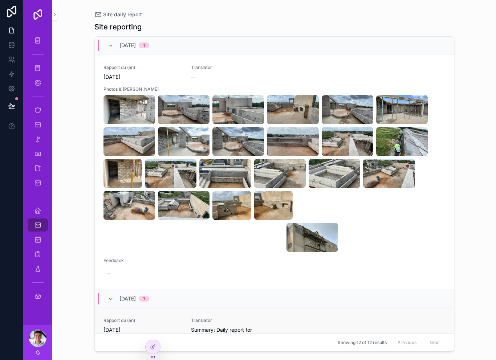
click at [159, 330] on span "Monday, September 29, 2025" at bounding box center [142, 329] width 79 height 7
click at [155, 332] on icon at bounding box center [153, 331] width 6 height 6
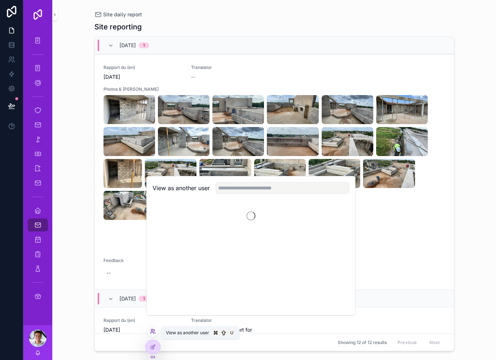
click at [155, 329] on icon at bounding box center [153, 331] width 6 height 6
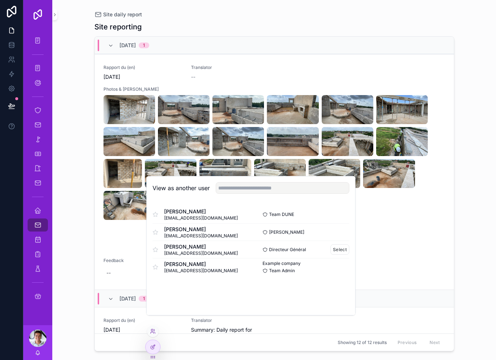
click at [195, 250] on span "[PERSON_NAME]" at bounding box center [201, 246] width 74 height 7
click at [189, 250] on span "[PERSON_NAME]" at bounding box center [201, 246] width 74 height 7
click at [341, 255] on button "Select" at bounding box center [339, 249] width 19 height 11
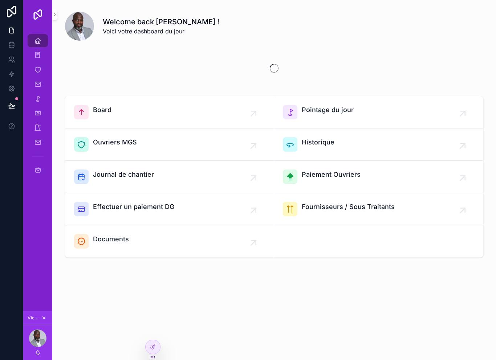
scroll to position [1, 0]
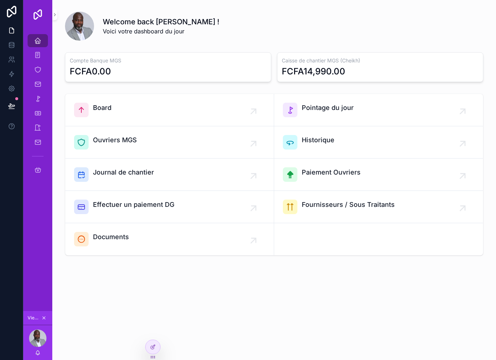
click at [9, 106] on icon at bounding box center [11, 106] width 6 height 4
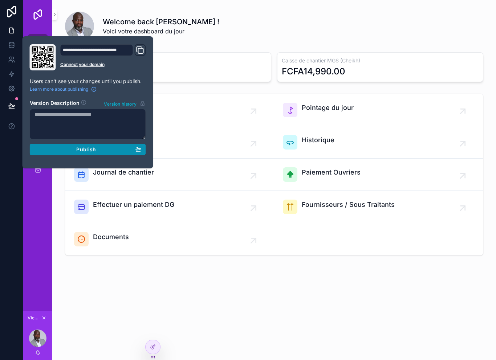
click at [56, 153] on button "Publish" at bounding box center [88, 150] width 116 height 12
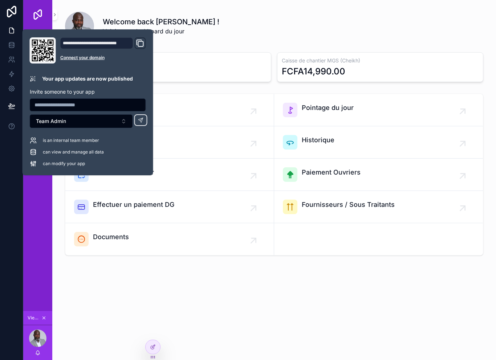
click at [36, 214] on div "Accueil MGS Paiement (Youssou) Ouvrier / Chantier MGS Documents Pointage Paieme…" at bounding box center [37, 170] width 29 height 282
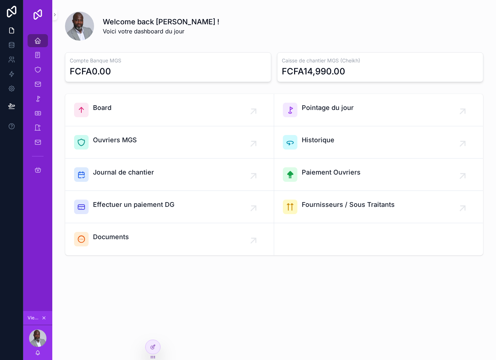
click at [15, 107] on button at bounding box center [12, 106] width 16 height 20
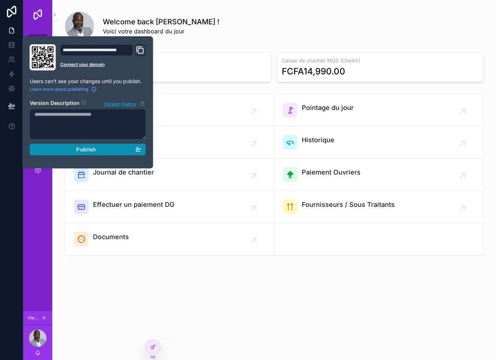
click at [75, 151] on button "Publish" at bounding box center [88, 150] width 116 height 12
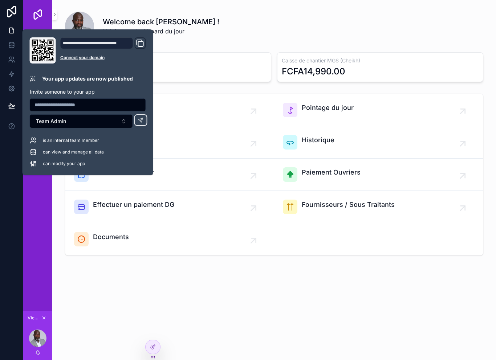
click at [37, 227] on div "Accueil MGS Paiement (Youssou) Ouvrier / Chantier MGS Documents Pointage Paieme…" at bounding box center [37, 170] width 29 height 282
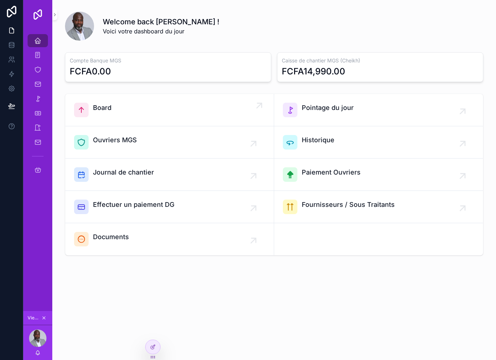
click at [148, 111] on div "Board" at bounding box center [169, 110] width 191 height 15
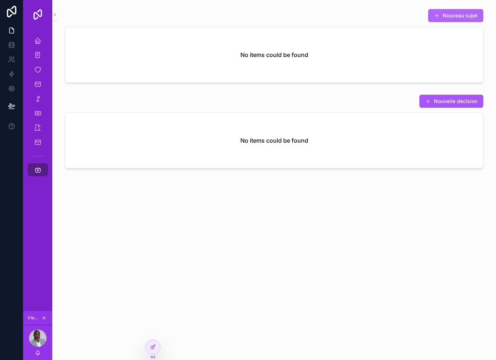
click at [456, 20] on button "Nouveau sujet" at bounding box center [455, 15] width 55 height 13
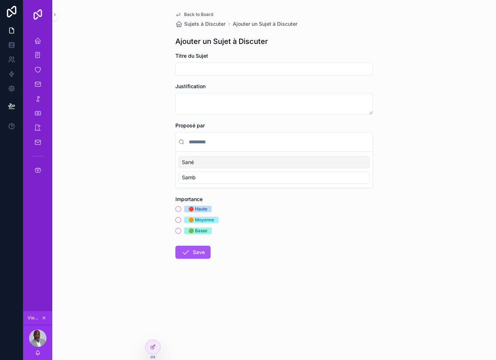
click at [221, 64] on input "scrollable content" at bounding box center [274, 69] width 197 height 10
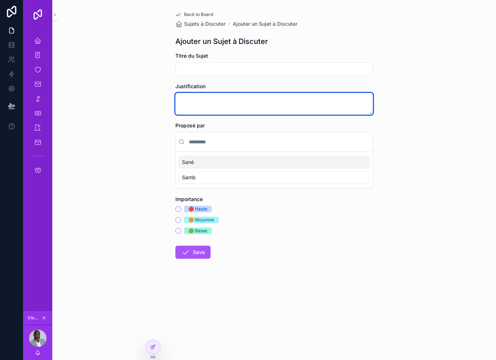
click at [209, 101] on textarea "scrollable content" at bounding box center [273, 104] width 197 height 22
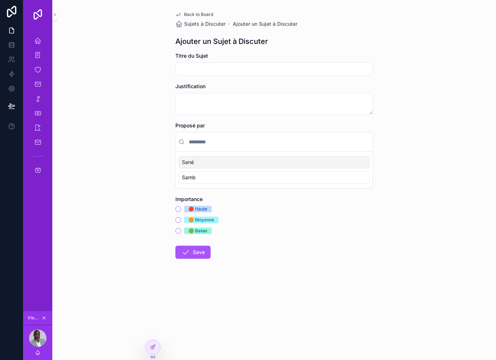
click at [193, 12] on span "Back to Board" at bounding box center [198, 15] width 29 height 6
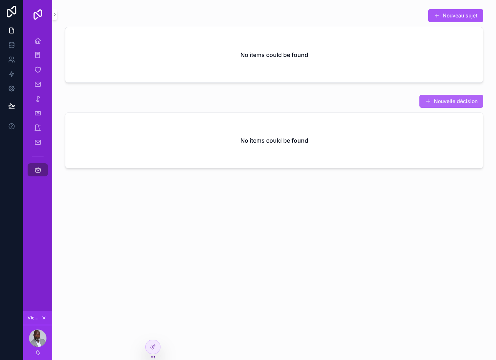
click at [454, 97] on button "Nouvelle décision" at bounding box center [451, 101] width 64 height 13
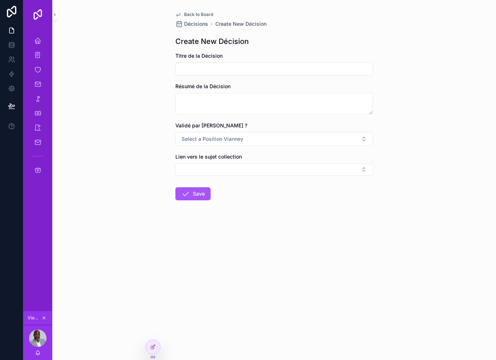
click at [267, 66] on input "scrollable content" at bounding box center [274, 69] width 197 height 10
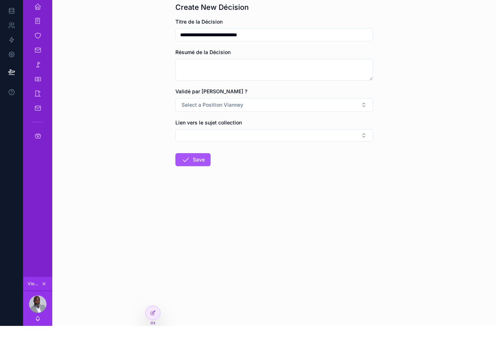
type input "**********"
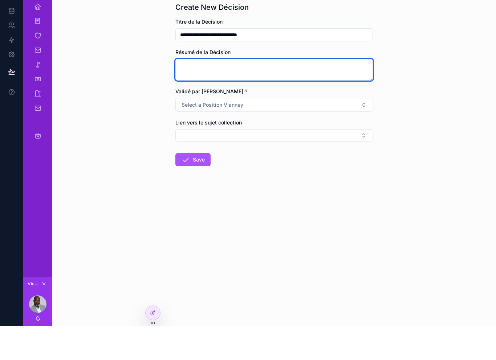
click at [239, 93] on textarea "scrollable content" at bounding box center [273, 104] width 197 height 22
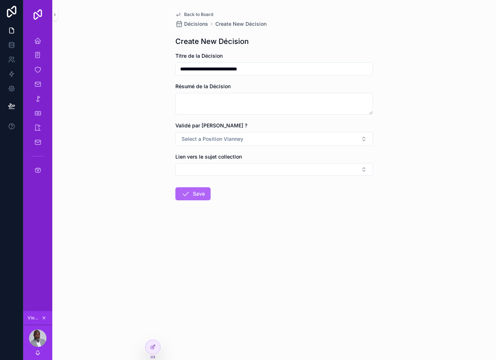
click at [204, 187] on button "Save" at bounding box center [192, 193] width 35 height 13
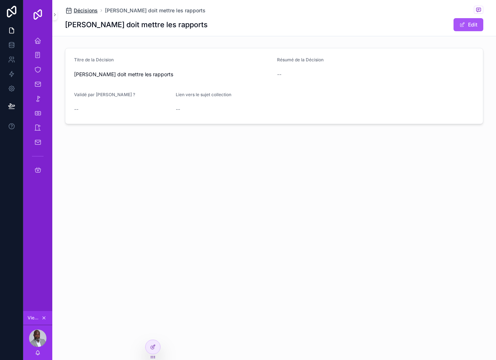
click at [90, 11] on span "Décisions" at bounding box center [86, 10] width 24 height 7
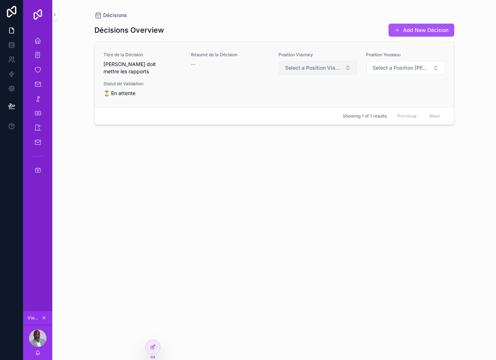
click at [325, 69] on span "Select a Position Vianney" at bounding box center [313, 67] width 57 height 7
click at [313, 29] on div "✅ Validé" at bounding box center [317, 30] width 87 height 11
click at [276, 189] on div "Décisions Overview Add New Décision Titre de la Décision [PERSON_NAME] doit met…" at bounding box center [274, 185] width 360 height 332
click at [412, 65] on span "Select a Position [PERSON_NAME]" at bounding box center [400, 67] width 57 height 7
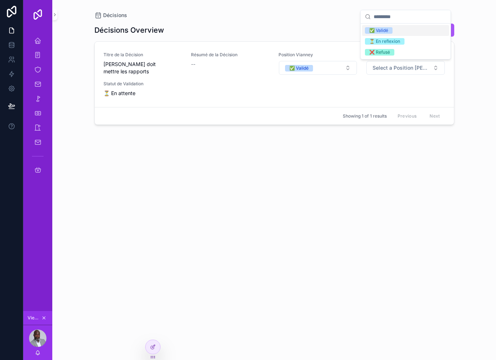
click at [404, 40] on span "⏳ En reflexion" at bounding box center [385, 41] width 40 height 7
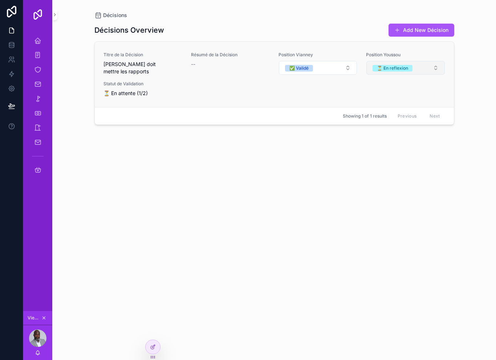
click at [412, 67] on span "⏳ En reflexion" at bounding box center [392, 68] width 40 height 7
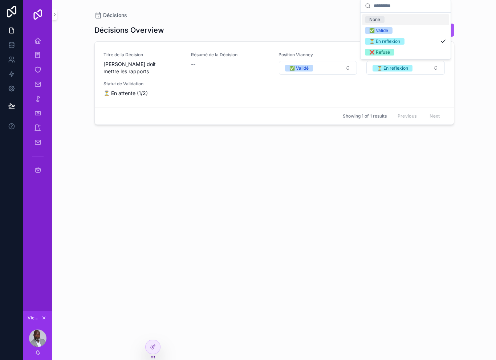
click at [399, 52] on div "❌ Refusé" at bounding box center [405, 52] width 87 height 11
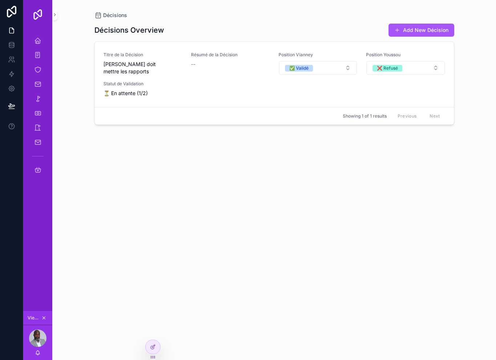
click at [245, 181] on div "Décisions Overview Add New Décision Titre de la Décision [PERSON_NAME] doit met…" at bounding box center [274, 185] width 360 height 332
click at [415, 65] on button "❌ Refusé" at bounding box center [405, 68] width 78 height 14
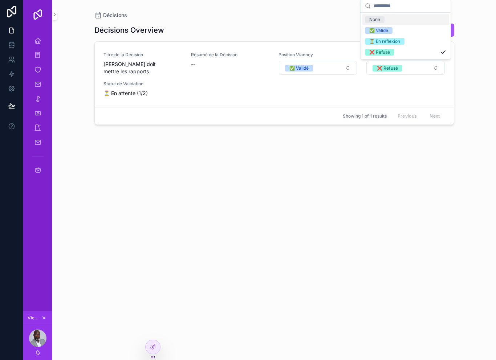
click at [403, 26] on div "✅ Validé" at bounding box center [405, 30] width 87 height 11
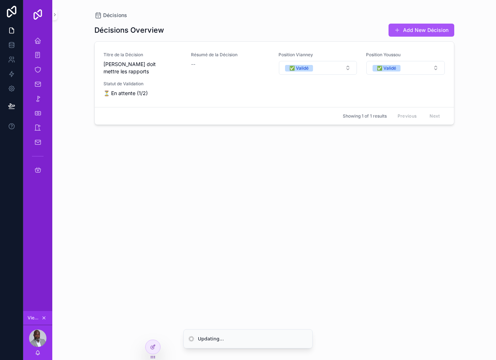
click at [294, 198] on div "Décisions Overview Add New Décision Titre de la Décision [PERSON_NAME] doit met…" at bounding box center [274, 185] width 360 height 332
click at [41, 45] on div "Accueil MGS" at bounding box center [38, 41] width 12 height 12
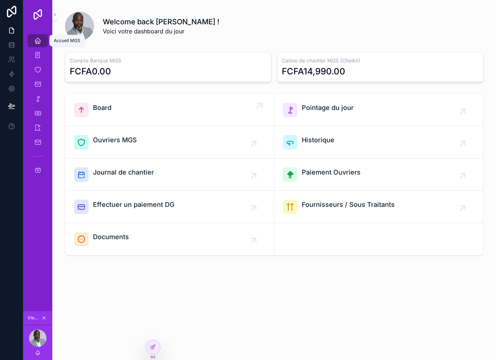
click at [186, 106] on div "Board" at bounding box center [169, 110] width 191 height 15
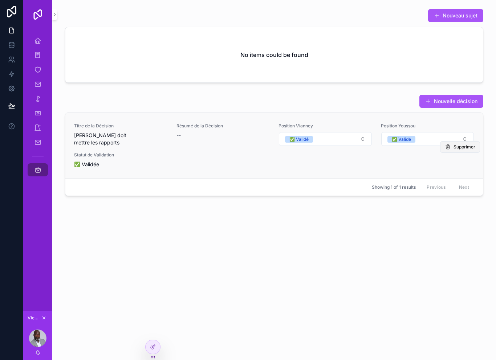
click at [464, 148] on span "Supprimer" at bounding box center [464, 147] width 22 height 6
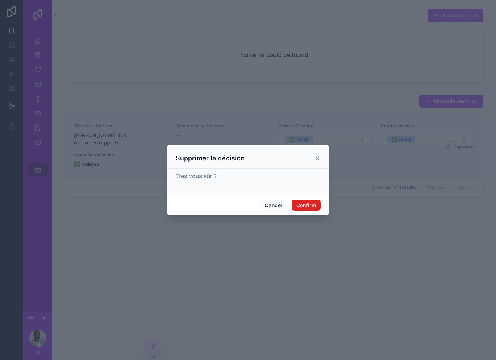
click at [314, 202] on button "Confirm" at bounding box center [305, 206] width 29 height 12
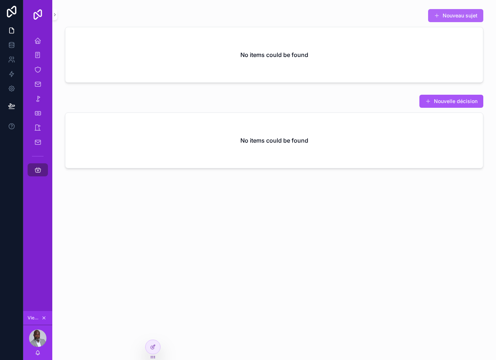
click at [454, 12] on button "Nouveau sujet" at bounding box center [455, 15] width 55 height 13
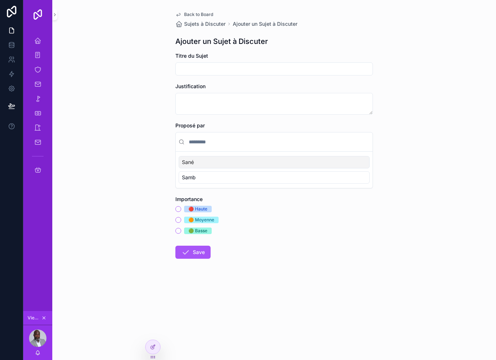
scroll to position [1, 0]
click at [184, 12] on link "Back to Board" at bounding box center [194, 15] width 38 height 6
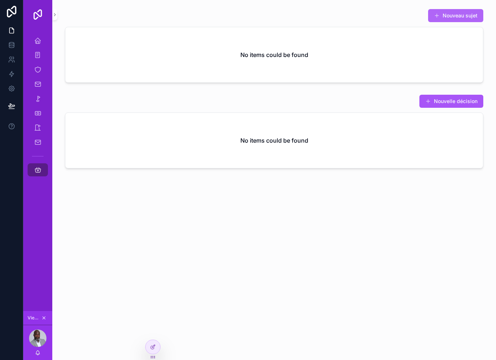
click at [450, 14] on button "Nouveau sujet" at bounding box center [455, 15] width 55 height 13
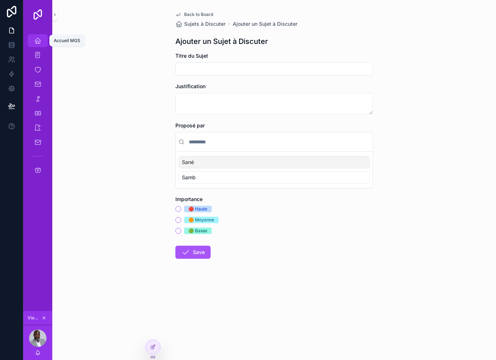
click at [46, 36] on link "Accueil MGS" at bounding box center [38, 40] width 20 height 13
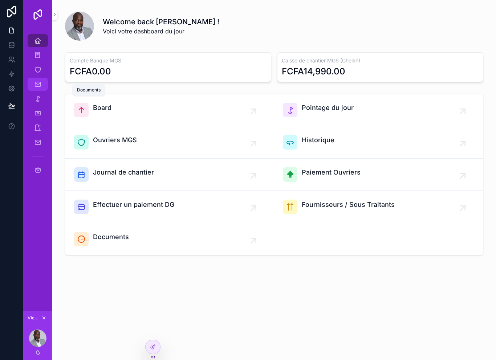
click at [42, 83] on div "Documents" at bounding box center [38, 84] width 12 height 12
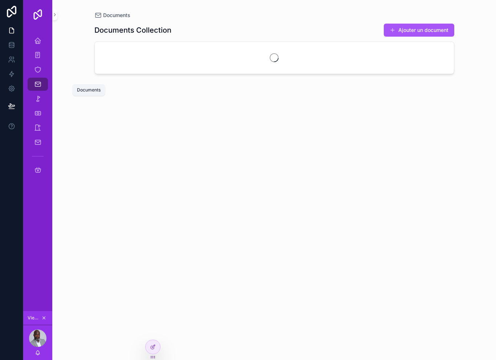
click at [42, 80] on div "Documents" at bounding box center [38, 84] width 12 height 12
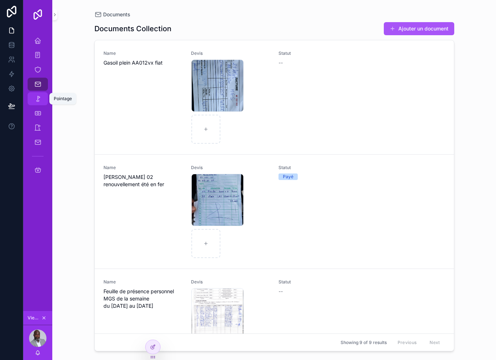
click at [38, 99] on icon "scrollable content" at bounding box center [37, 98] width 7 height 7
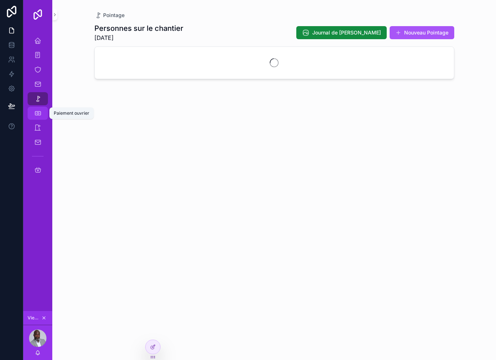
click at [42, 109] on div "Paiement ouvrier" at bounding box center [38, 113] width 12 height 12
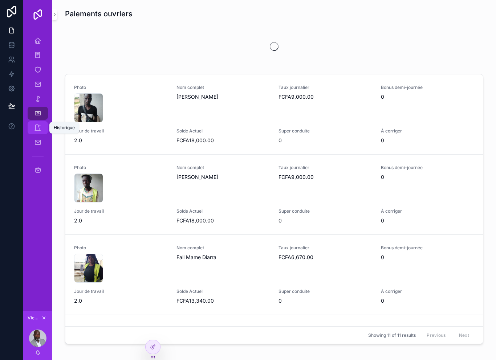
click at [45, 130] on link "Historique" at bounding box center [38, 127] width 20 height 13
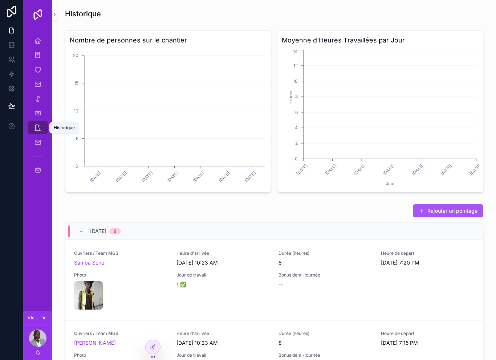
click at [44, 137] on link "Journal de [PERSON_NAME]" at bounding box center [38, 142] width 20 height 13
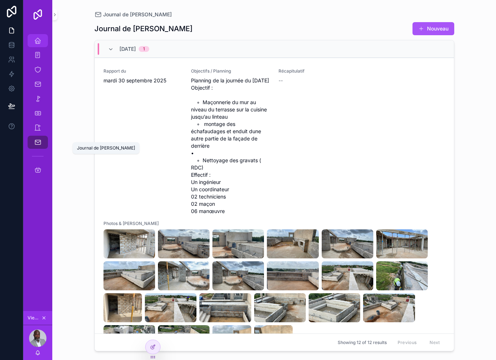
click at [38, 40] on icon "scrollable content" at bounding box center [37, 40] width 7 height 7
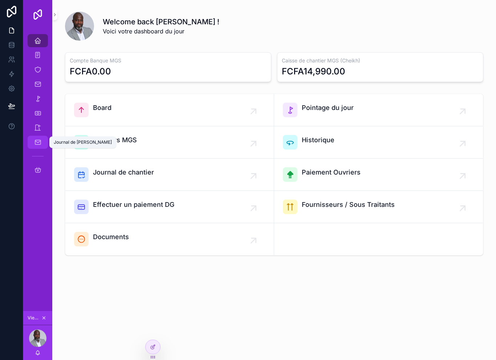
click at [42, 148] on link "Journal de [PERSON_NAME]" at bounding box center [38, 142] width 20 height 13
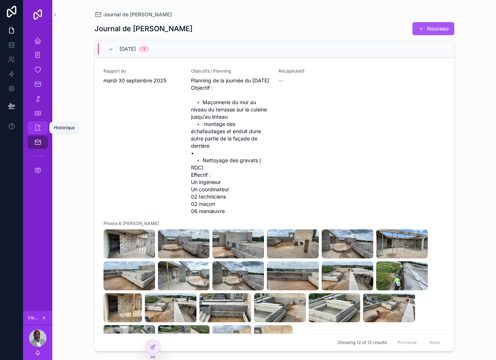
click at [42, 122] on div "Historique" at bounding box center [38, 128] width 12 height 12
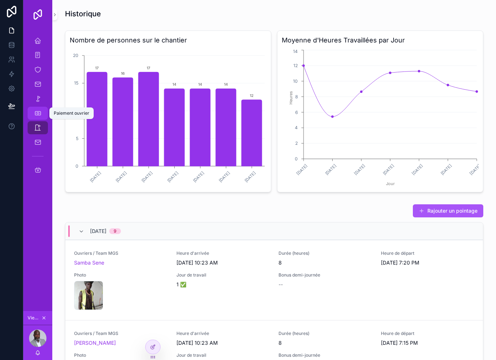
click at [41, 113] on icon "scrollable content" at bounding box center [37, 113] width 7 height 7
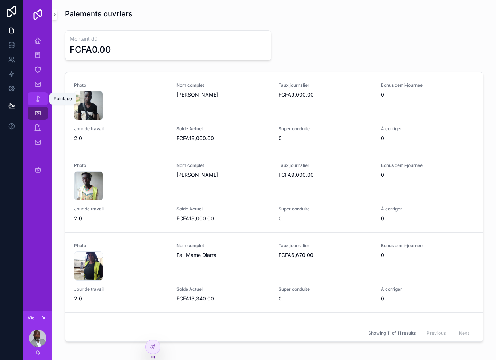
click at [41, 97] on icon "scrollable content" at bounding box center [37, 98] width 7 height 7
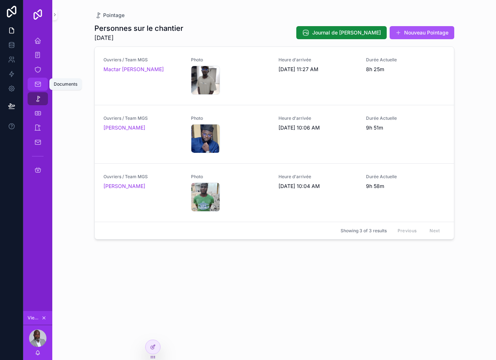
click at [37, 86] on icon "scrollable content" at bounding box center [37, 84] width 7 height 7
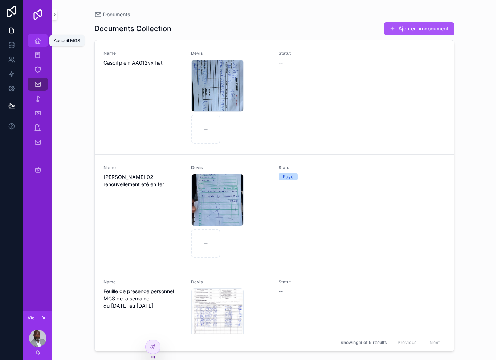
click at [39, 39] on icon "scrollable content" at bounding box center [37, 40] width 7 height 7
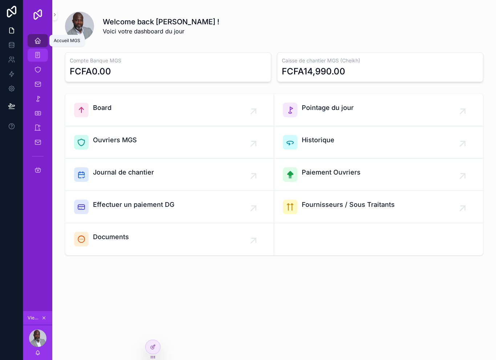
click at [39, 53] on icon "scrollable content" at bounding box center [37, 55] width 7 height 7
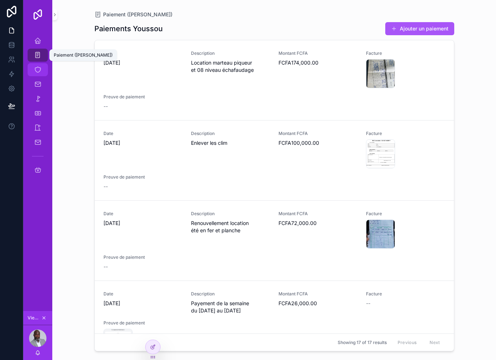
click at [41, 67] on icon "scrollable content" at bounding box center [37, 69] width 7 height 7
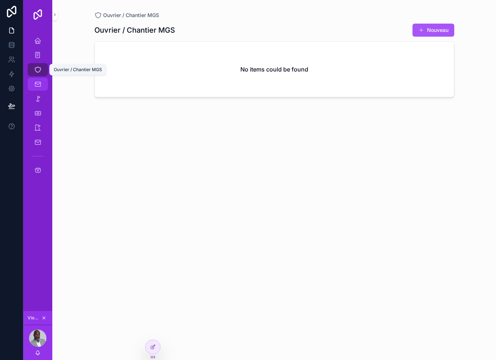
click at [41, 82] on icon "scrollable content" at bounding box center [37, 84] width 7 height 7
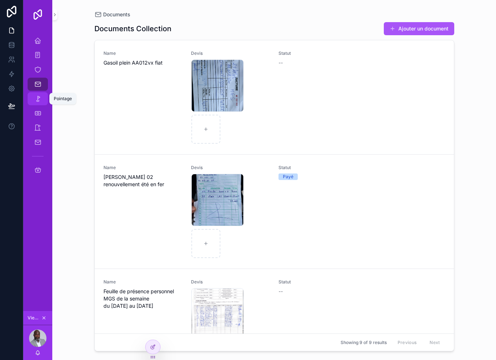
click at [40, 100] on icon "scrollable content" at bounding box center [37, 98] width 7 height 7
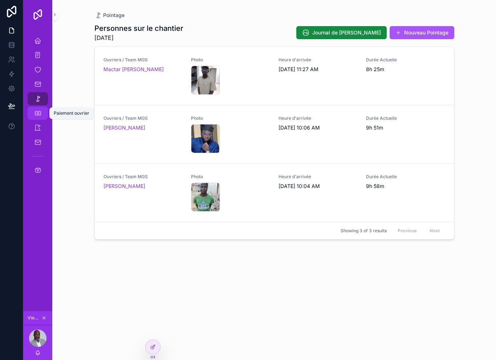
click at [35, 115] on icon "scrollable content" at bounding box center [37, 113] width 7 height 7
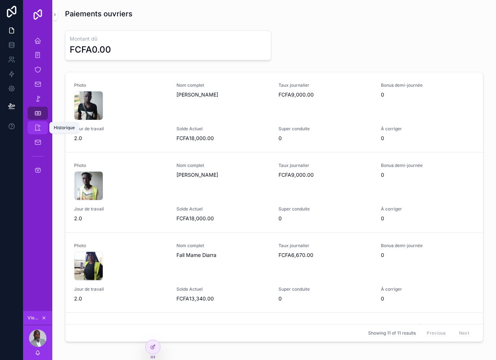
click at [36, 125] on icon "scrollable content" at bounding box center [37, 127] width 7 height 7
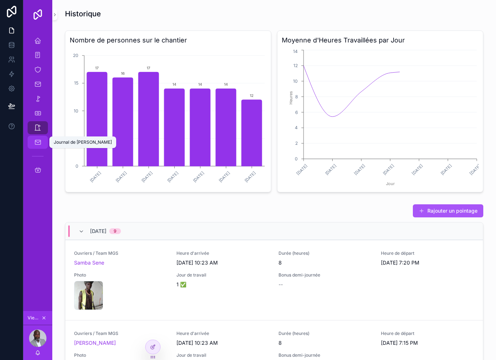
click at [37, 144] on icon "scrollable content" at bounding box center [37, 142] width 7 height 7
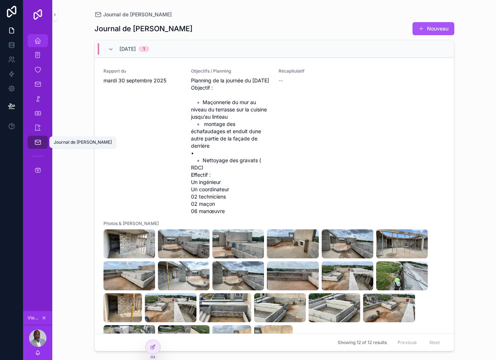
click at [41, 41] on div "Accueil MGS" at bounding box center [38, 41] width 12 height 12
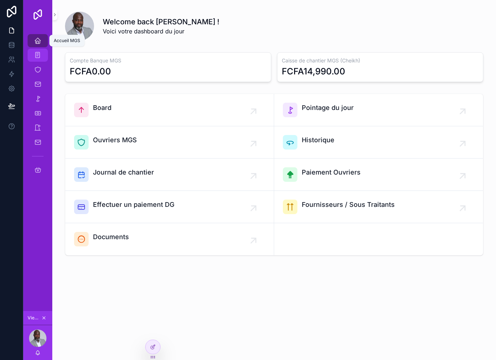
click at [39, 61] on div "Paiement ([PERSON_NAME])" at bounding box center [37, 55] width 29 height 15
click at [36, 54] on icon "scrollable content" at bounding box center [37, 55] width 7 height 7
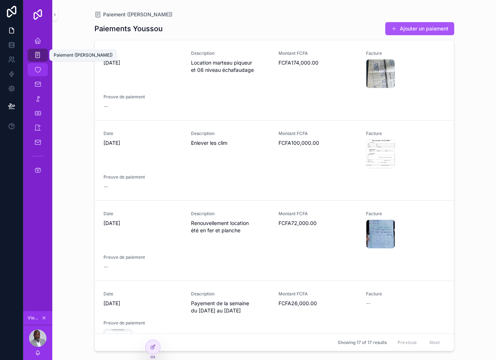
click at [36, 73] on span "scrollable content" at bounding box center [37, 69] width 7 height 7
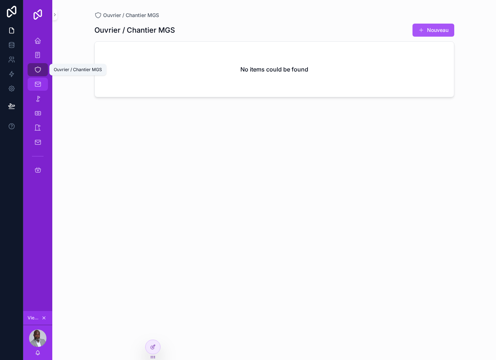
click at [38, 82] on icon "scrollable content" at bounding box center [37, 84] width 7 height 7
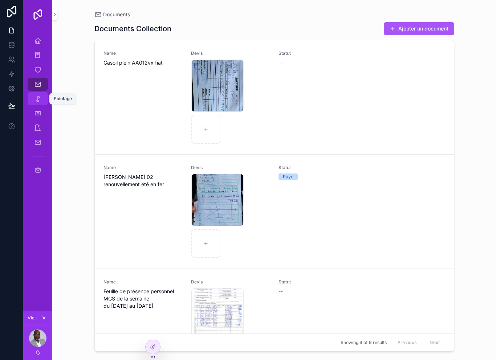
click at [33, 100] on div "Pointage" at bounding box center [38, 99] width 12 height 12
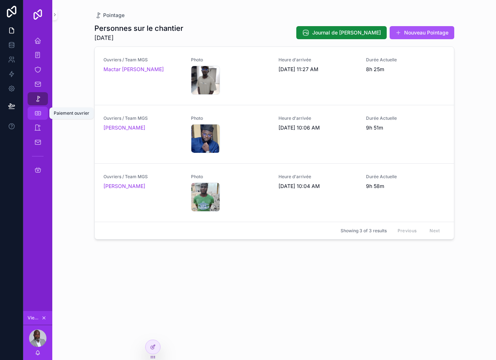
click at [34, 111] on icon "scrollable content" at bounding box center [37, 113] width 7 height 7
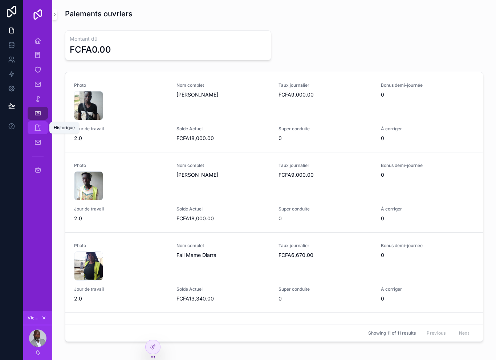
click at [34, 125] on icon "scrollable content" at bounding box center [37, 127] width 7 height 7
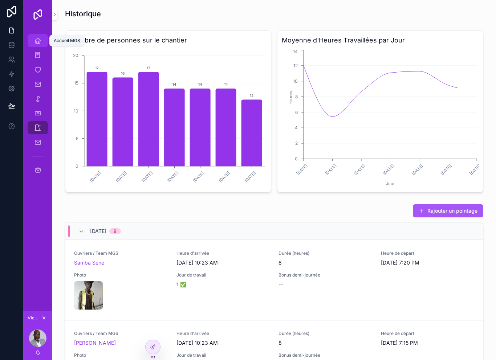
click at [39, 37] on icon "scrollable content" at bounding box center [37, 40] width 7 height 7
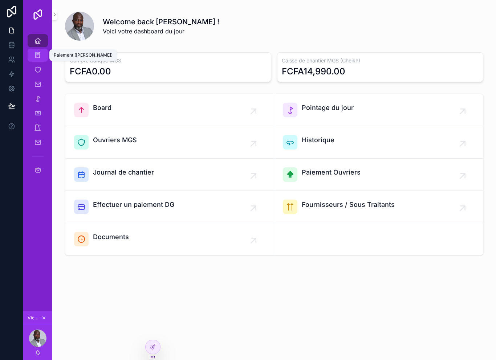
click at [36, 53] on icon "scrollable content" at bounding box center [37, 55] width 7 height 7
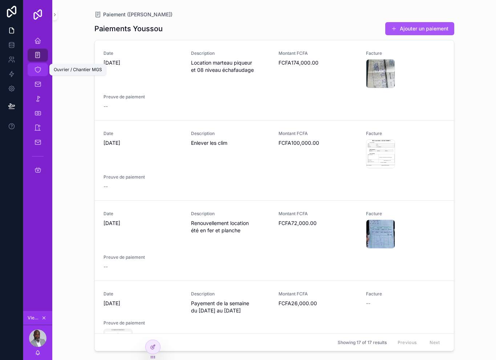
click at [40, 68] on icon "scrollable content" at bounding box center [37, 69] width 7 height 7
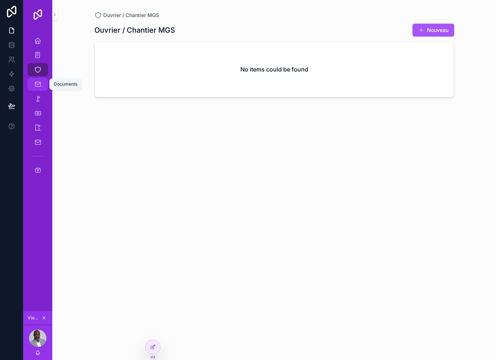
click at [38, 84] on icon "scrollable content" at bounding box center [37, 84] width 7 height 7
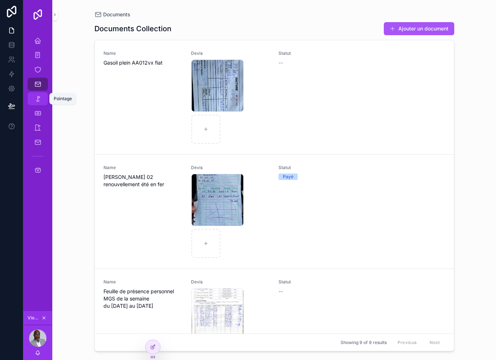
click at [36, 99] on icon "scrollable content" at bounding box center [37, 98] width 7 height 7
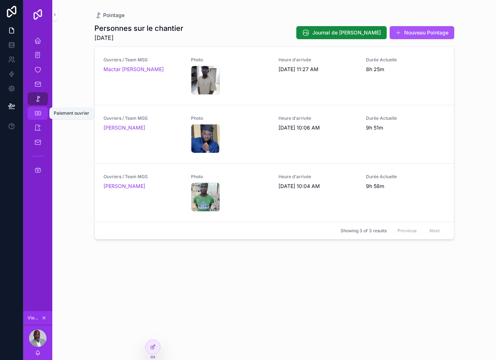
click at [39, 112] on icon "scrollable content" at bounding box center [37, 113] width 7 height 7
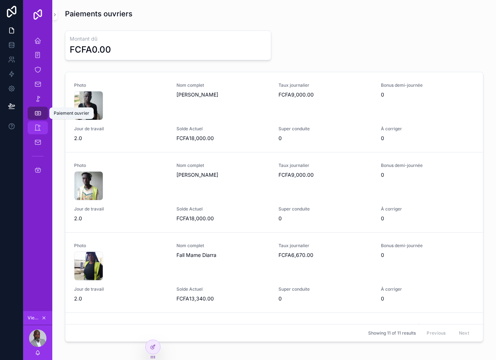
click at [39, 124] on icon "scrollable content" at bounding box center [37, 127] width 7 height 7
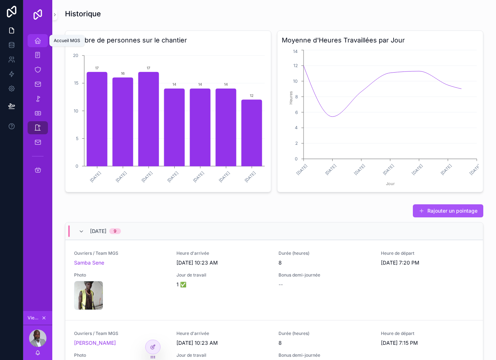
click at [36, 41] on icon "scrollable content" at bounding box center [37, 40] width 7 height 7
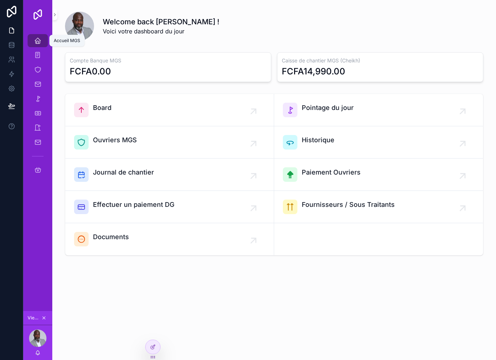
click at [35, 40] on icon "scrollable content" at bounding box center [37, 40] width 7 height 7
click at [56, 132] on div "Welcome back [PERSON_NAME] ! Voici votre dashboard du jour Compte Banque MGS FC…" at bounding box center [273, 152] width 443 height 305
click at [41, 143] on icon "scrollable content" at bounding box center [37, 142] width 7 height 7
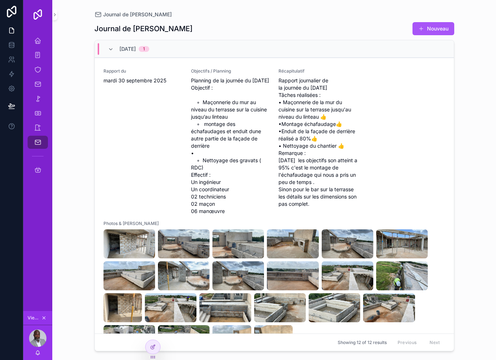
click at [161, 351] on div "Showing 12 of 12 results Previous Next" at bounding box center [274, 341] width 359 height 17
click at [153, 342] on div at bounding box center [152, 347] width 15 height 14
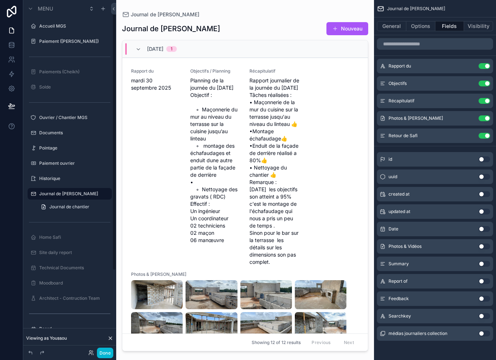
scroll to position [4, 0]
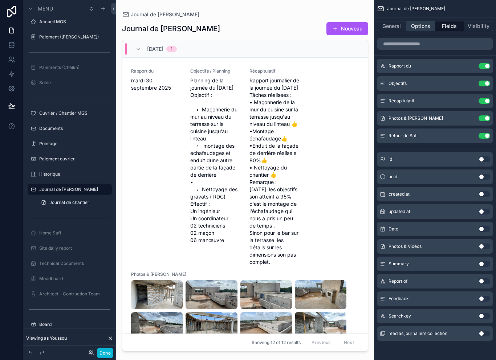
click at [420, 27] on button "Options" at bounding box center [420, 26] width 29 height 10
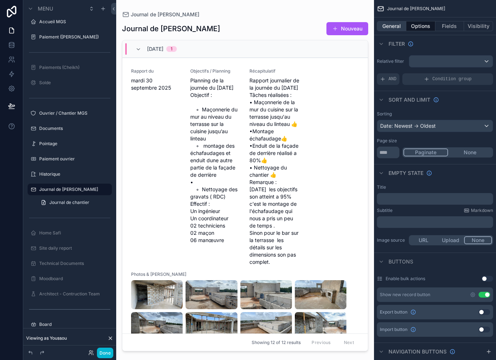
click at [391, 29] on button "General" at bounding box center [391, 26] width 29 height 10
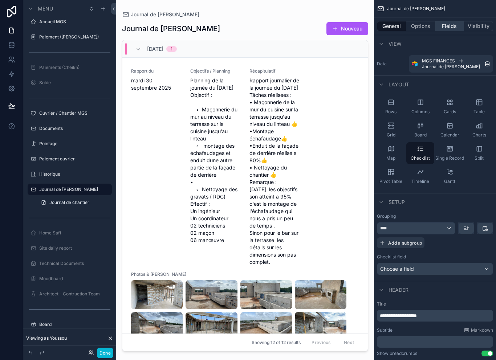
click at [452, 26] on button "Fields" at bounding box center [449, 26] width 29 height 10
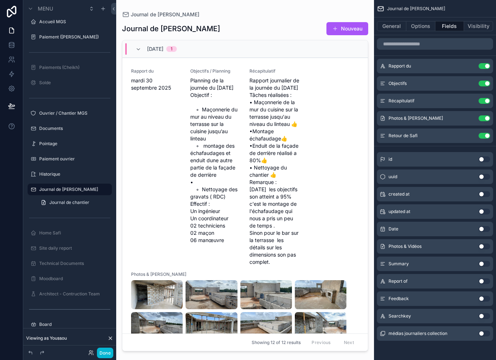
click at [281, 17] on div "scrollable content" at bounding box center [245, 175] width 258 height 351
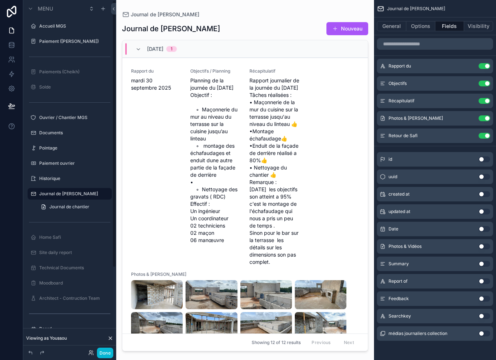
scroll to position [0, 0]
click at [417, 24] on button "Options" at bounding box center [420, 26] width 29 height 10
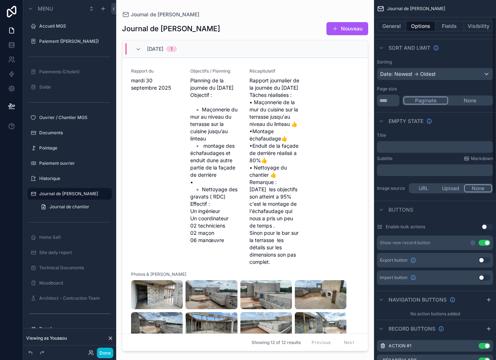
scroll to position [53, 0]
click at [472, 241] on icon "scrollable content" at bounding box center [472, 241] width 1 height 1
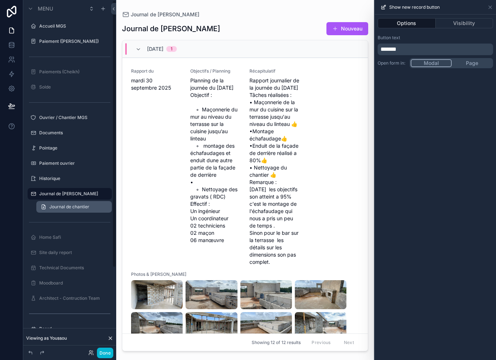
click at [59, 211] on link "Journal de chantier" at bounding box center [73, 207] width 75 height 12
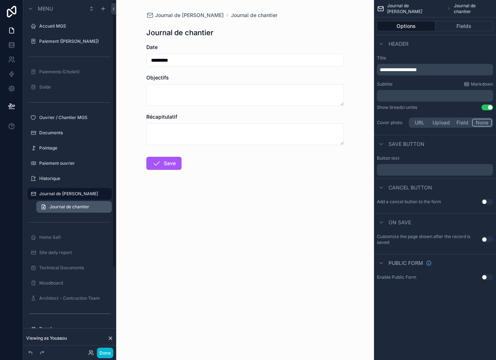
click at [59, 208] on link "Journal de chantier" at bounding box center [73, 207] width 75 height 12
click at [468, 25] on button "Fields" at bounding box center [464, 26] width 58 height 10
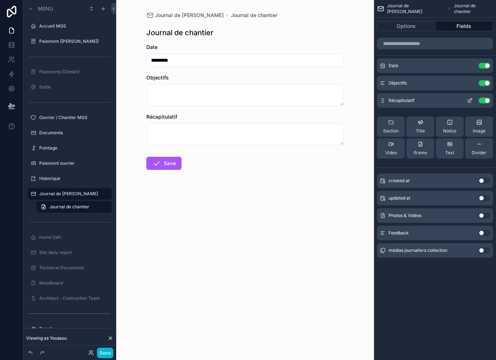
click at [482, 99] on button "Use setting" at bounding box center [484, 101] width 12 height 6
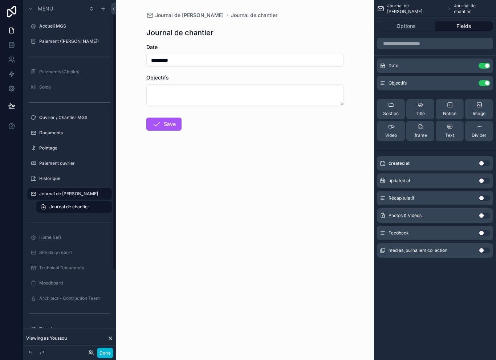
scroll to position [4, 0]
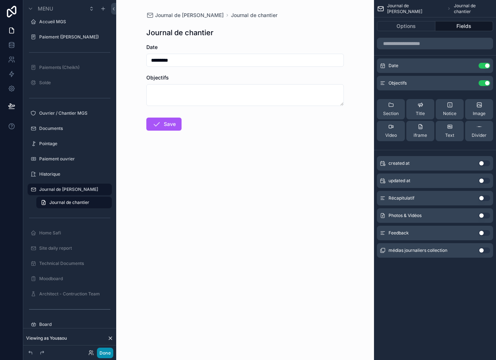
click at [106, 354] on button "Done" at bounding box center [105, 353] width 16 height 11
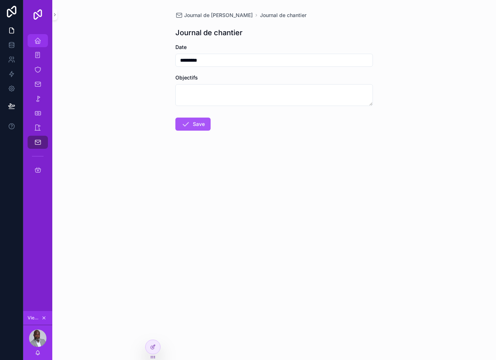
click at [36, 37] on icon "scrollable content" at bounding box center [37, 40] width 7 height 7
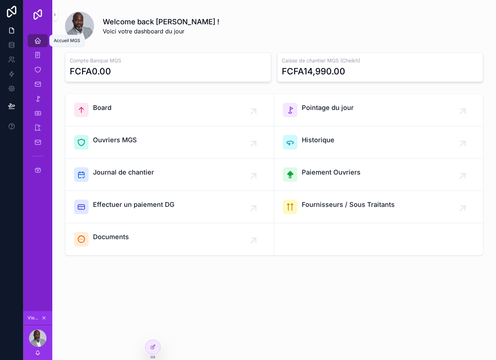
click at [41, 44] on div "Accueil MGS" at bounding box center [38, 41] width 12 height 12
click at [110, 109] on span "Board" at bounding box center [102, 108] width 19 height 10
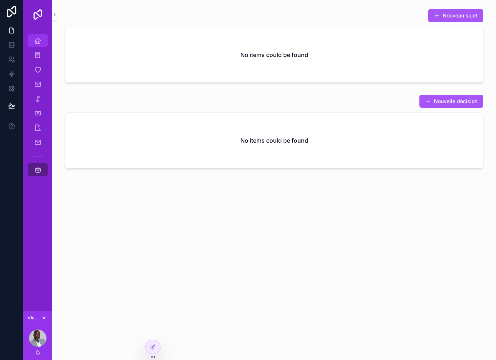
click at [38, 41] on icon "scrollable content" at bounding box center [37, 40] width 7 height 7
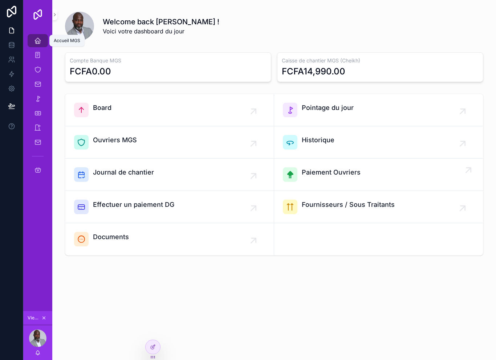
click at [407, 178] on div "Paiement Ouvriers" at bounding box center [378, 174] width 191 height 15
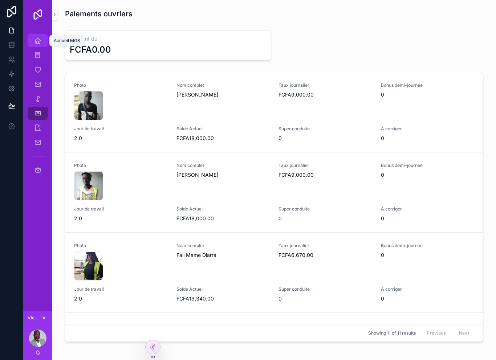
click at [41, 40] on icon "scrollable content" at bounding box center [37, 40] width 7 height 7
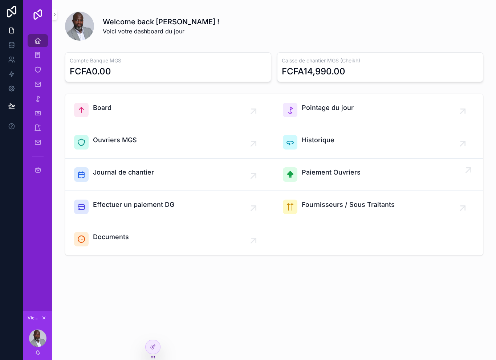
click at [403, 176] on div "Paiement Ouvriers" at bounding box center [378, 174] width 191 height 15
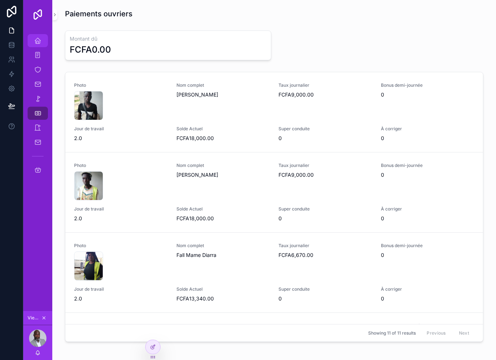
click at [36, 40] on icon "scrollable content" at bounding box center [37, 40] width 7 height 7
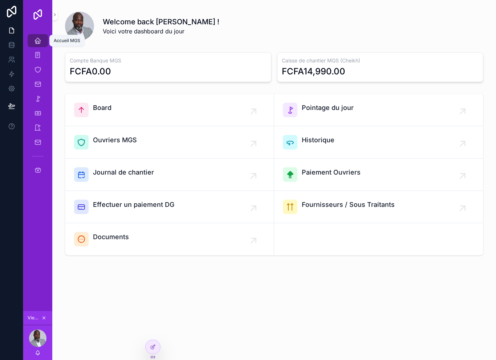
click at [34, 40] on icon "scrollable content" at bounding box center [37, 40] width 7 height 7
click at [39, 59] on span "scrollable content" at bounding box center [37, 55] width 7 height 7
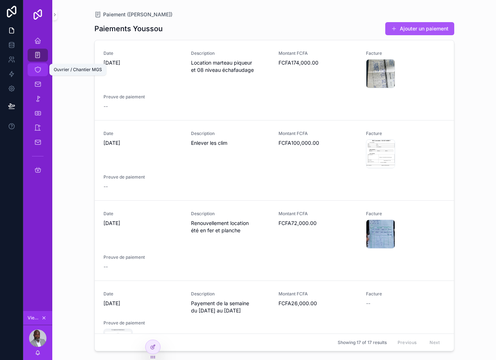
click at [40, 69] on icon "scrollable content" at bounding box center [37, 69] width 7 height 7
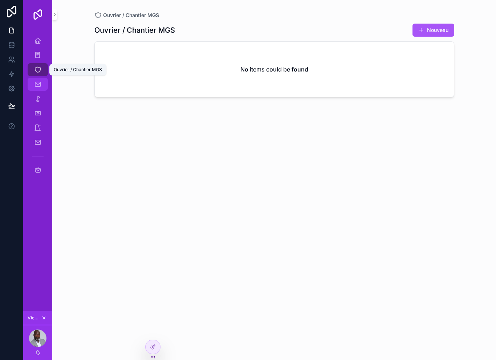
click at [38, 88] on span "scrollable content" at bounding box center [37, 84] width 7 height 7
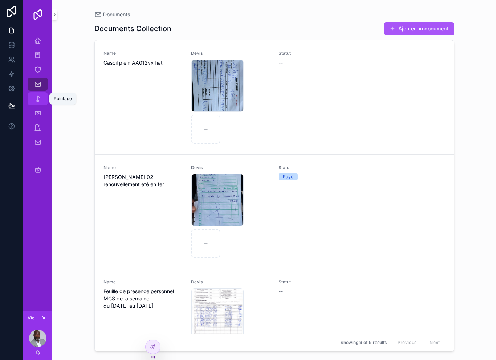
click at [43, 102] on div "Pointage" at bounding box center [38, 99] width 12 height 12
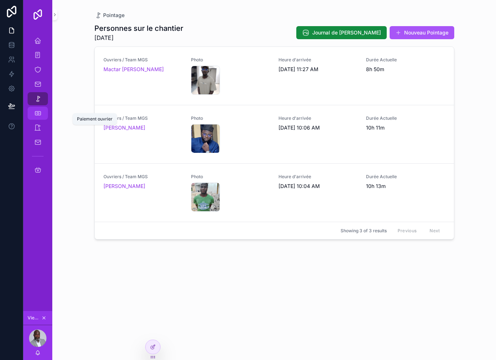
click at [39, 117] on span "scrollable content" at bounding box center [37, 113] width 7 height 7
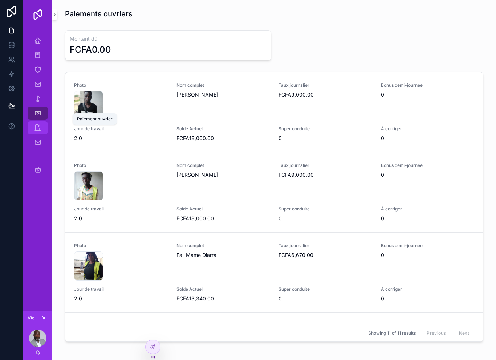
click at [44, 135] on div "Journal de [PERSON_NAME]" at bounding box center [37, 142] width 29 height 15
click at [40, 131] on icon "scrollable content" at bounding box center [37, 127] width 7 height 7
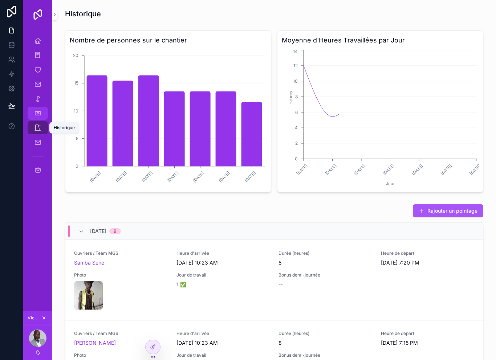
click at [40, 115] on icon "scrollable content" at bounding box center [37, 113] width 7 height 7
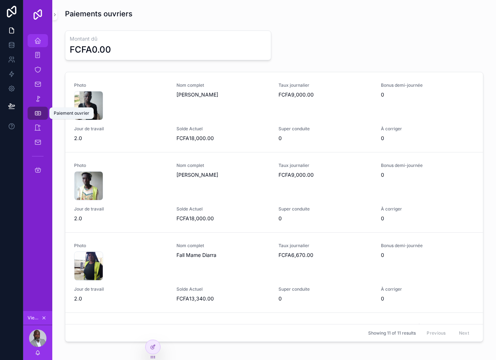
click at [44, 42] on link "Accueil MGS" at bounding box center [38, 40] width 20 height 13
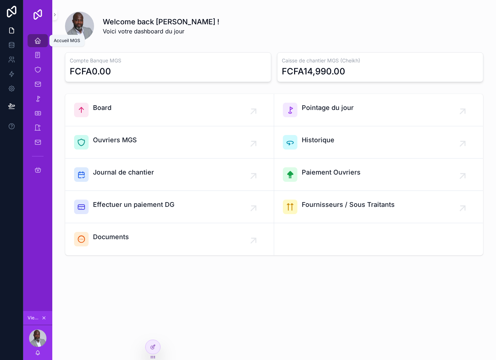
click at [42, 44] on div "Accueil MGS" at bounding box center [38, 41] width 12 height 12
click at [431, 31] on div "Welcome back [PERSON_NAME] ! Voici votre dashboard du jour" at bounding box center [293, 26] width 380 height 19
click at [38, 36] on div "Accueil MGS" at bounding box center [38, 41] width 12 height 12
click at [44, 41] on link "Accueil MGS" at bounding box center [38, 40] width 20 height 13
click at [131, 303] on div "Welcome back [PERSON_NAME] ! Voici votre dashboard du jour Compte Banque MGS FC…" at bounding box center [273, 152] width 443 height 305
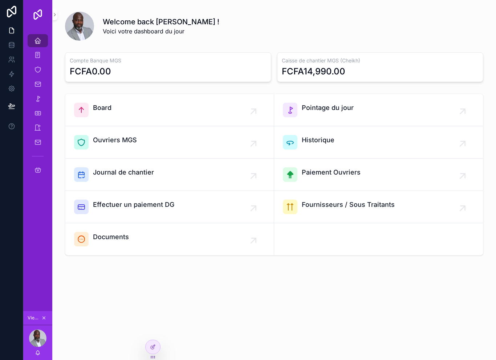
click at [253, 294] on div "Welcome back [PERSON_NAME] ! Voici votre dashboard du jour Compte Banque MGS FC…" at bounding box center [273, 152] width 443 height 305
click at [403, 24] on div "Welcome back [PERSON_NAME] ! Voici votre dashboard du jour" at bounding box center [293, 26] width 380 height 19
click at [41, 56] on icon "scrollable content" at bounding box center [37, 55] width 7 height 7
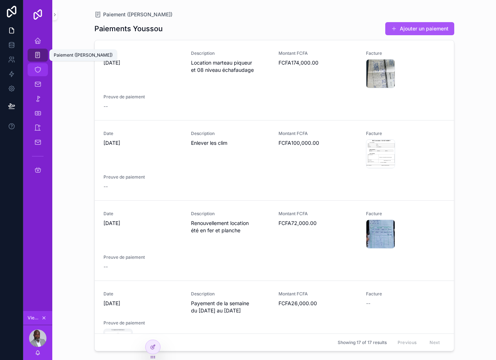
click at [38, 66] on icon "scrollable content" at bounding box center [37, 69] width 7 height 7
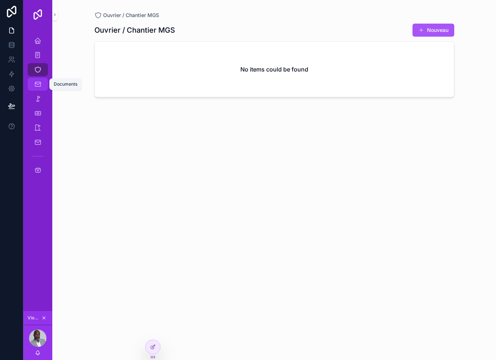
click at [40, 79] on div "Documents" at bounding box center [38, 84] width 12 height 12
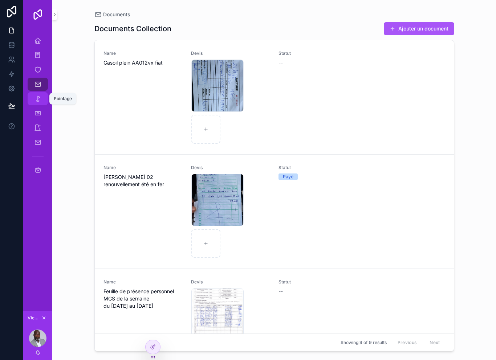
click at [42, 95] on div "Pointage" at bounding box center [38, 99] width 12 height 12
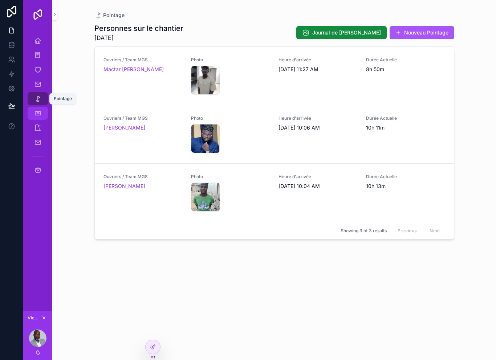
click at [38, 117] on div "Paiement ouvrier" at bounding box center [38, 113] width 12 height 12
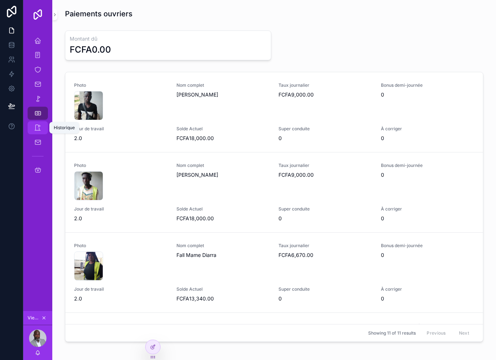
click at [38, 129] on icon "scrollable content" at bounding box center [37, 127] width 7 height 7
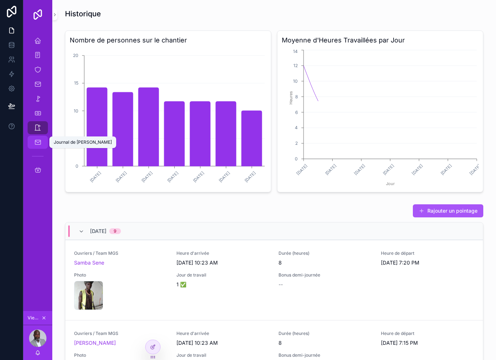
click at [37, 148] on link "Journal de [PERSON_NAME]" at bounding box center [38, 142] width 20 height 13
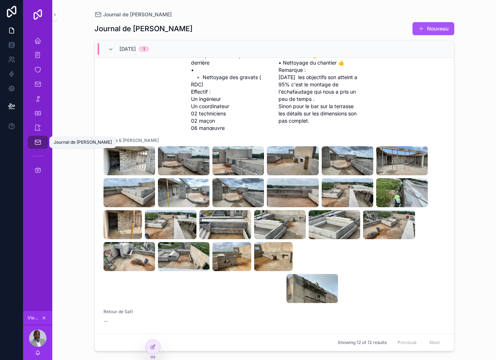
scroll to position [87, 0]
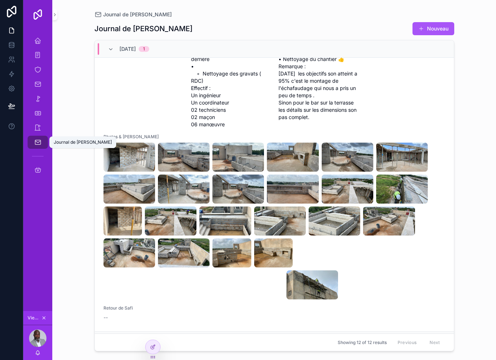
click at [470, 189] on div "Journal de Chantier Journal de Chantier Nouveau [DATE] 1 Rapport du [DATE] Obje…" at bounding box center [273, 180] width 443 height 360
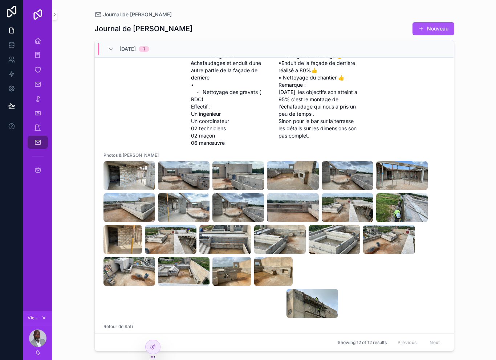
scroll to position [73, 0]
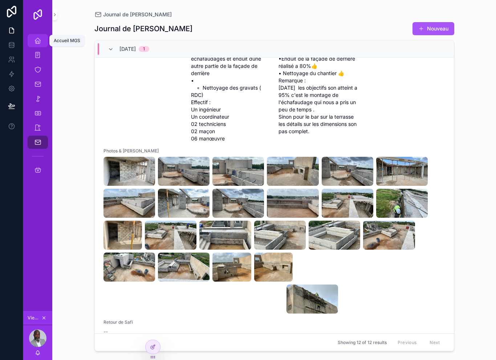
click at [37, 40] on icon "scrollable content" at bounding box center [37, 40] width 7 height 7
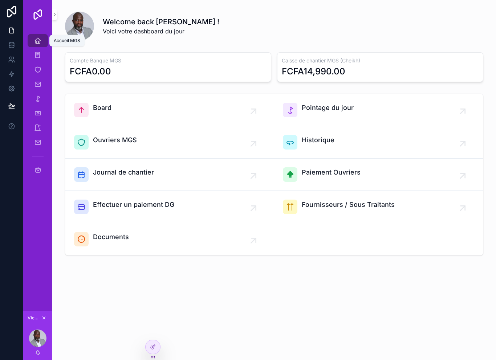
click at [37, 34] on link "Accueil MGS" at bounding box center [38, 40] width 20 height 13
click at [41, 58] on icon "scrollable content" at bounding box center [37, 55] width 7 height 7
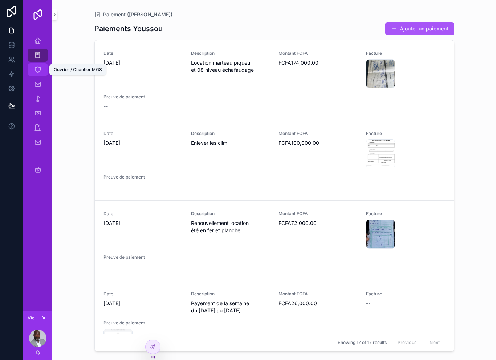
click at [36, 70] on icon "scrollable content" at bounding box center [37, 69] width 7 height 7
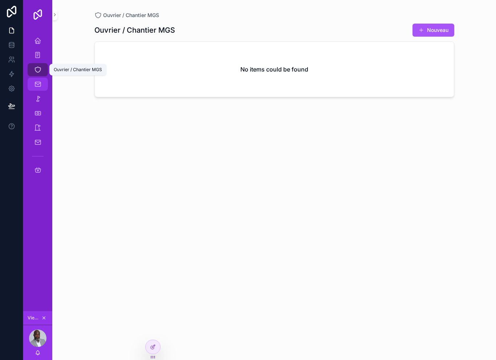
click at [37, 85] on icon "scrollable content" at bounding box center [37, 84] width 7 height 7
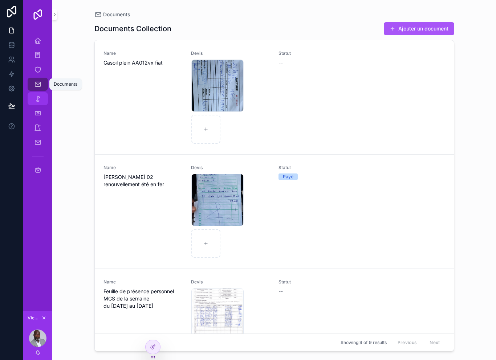
click at [38, 96] on icon "scrollable content" at bounding box center [37, 98] width 7 height 7
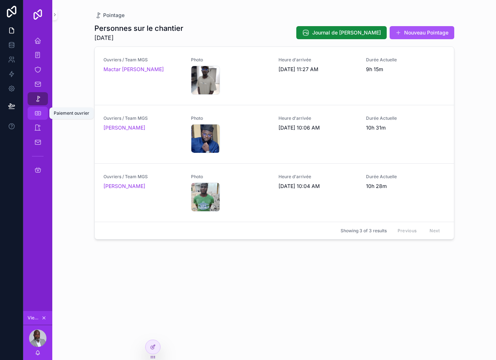
click at [37, 115] on icon "scrollable content" at bounding box center [37, 113] width 7 height 7
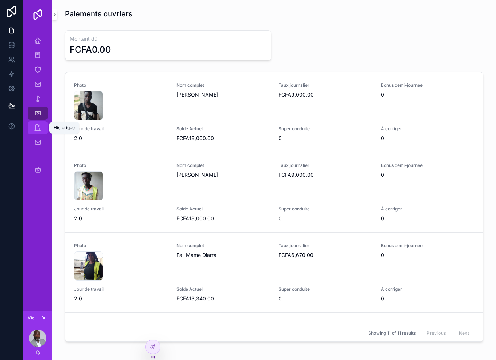
click at [35, 126] on icon "scrollable content" at bounding box center [37, 127] width 7 height 7
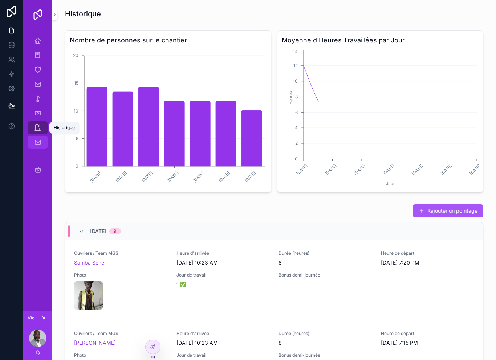
click at [38, 147] on div "Journal de [PERSON_NAME]" at bounding box center [38, 142] width 12 height 12
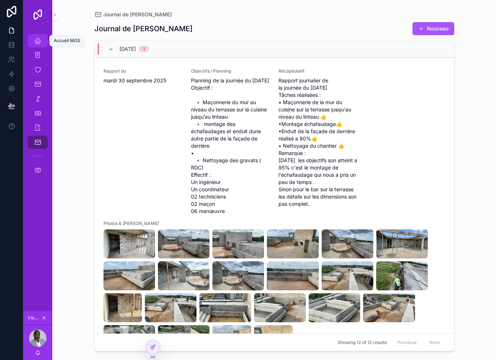
click at [41, 38] on div "Accueil MGS" at bounding box center [38, 41] width 12 height 12
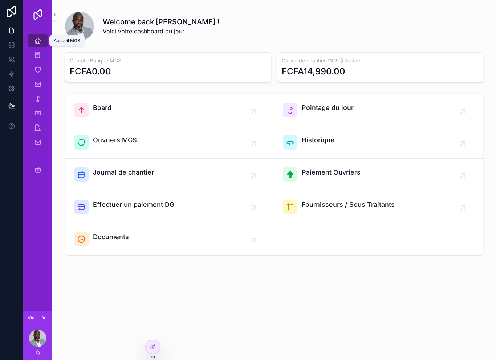
click at [41, 38] on div "Accueil MGS" at bounding box center [38, 41] width 12 height 12
click at [34, 61] on link "Paiement ([PERSON_NAME])" at bounding box center [38, 55] width 20 height 13
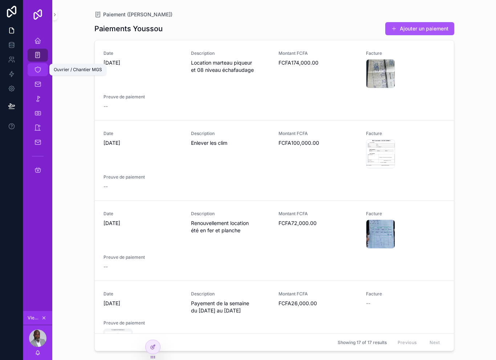
click at [36, 72] on icon "scrollable content" at bounding box center [37, 69] width 7 height 7
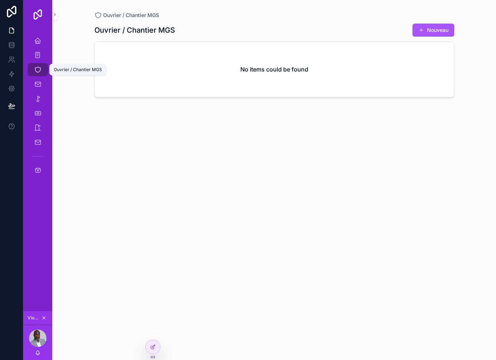
click at [35, 74] on div "Ouvrier / Chantier MGS" at bounding box center [38, 70] width 12 height 12
click at [38, 86] on icon "scrollable content" at bounding box center [37, 84] width 7 height 7
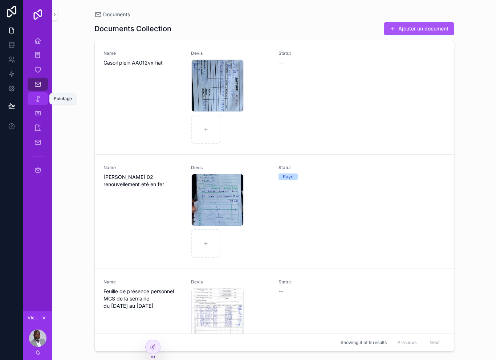
click at [40, 97] on icon "scrollable content" at bounding box center [37, 98] width 7 height 7
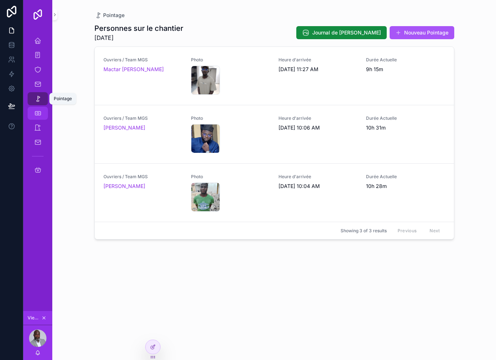
click at [37, 117] on span "scrollable content" at bounding box center [37, 113] width 7 height 7
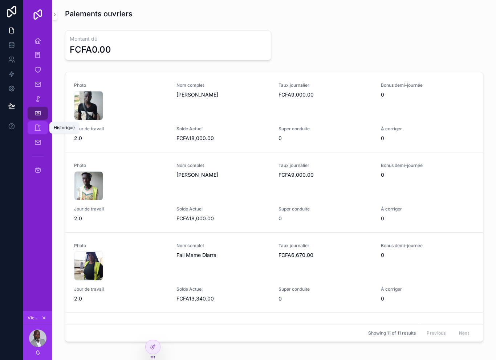
click at [39, 132] on div "Historique" at bounding box center [38, 128] width 12 height 12
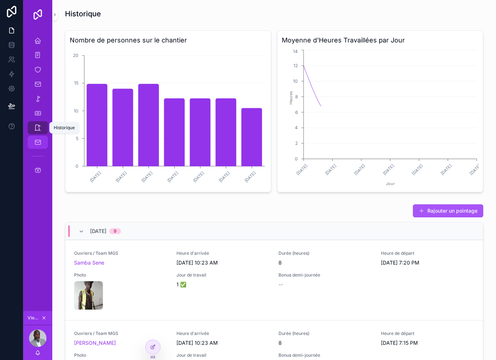
click at [42, 143] on div "Journal de [PERSON_NAME]" at bounding box center [38, 142] width 12 height 12
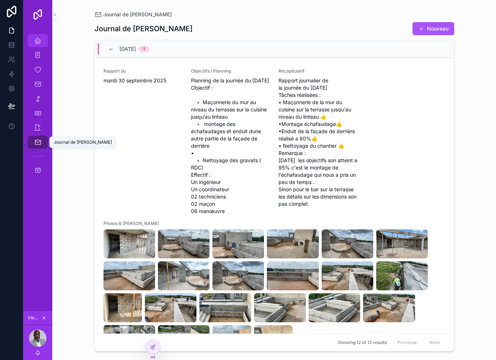
click at [33, 47] on link "Accueil MGS" at bounding box center [38, 40] width 20 height 13
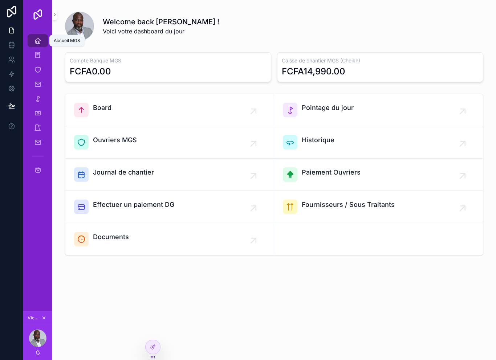
click at [41, 46] on link "Accueil MGS" at bounding box center [38, 40] width 20 height 13
click at [37, 59] on span "scrollable content" at bounding box center [37, 55] width 7 height 7
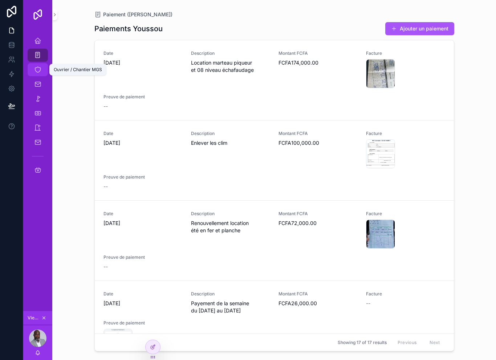
click at [39, 69] on icon "scrollable content" at bounding box center [37, 69] width 7 height 7
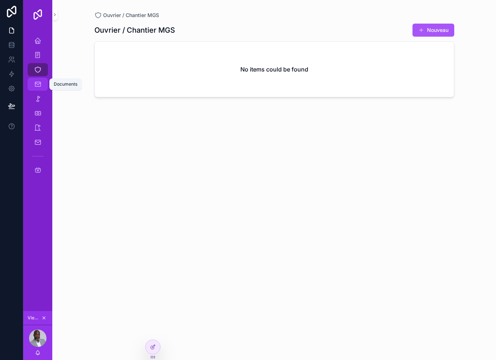
click at [37, 91] on div "Pointage" at bounding box center [37, 98] width 29 height 15
click at [39, 85] on icon "scrollable content" at bounding box center [37, 84] width 7 height 7
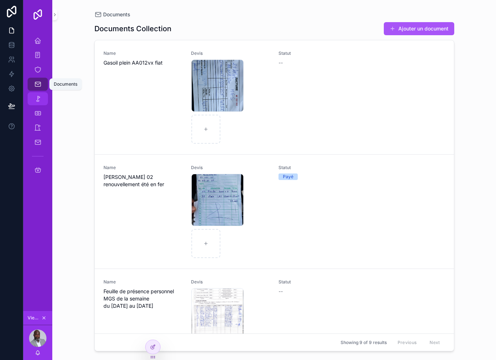
click at [40, 102] on icon "scrollable content" at bounding box center [37, 98] width 7 height 7
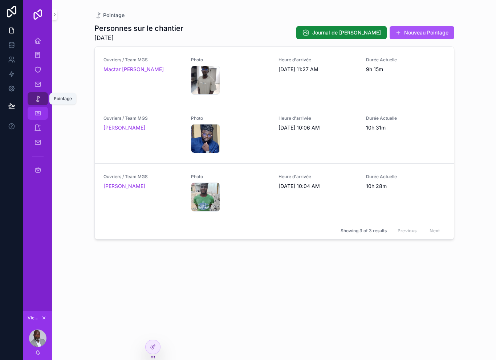
click at [36, 116] on icon "scrollable content" at bounding box center [37, 113] width 7 height 7
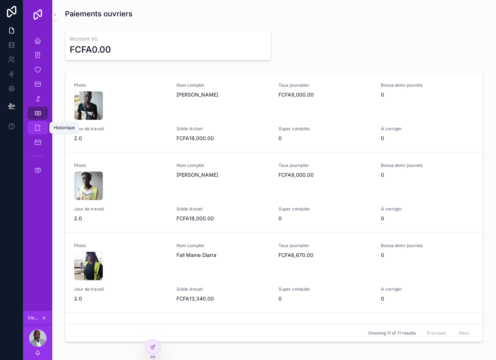
click at [35, 128] on icon "scrollable content" at bounding box center [37, 127] width 7 height 7
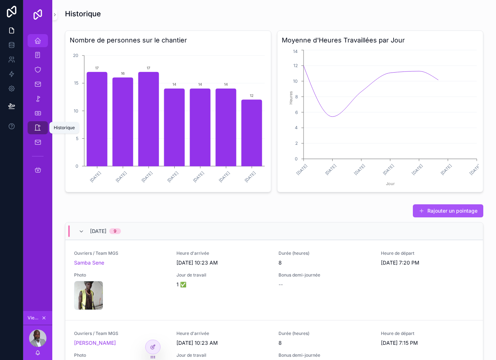
click at [38, 40] on icon "scrollable content" at bounding box center [37, 40] width 7 height 7
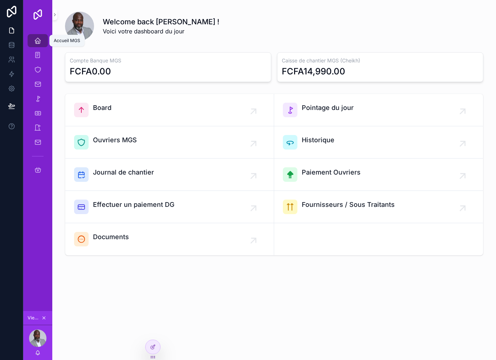
click at [37, 45] on div "Accueil MGS" at bounding box center [38, 41] width 12 height 12
click at [36, 57] on icon "scrollable content" at bounding box center [37, 55] width 7 height 7
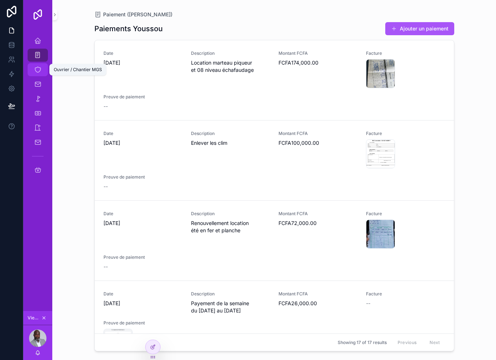
click at [36, 70] on icon "scrollable content" at bounding box center [37, 69] width 7 height 7
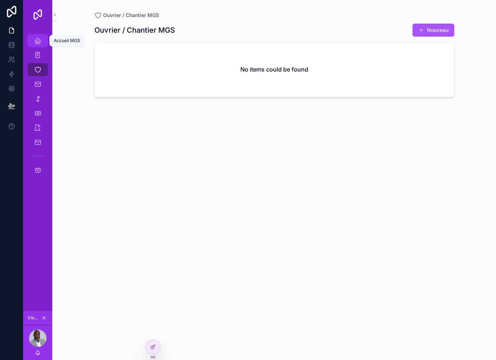
click at [35, 44] on span "scrollable content" at bounding box center [37, 40] width 7 height 7
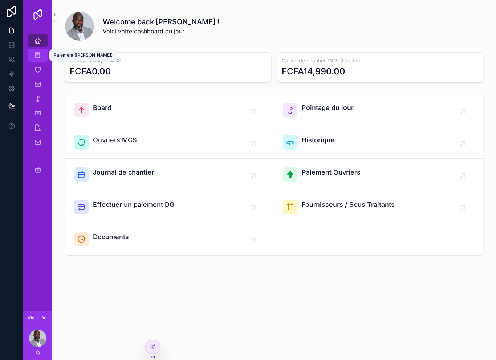
click at [33, 61] on div "Paiement ([PERSON_NAME])" at bounding box center [38, 55] width 12 height 12
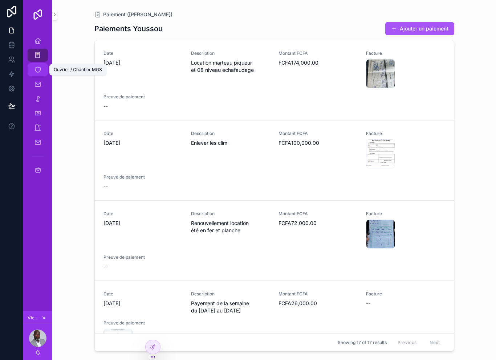
click at [37, 73] on icon "scrollable content" at bounding box center [37, 69] width 7 height 7
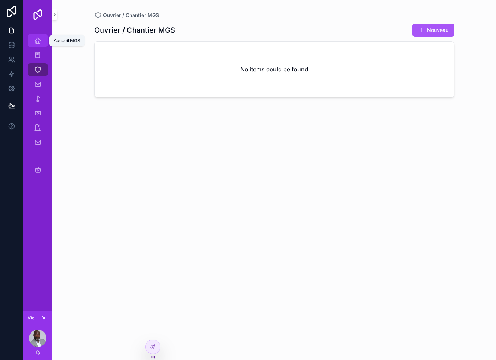
click at [37, 43] on icon "scrollable content" at bounding box center [37, 40] width 7 height 7
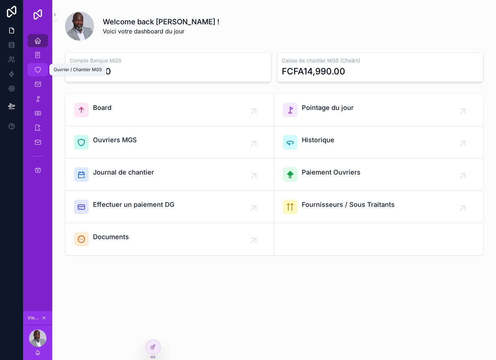
click at [37, 71] on icon "scrollable content" at bounding box center [37, 69] width 7 height 7
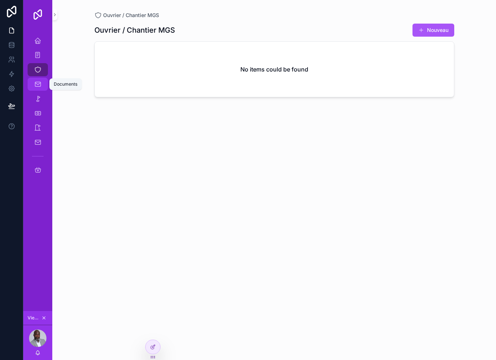
click at [37, 88] on div "Documents" at bounding box center [38, 84] width 12 height 12
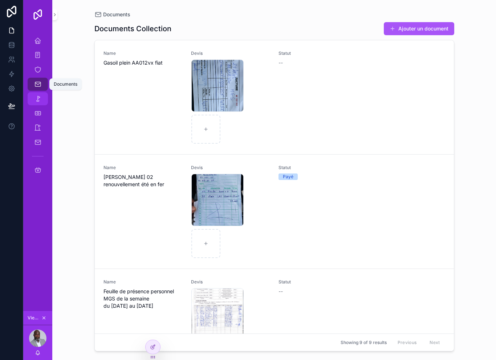
click at [42, 104] on div "Pointage" at bounding box center [38, 99] width 12 height 12
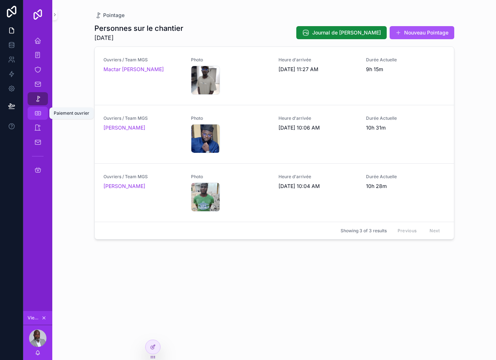
click at [40, 117] on div "Paiement ouvrier" at bounding box center [38, 113] width 12 height 12
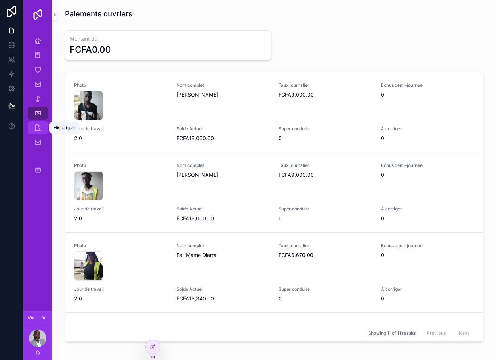
click at [38, 129] on icon "scrollable content" at bounding box center [37, 127] width 7 height 7
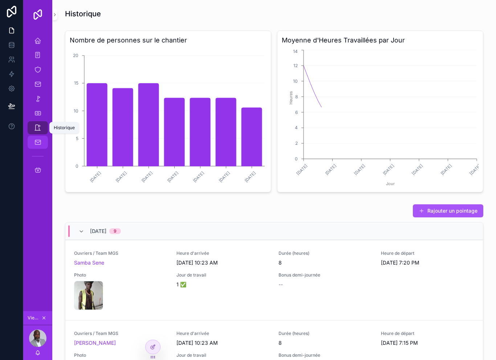
click at [39, 147] on div "Journal de [PERSON_NAME]" at bounding box center [38, 142] width 12 height 12
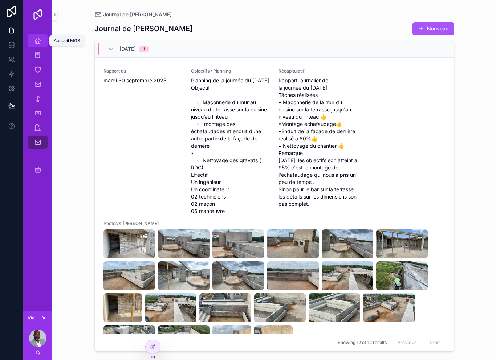
click at [41, 46] on div "Accueil MGS" at bounding box center [38, 41] width 12 height 12
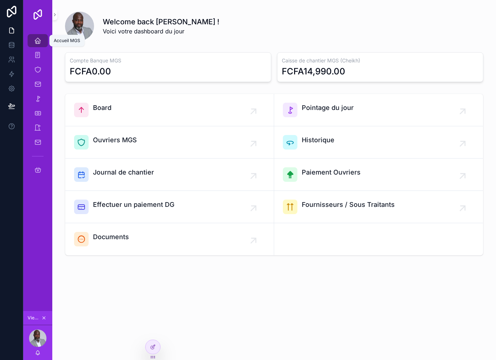
click at [41, 44] on icon "scrollable content" at bounding box center [37, 40] width 7 height 7
click at [37, 54] on icon "scrollable content" at bounding box center [37, 55] width 7 height 7
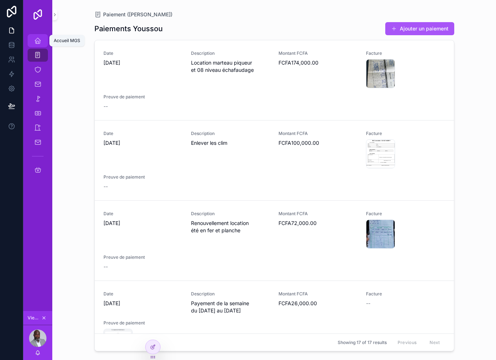
click at [38, 38] on icon "scrollable content" at bounding box center [37, 40] width 7 height 7
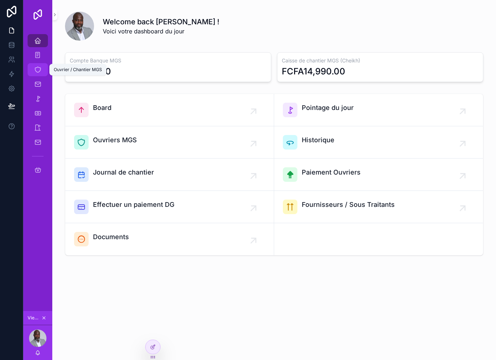
click at [38, 75] on div "Ouvrier / Chantier MGS" at bounding box center [38, 70] width 12 height 12
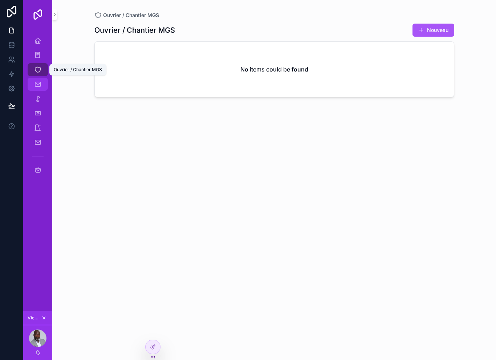
click at [42, 90] on link "Documents" at bounding box center [38, 84] width 20 height 13
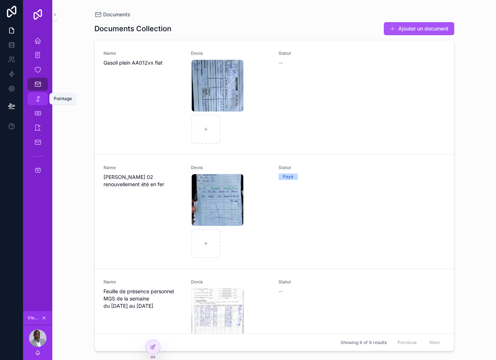
click at [41, 100] on div "Pointage" at bounding box center [38, 99] width 12 height 12
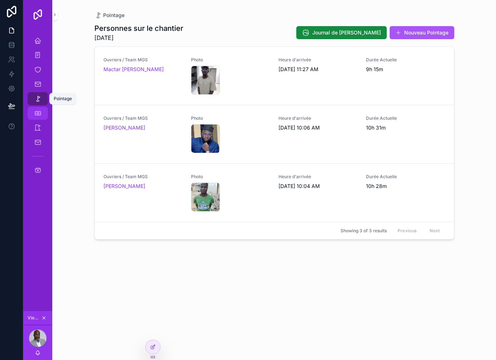
click at [37, 118] on div "Paiement ouvrier" at bounding box center [38, 113] width 12 height 12
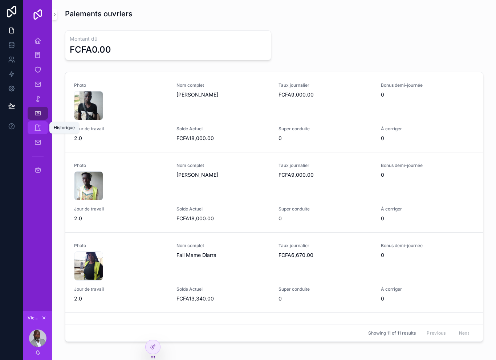
click at [38, 133] on div "Historique" at bounding box center [38, 128] width 12 height 12
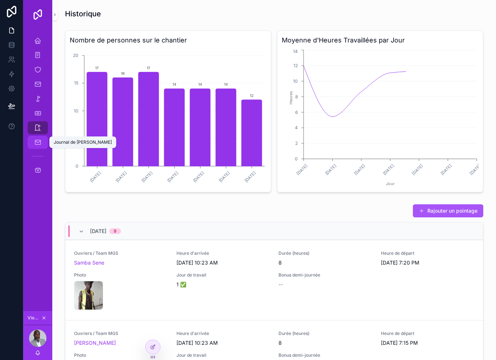
click at [39, 149] on div "Journal de [PERSON_NAME]" at bounding box center [37, 142] width 29 height 15
click at [38, 44] on icon "scrollable content" at bounding box center [37, 40] width 7 height 7
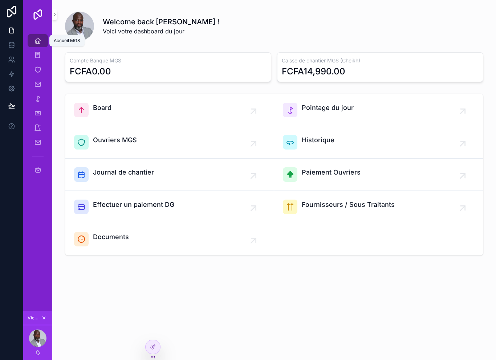
click at [37, 45] on div "Accueil MGS" at bounding box center [38, 41] width 12 height 12
click at [32, 42] on link "Accueil MGS" at bounding box center [38, 40] width 20 height 13
click at [42, 33] on div "Accueil MGS Paiement (Youssou) Ouvrier / Chantier MGS Documents Pointage Paieme…" at bounding box center [37, 107] width 29 height 157
click at [37, 60] on div "Paiement ([PERSON_NAME])" at bounding box center [38, 55] width 12 height 12
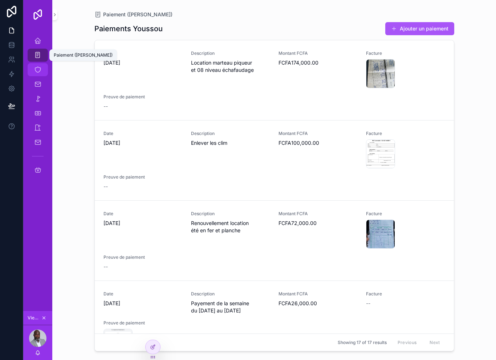
click at [38, 73] on icon "scrollable content" at bounding box center [37, 69] width 7 height 7
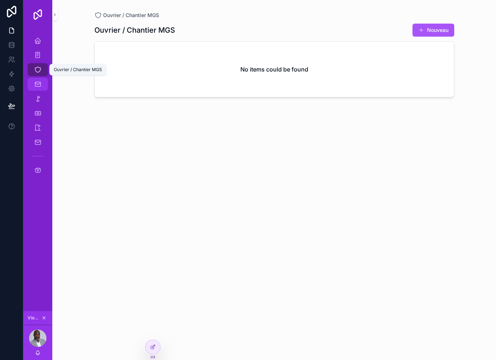
click at [39, 86] on icon "scrollable content" at bounding box center [37, 84] width 7 height 7
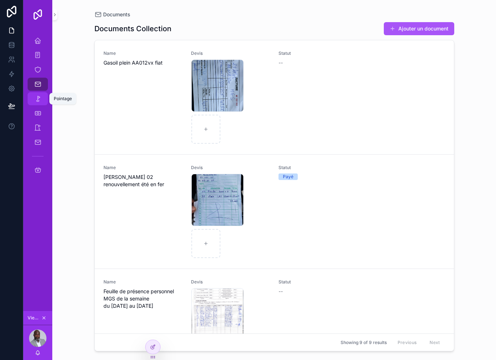
click at [41, 98] on icon "scrollable content" at bounding box center [37, 98] width 7 height 7
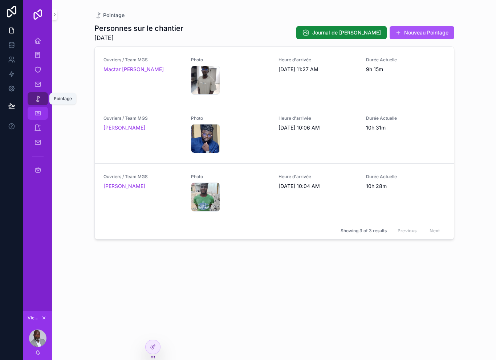
click at [37, 117] on span "scrollable content" at bounding box center [37, 113] width 7 height 7
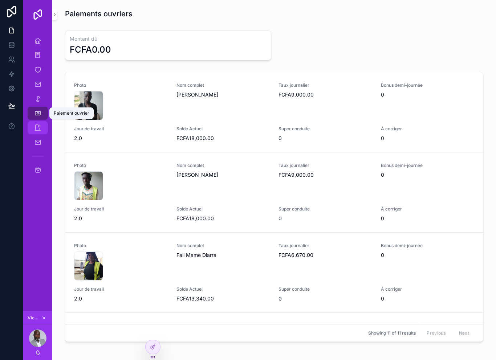
click at [37, 127] on icon "scrollable content" at bounding box center [37, 127] width 7 height 7
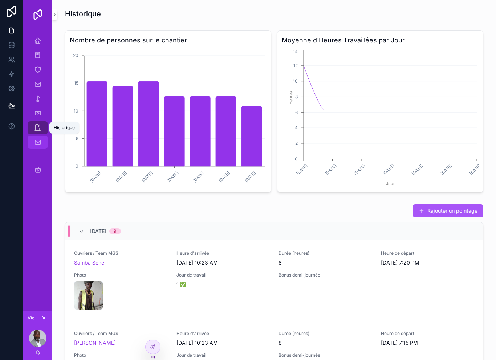
click at [34, 145] on icon "scrollable content" at bounding box center [37, 142] width 7 height 7
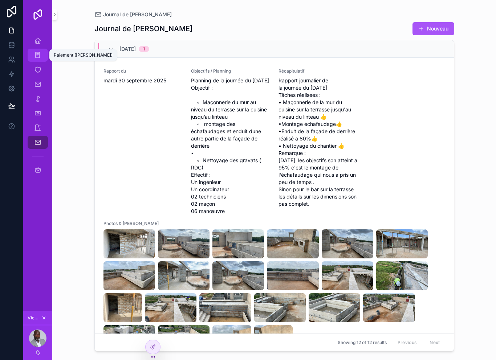
click at [37, 49] on link "Paiement ([PERSON_NAME])" at bounding box center [38, 55] width 20 height 13
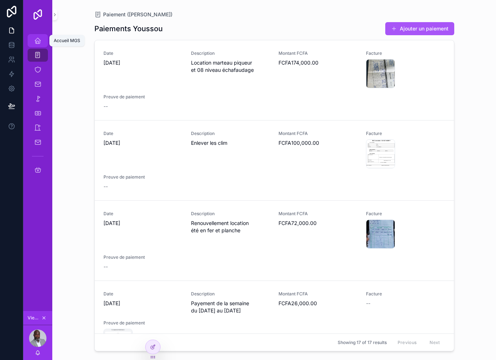
click at [39, 48] on div "Accueil MGS" at bounding box center [37, 40] width 29 height 15
click at [36, 41] on icon "scrollable content" at bounding box center [37, 40] width 7 height 7
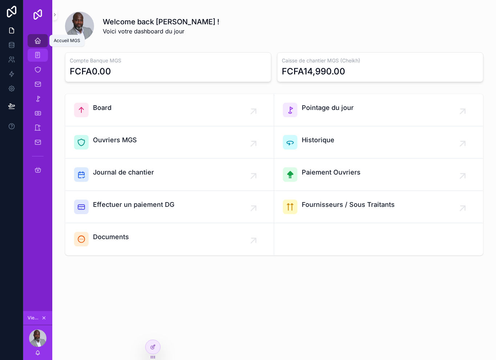
click at [37, 56] on icon "scrollable content" at bounding box center [37, 55] width 7 height 7
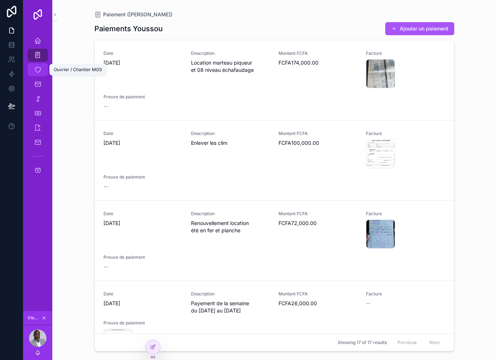
click at [37, 75] on link "Ouvrier / Chantier MGS" at bounding box center [38, 69] width 20 height 13
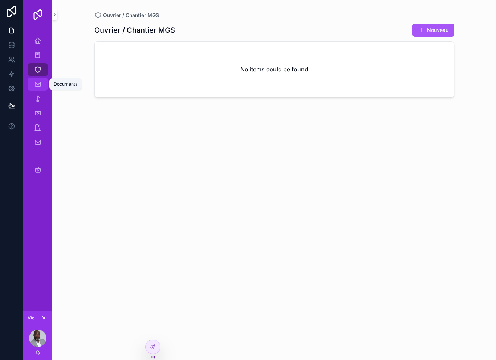
click at [34, 89] on div "Documents" at bounding box center [38, 84] width 12 height 12
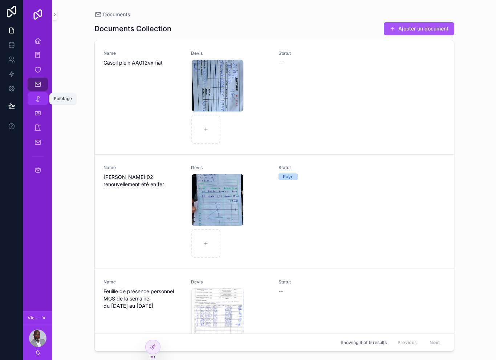
click at [36, 103] on div "Pointage" at bounding box center [38, 99] width 12 height 12
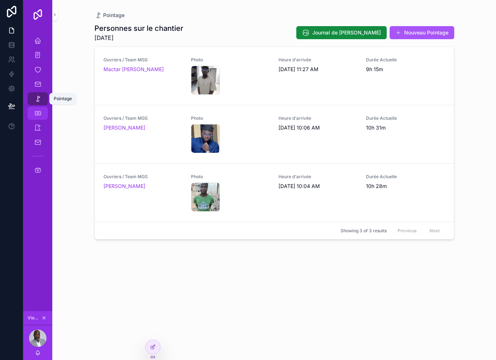
click at [35, 116] on icon "scrollable content" at bounding box center [37, 113] width 7 height 7
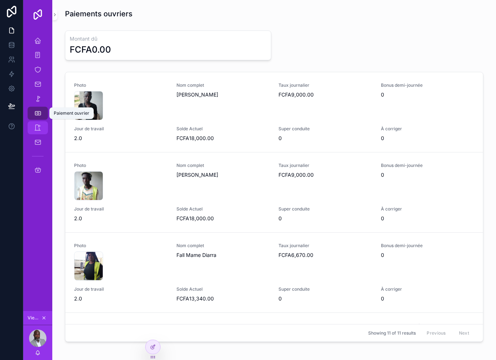
click at [35, 134] on link "Historique" at bounding box center [38, 127] width 20 height 13
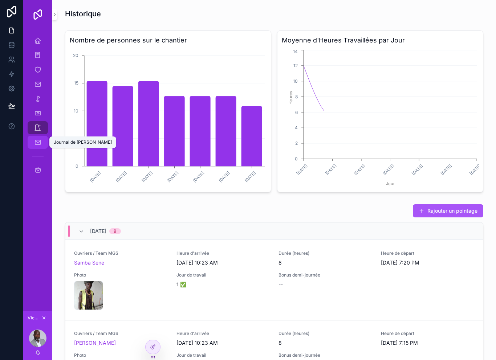
click at [36, 149] on div "Journal de [PERSON_NAME]" at bounding box center [37, 142] width 29 height 15
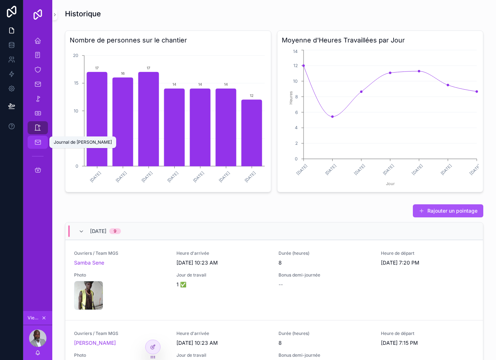
click at [38, 143] on icon "scrollable content" at bounding box center [37, 142] width 7 height 7
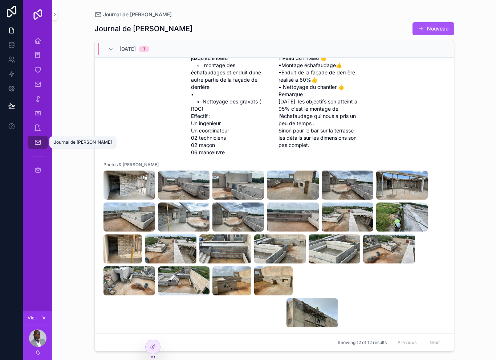
scroll to position [67, 0]
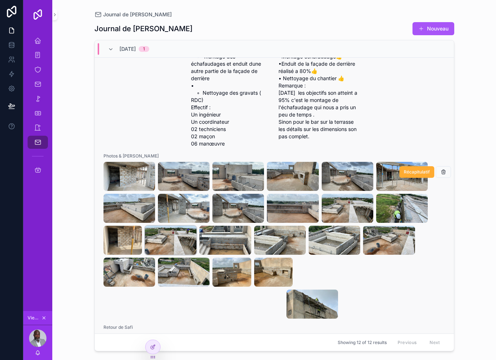
click at [181, 244] on img "scrollable content" at bounding box center [171, 240] width 52 height 29
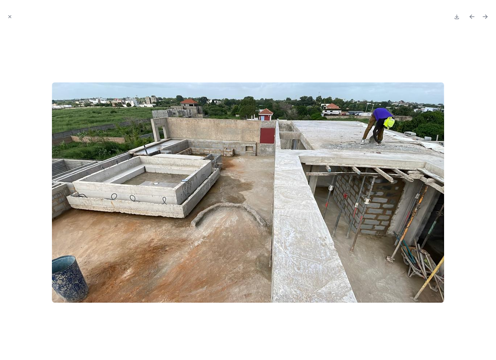
click at [18, 10] on div at bounding box center [248, 17] width 484 height 22
click at [9, 13] on button "Close modal" at bounding box center [10, 17] width 8 height 8
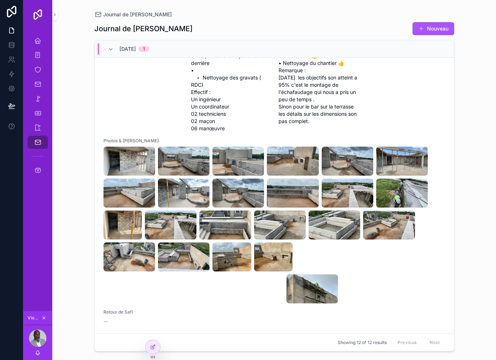
scroll to position [87, 0]
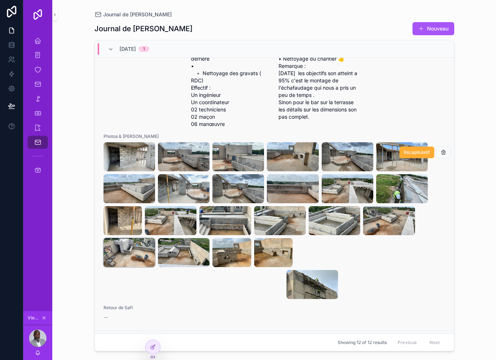
click at [145, 267] on img "scrollable content" at bounding box center [129, 252] width 52 height 29
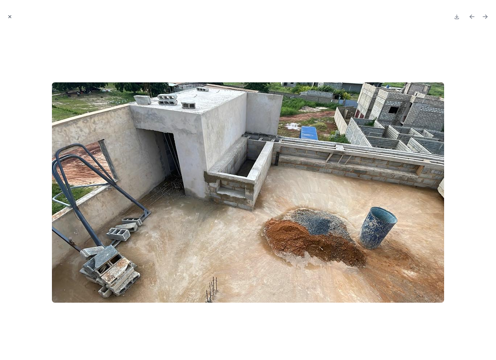
click at [9, 15] on icon "Close modal" at bounding box center [9, 16] width 5 height 5
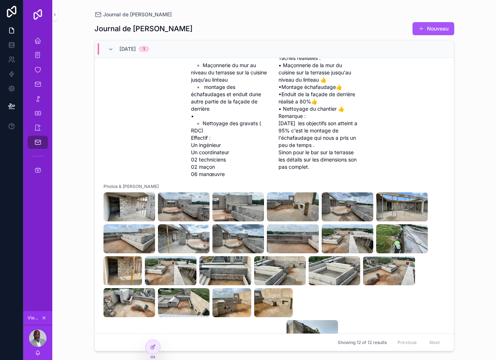
scroll to position [40, 0]
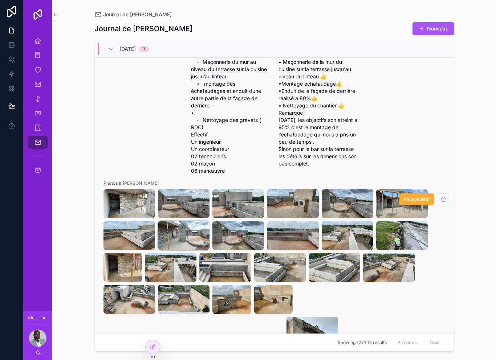
click at [188, 249] on img "scrollable content" at bounding box center [184, 235] width 52 height 29
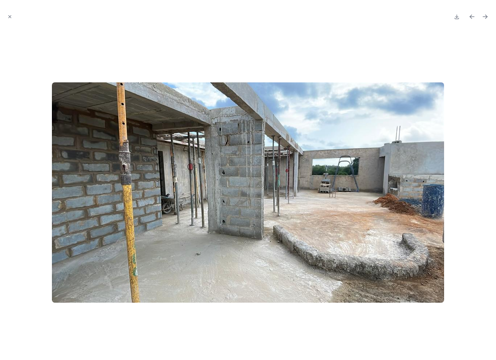
click at [15, 11] on div at bounding box center [248, 17] width 484 height 22
click at [9, 19] on icon "Close modal" at bounding box center [9, 16] width 5 height 5
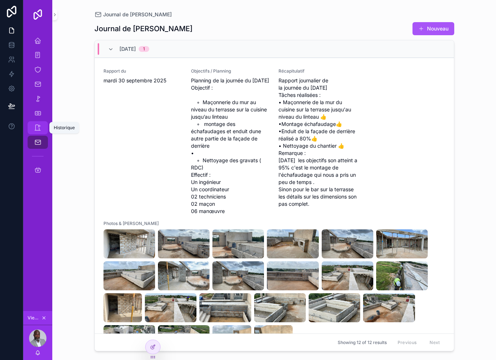
click at [35, 131] on span "scrollable content" at bounding box center [37, 127] width 7 height 7
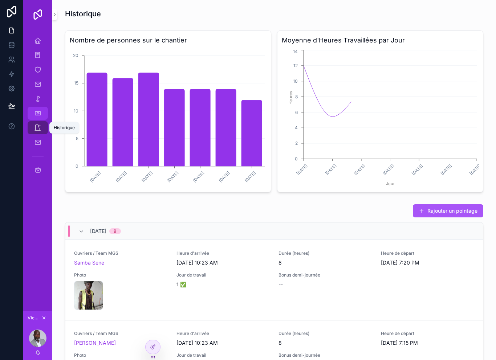
click at [36, 115] on icon "scrollable content" at bounding box center [37, 113] width 7 height 7
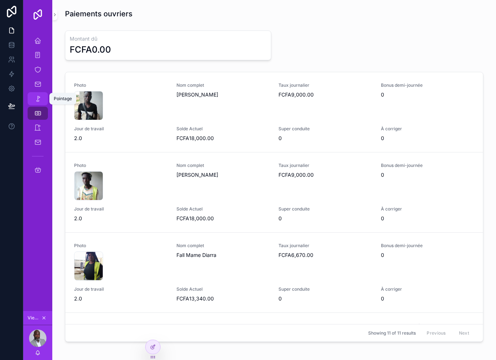
click at [36, 99] on icon "scrollable content" at bounding box center [37, 98] width 7 height 7
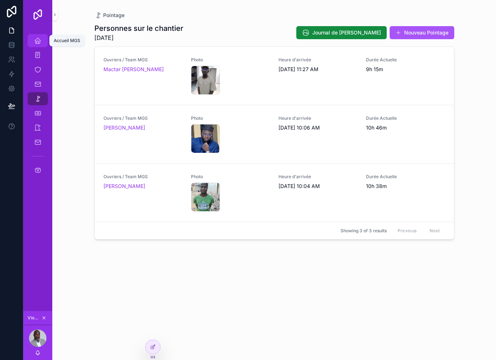
click at [39, 34] on link "Accueil MGS" at bounding box center [38, 40] width 20 height 13
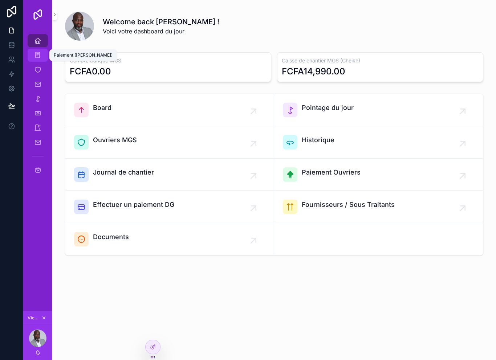
click at [36, 54] on icon "scrollable content" at bounding box center [37, 55] width 7 height 7
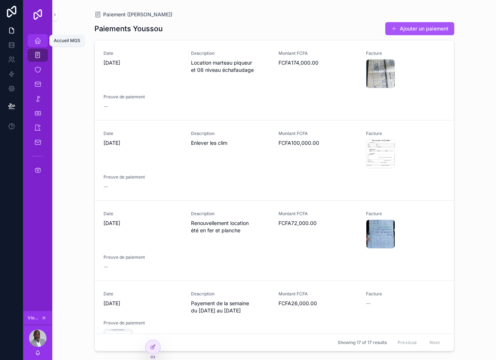
click at [36, 39] on icon "scrollable content" at bounding box center [37, 40] width 7 height 7
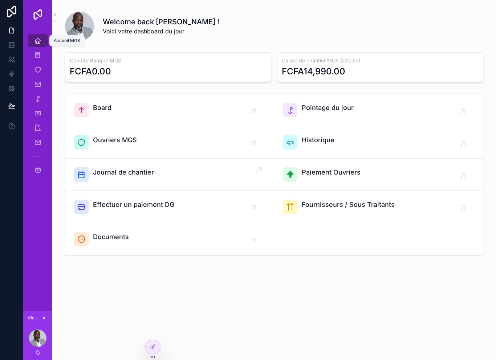
click at [172, 177] on div "Journal de chantier" at bounding box center [169, 174] width 191 height 15
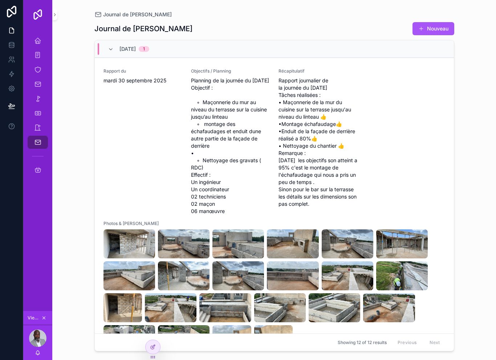
click at [172, 176] on div "Rapport du [DATE]" at bounding box center [142, 141] width 79 height 147
click at [79, 129] on div "Journal de Chantier Journal de Chantier Nouveau [DATE] 1 Rapport du [DATE] Obje…" at bounding box center [273, 180] width 443 height 360
click at [81, 178] on div "Journal de Chantier Journal de Chantier Nouveau [DATE] 1 Rapport du [DATE] Obje…" at bounding box center [273, 180] width 443 height 360
click at [35, 38] on icon "scrollable content" at bounding box center [37, 40] width 7 height 7
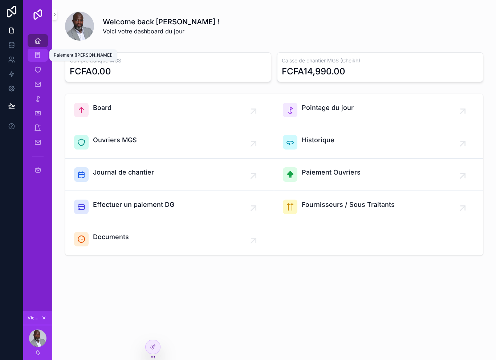
click at [37, 58] on icon "scrollable content" at bounding box center [37, 55] width 7 height 7
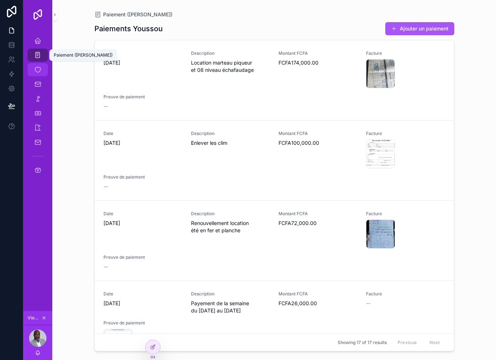
click at [43, 73] on div "Ouvrier / Chantier MGS" at bounding box center [38, 70] width 12 height 12
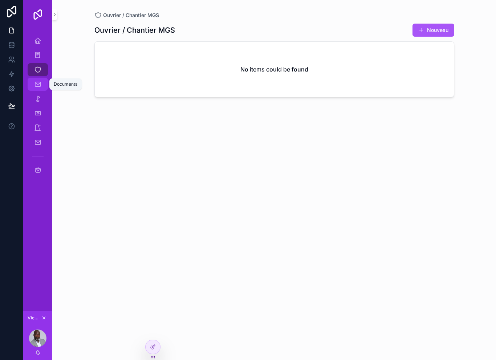
click at [36, 87] on icon "scrollable content" at bounding box center [37, 84] width 7 height 7
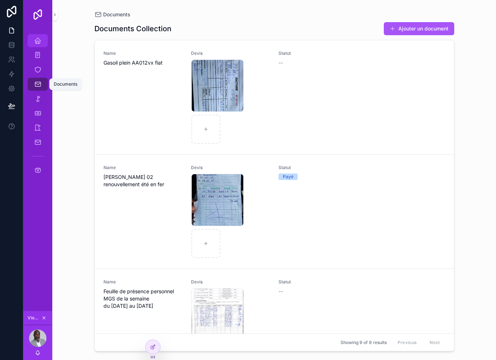
click at [40, 43] on icon "scrollable content" at bounding box center [37, 40] width 7 height 7
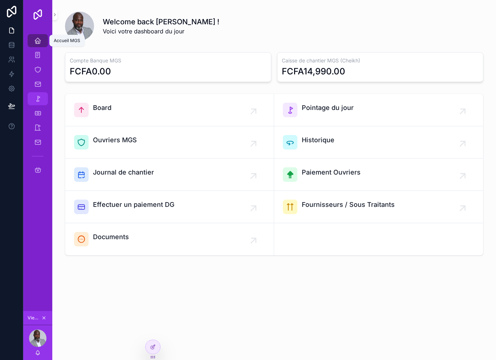
click at [35, 102] on icon "scrollable content" at bounding box center [37, 98] width 7 height 7
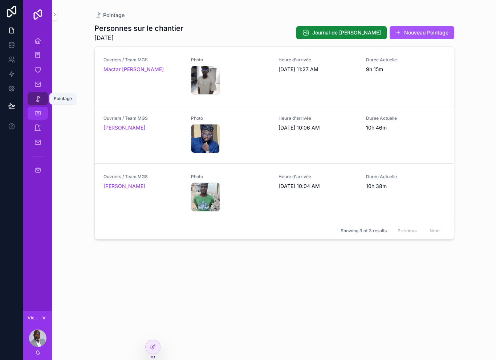
click at [36, 112] on icon "scrollable content" at bounding box center [37, 113] width 7 height 7
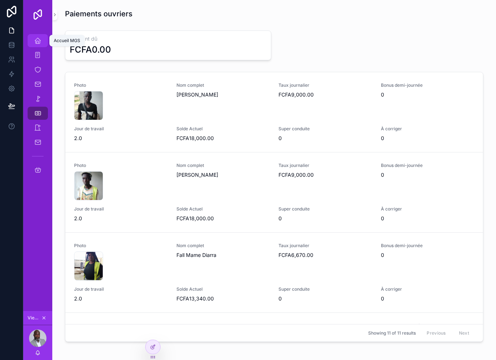
click at [39, 42] on icon "scrollable content" at bounding box center [37, 40] width 7 height 7
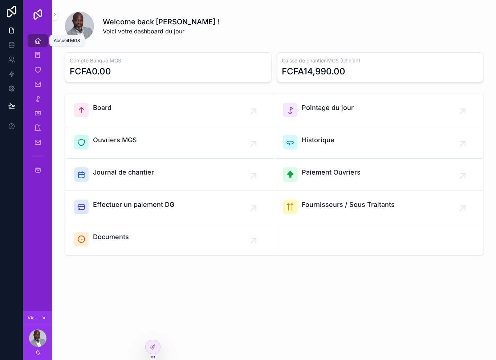
click at [37, 44] on icon "scrollable content" at bounding box center [37, 40] width 7 height 7
click at [35, 53] on icon "scrollable content" at bounding box center [37, 55] width 7 height 7
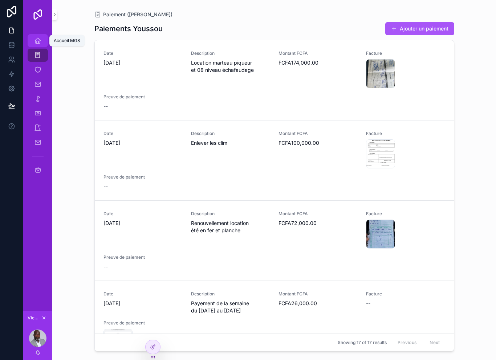
click at [36, 42] on icon "scrollable content" at bounding box center [37, 40] width 7 height 7
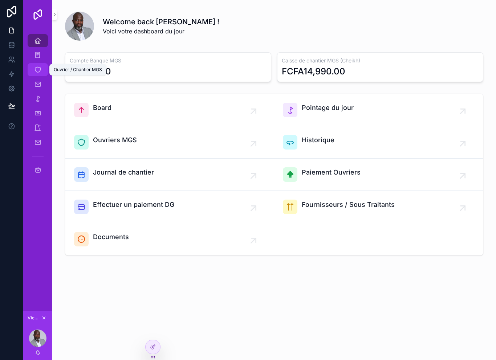
click at [38, 72] on icon "scrollable content" at bounding box center [37, 69] width 7 height 7
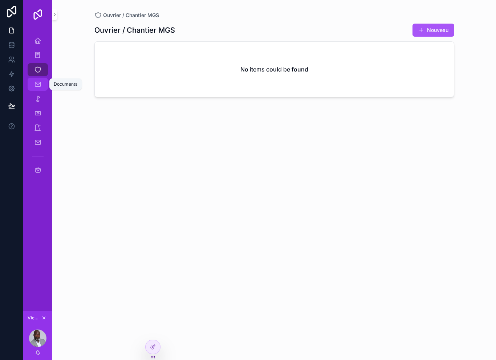
click at [39, 87] on icon "scrollable content" at bounding box center [37, 84] width 7 height 7
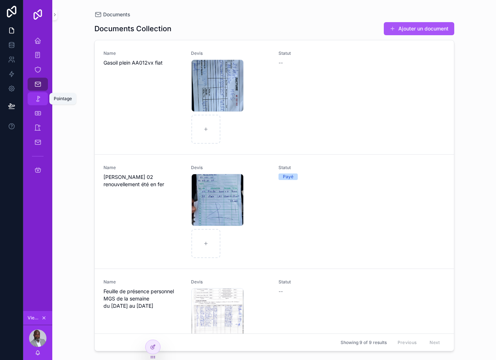
click at [38, 100] on icon "scrollable content" at bounding box center [37, 98] width 7 height 7
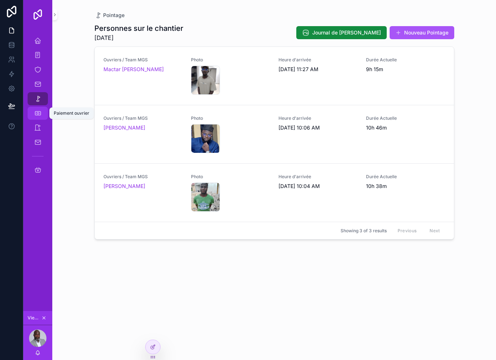
click at [37, 116] on icon "scrollable content" at bounding box center [37, 113] width 7 height 7
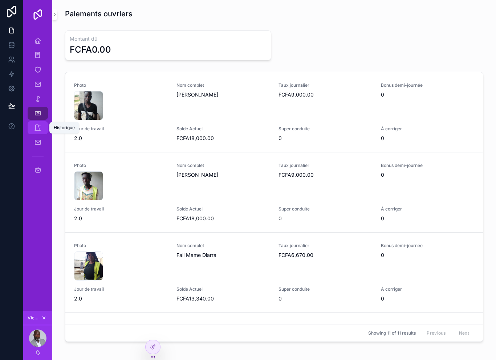
click at [36, 125] on icon "scrollable content" at bounding box center [37, 127] width 7 height 7
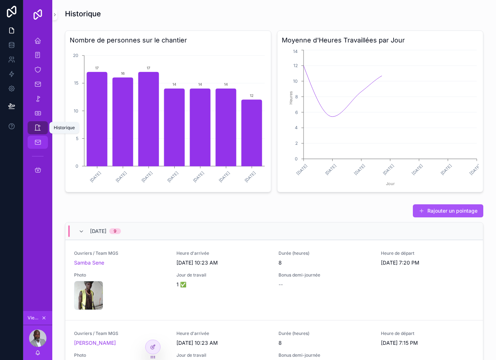
click at [39, 144] on icon "scrollable content" at bounding box center [37, 142] width 7 height 7
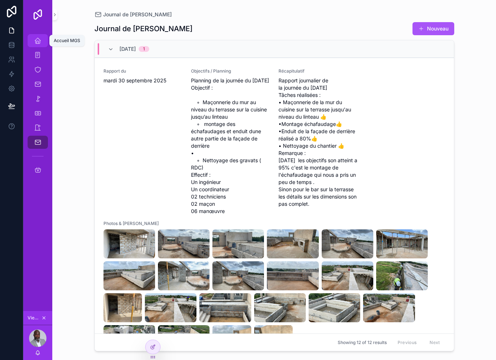
click at [36, 39] on icon "scrollable content" at bounding box center [37, 40] width 7 height 7
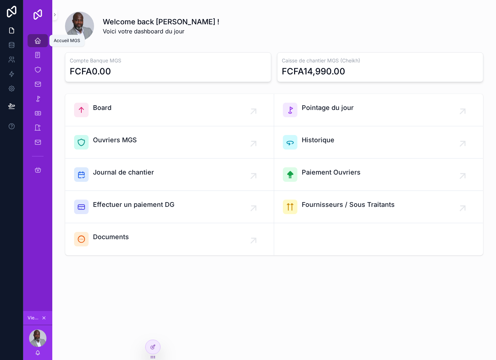
click at [35, 43] on icon "scrollable content" at bounding box center [37, 40] width 7 height 7
click at [40, 38] on icon "scrollable content" at bounding box center [37, 40] width 7 height 7
click at [57, 60] on div "Welcome back [PERSON_NAME] ! Voici votre dashboard du jour Compte Banque MGS FC…" at bounding box center [273, 152] width 443 height 305
click at [41, 43] on icon "scrollable content" at bounding box center [37, 40] width 7 height 7
click at [34, 55] on icon "scrollable content" at bounding box center [37, 55] width 7 height 7
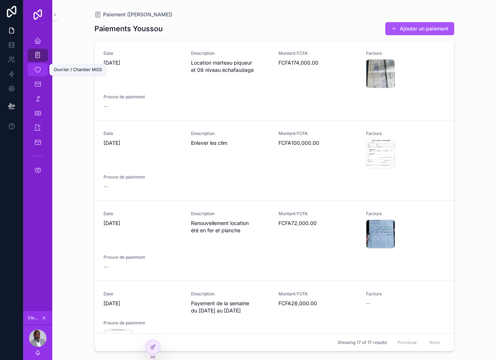
click at [37, 67] on icon "scrollable content" at bounding box center [37, 69] width 7 height 7
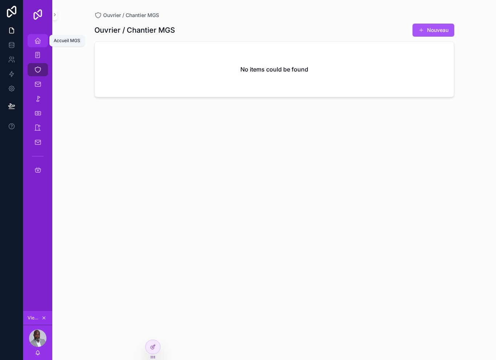
click at [34, 34] on link "Accueil MGS" at bounding box center [38, 40] width 20 height 13
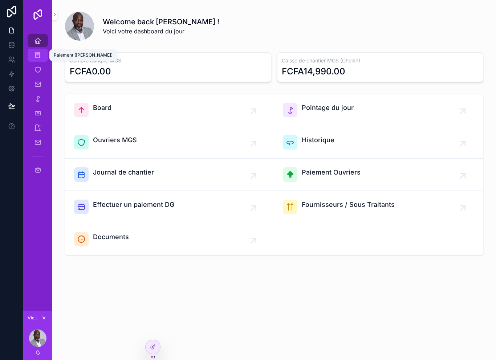
click at [34, 56] on icon "scrollable content" at bounding box center [37, 55] width 7 height 7
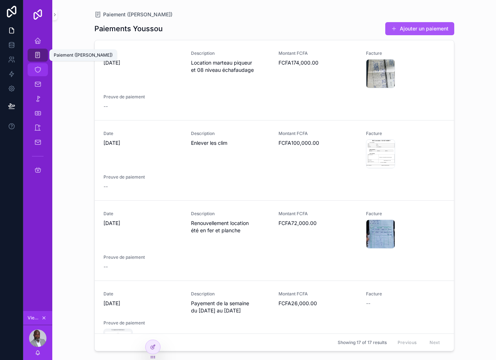
click at [37, 74] on div "Ouvrier / Chantier MGS" at bounding box center [38, 70] width 12 height 12
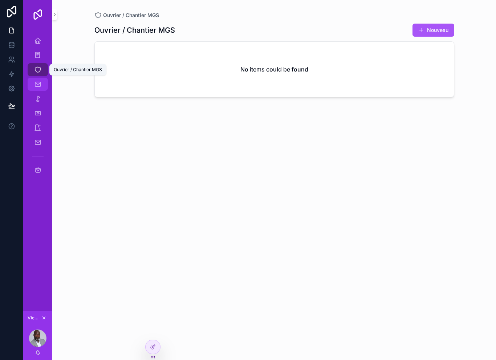
click at [37, 85] on icon "scrollable content" at bounding box center [37, 84] width 7 height 7
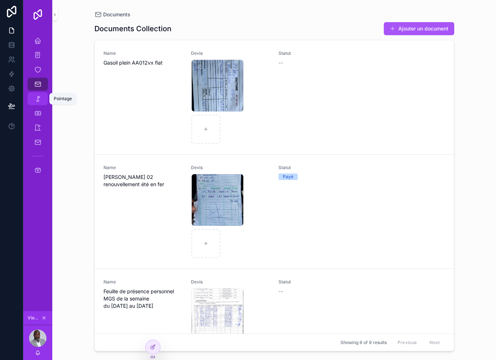
click at [36, 100] on icon "scrollable content" at bounding box center [37, 98] width 7 height 7
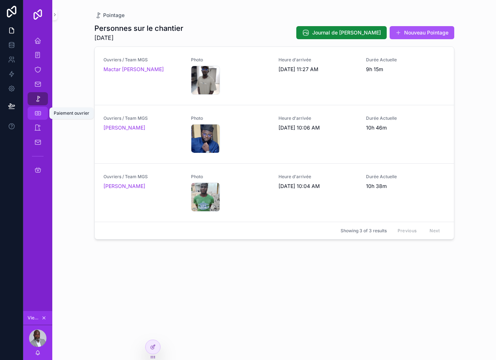
click at [40, 111] on icon "scrollable content" at bounding box center [37, 113] width 7 height 7
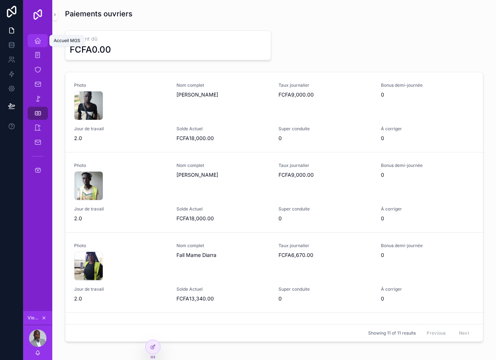
click at [38, 41] on icon "scrollable content" at bounding box center [37, 40] width 7 height 7
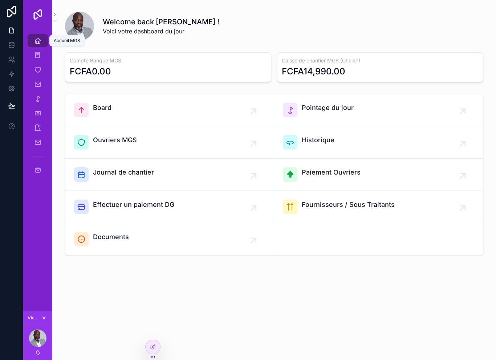
click at [37, 44] on icon "scrollable content" at bounding box center [37, 40] width 7 height 7
click at [34, 44] on icon "scrollable content" at bounding box center [37, 40] width 7 height 7
click at [52, 73] on div "Ouvrier / Chantier MGS" at bounding box center [37, 69] width 29 height 15
click at [37, 41] on icon "scrollable content" at bounding box center [37, 40] width 7 height 7
click at [39, 57] on icon "scrollable content" at bounding box center [37, 55] width 7 height 7
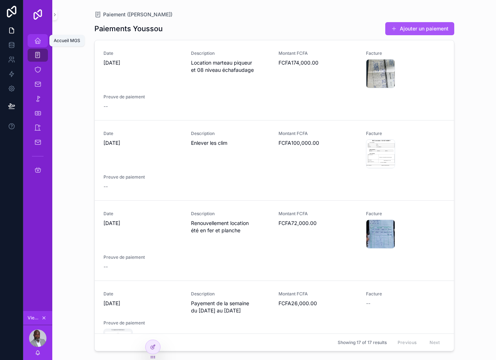
click at [38, 40] on icon "scrollable content" at bounding box center [37, 40] width 7 height 7
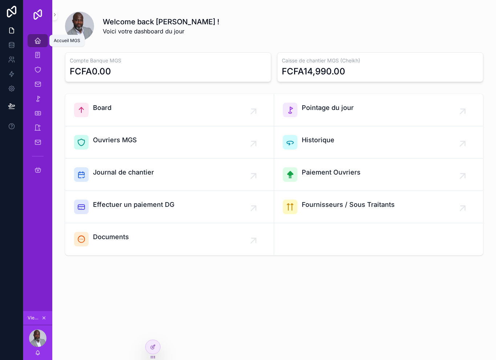
click at [37, 44] on icon "scrollable content" at bounding box center [37, 40] width 7 height 7
click at [35, 58] on icon "scrollable content" at bounding box center [37, 55] width 7 height 7
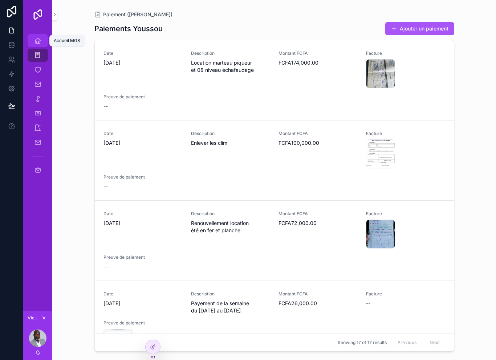
click at [39, 44] on span "scrollable content" at bounding box center [37, 40] width 7 height 7
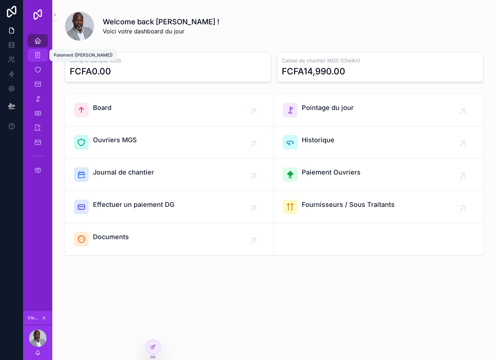
click at [38, 59] on div "Paiement ([PERSON_NAME])" at bounding box center [38, 55] width 12 height 12
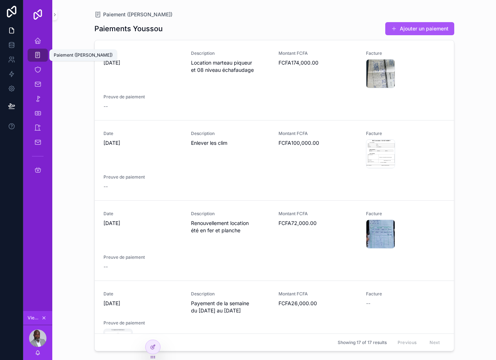
click at [34, 50] on div "Paiement ([PERSON_NAME])" at bounding box center [38, 55] width 12 height 12
click at [33, 44] on div "Accueil MGS" at bounding box center [38, 41] width 12 height 12
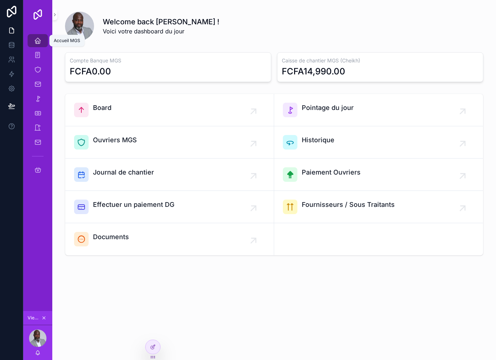
click at [34, 46] on div "Accueil MGS" at bounding box center [38, 41] width 12 height 12
click at [35, 55] on icon "scrollable content" at bounding box center [37, 55] width 7 height 7
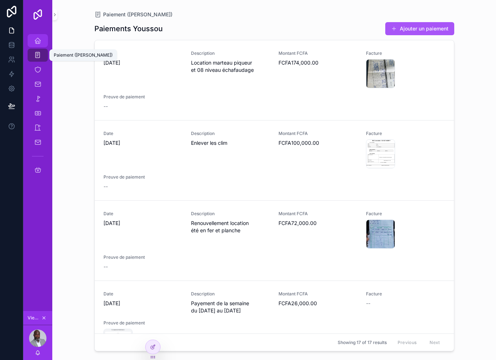
click at [34, 41] on icon "scrollable content" at bounding box center [37, 40] width 7 height 7
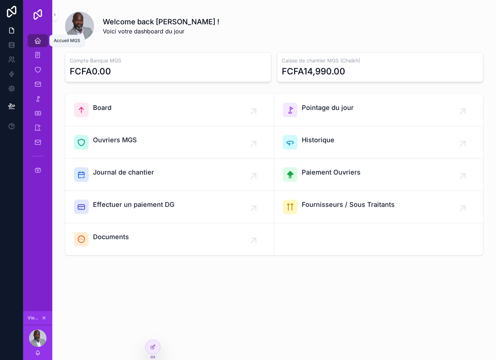
click at [30, 47] on link "Accueil MGS" at bounding box center [38, 40] width 20 height 13
click at [31, 48] on div "Accueil MGS" at bounding box center [37, 40] width 29 height 15
click at [34, 52] on icon "scrollable content" at bounding box center [37, 55] width 7 height 7
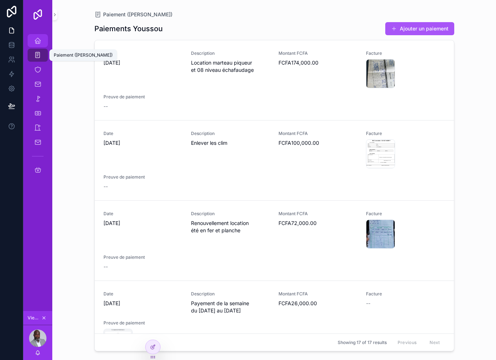
click at [36, 43] on icon "scrollable content" at bounding box center [37, 40] width 7 height 7
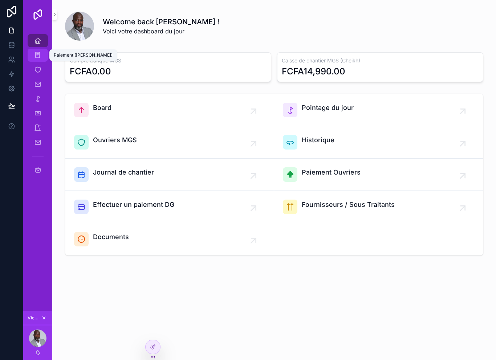
click at [35, 51] on div "Paiement ([PERSON_NAME])" at bounding box center [38, 55] width 12 height 12
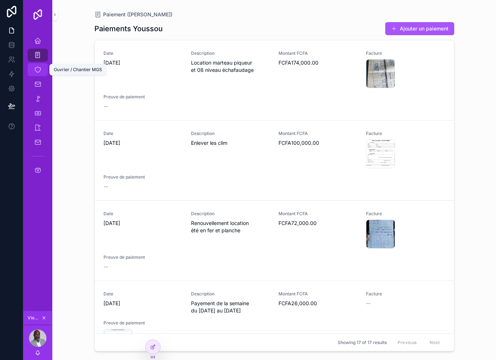
click at [37, 65] on div "Ouvrier / Chantier MGS" at bounding box center [38, 70] width 12 height 12
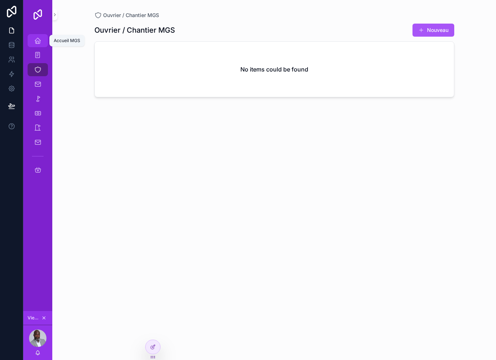
click at [35, 42] on icon "scrollable content" at bounding box center [37, 40] width 7 height 7
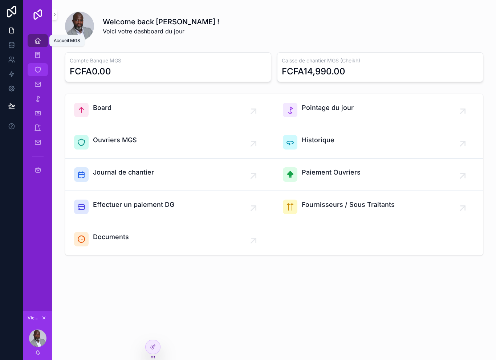
click at [36, 74] on div "Ouvrier / Chantier MGS" at bounding box center [38, 70] width 12 height 12
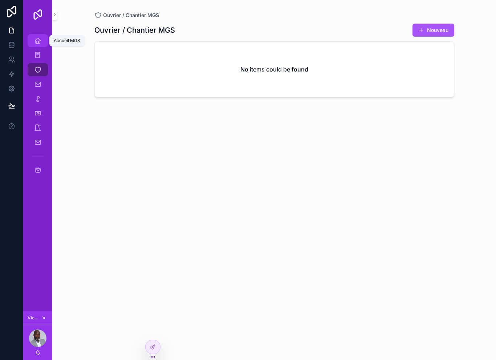
click at [36, 44] on icon "scrollable content" at bounding box center [37, 40] width 7 height 7
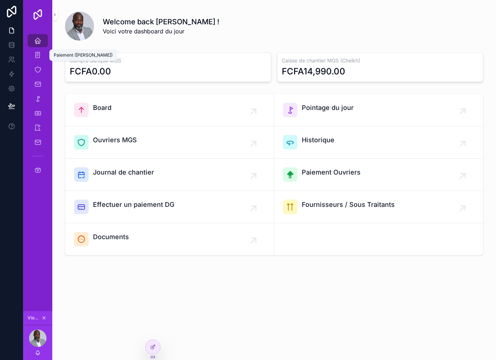
click at [61, 87] on div "Welcome back [PERSON_NAME] ! Voici votre dashboard du jour Compte Banque MGS FC…" at bounding box center [273, 152] width 443 height 305
click at [35, 60] on div "Paiement ([PERSON_NAME])" at bounding box center [38, 55] width 12 height 12
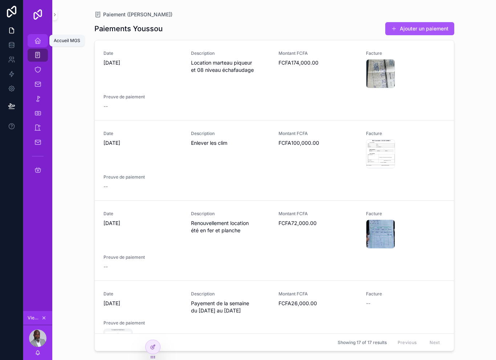
click at [32, 42] on link "Accueil MGS" at bounding box center [38, 40] width 20 height 13
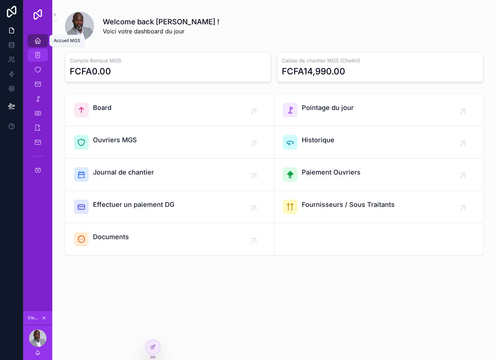
click at [33, 62] on div "Paiement ([PERSON_NAME])" at bounding box center [37, 55] width 29 height 15
click at [37, 70] on icon "scrollable content" at bounding box center [37, 69] width 7 height 7
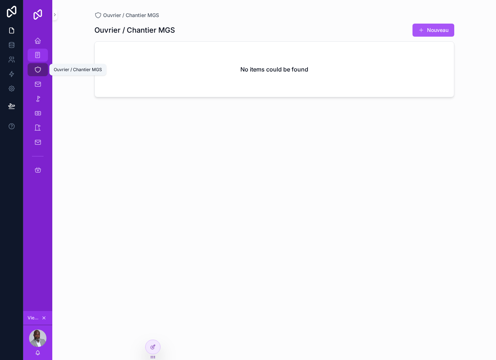
click at [41, 57] on icon "scrollable content" at bounding box center [37, 55] width 7 height 7
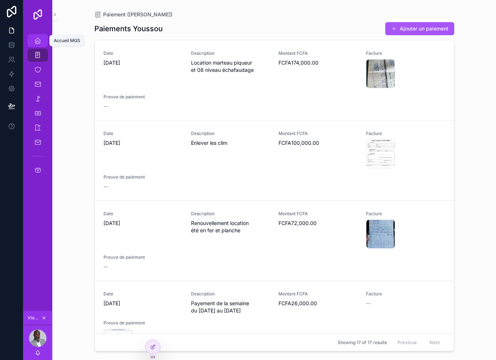
click at [40, 46] on div "Accueil MGS" at bounding box center [38, 41] width 12 height 12
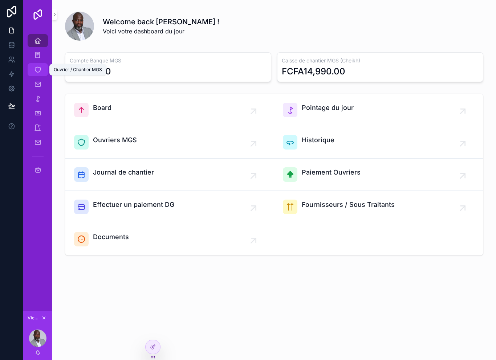
click at [37, 76] on link "Ouvrier / Chantier MGS" at bounding box center [38, 69] width 20 height 13
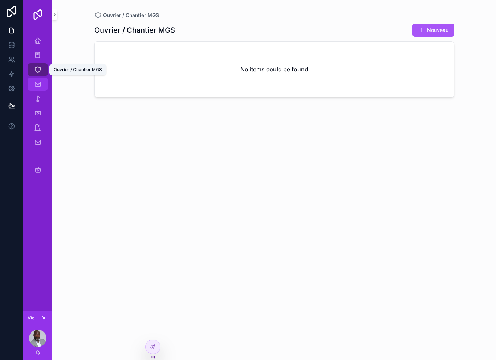
click at [36, 89] on div "Documents" at bounding box center [38, 84] width 12 height 12
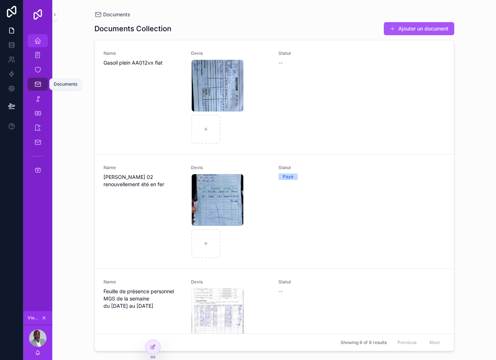
click at [35, 42] on icon "scrollable content" at bounding box center [37, 40] width 7 height 7
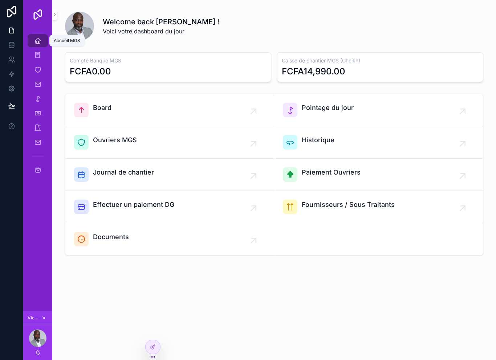
click at [34, 40] on div "Accueil MGS" at bounding box center [38, 41] width 12 height 12
click at [115, 44] on div "Welcome back [PERSON_NAME] ! Voici votre dashboard du jour Compte Banque MGS FC…" at bounding box center [273, 152] width 443 height 305
click at [38, 43] on icon "scrollable content" at bounding box center [37, 40] width 7 height 7
click at [57, 63] on div "Welcome back [PERSON_NAME] ! Voici votre dashboard du jour Compte Banque MGS FC…" at bounding box center [273, 152] width 443 height 305
click at [36, 58] on icon "scrollable content" at bounding box center [37, 55] width 7 height 7
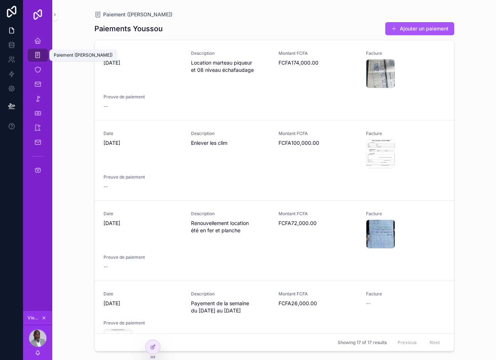
click at [34, 55] on icon "scrollable content" at bounding box center [37, 55] width 7 height 7
click at [39, 72] on icon "scrollable content" at bounding box center [37, 69] width 7 height 7
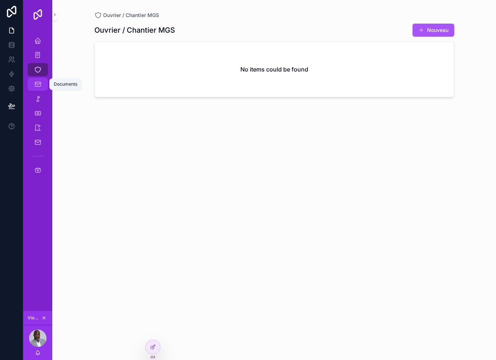
click at [35, 82] on icon "scrollable content" at bounding box center [37, 84] width 7 height 7
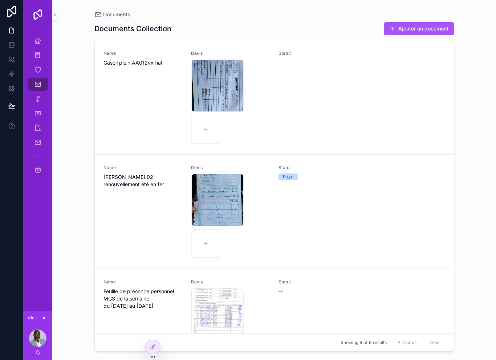
click at [33, 31] on div "Accueil MGS Paiement (Youssou) Ouvrier / Chantier MGS Documents Pointage Paieme…" at bounding box center [37, 107] width 29 height 157
click at [33, 40] on div "Accueil MGS" at bounding box center [38, 41] width 12 height 12
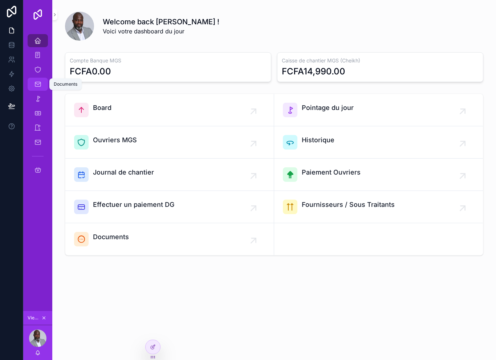
click at [36, 87] on icon "scrollable content" at bounding box center [37, 84] width 7 height 7
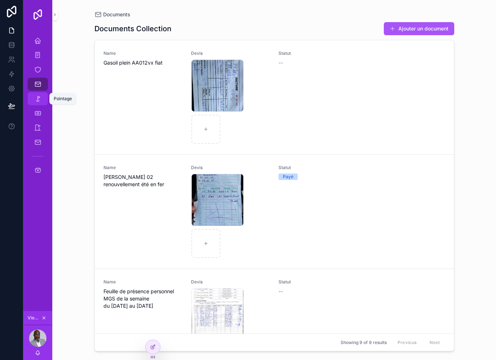
click at [41, 105] on div "Pointage" at bounding box center [37, 98] width 29 height 15
click at [38, 102] on icon "scrollable content" at bounding box center [37, 98] width 7 height 7
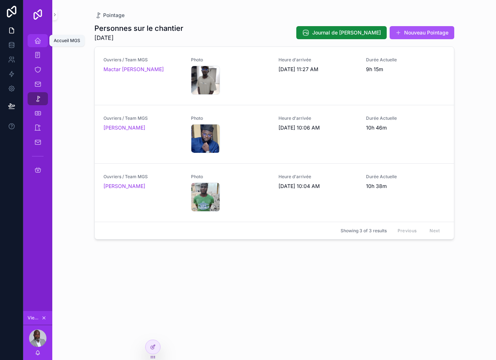
click at [39, 43] on icon "scrollable content" at bounding box center [37, 40] width 7 height 7
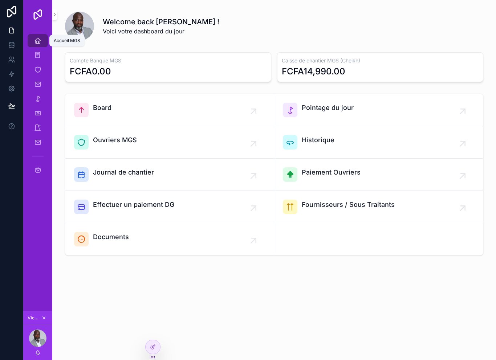
click at [37, 42] on icon "scrollable content" at bounding box center [37, 40] width 7 height 7
click at [37, 62] on div "Paiement ([PERSON_NAME])" at bounding box center [37, 55] width 29 height 15
click at [41, 58] on icon "scrollable content" at bounding box center [37, 55] width 7 height 7
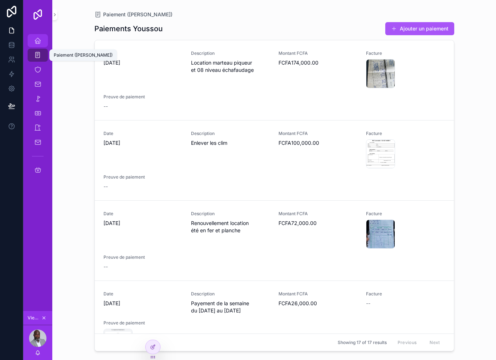
click at [41, 40] on div "Accueil MGS" at bounding box center [38, 41] width 12 height 12
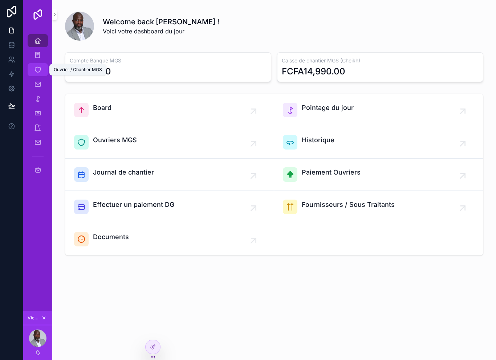
click at [39, 74] on div "Ouvrier / Chantier MGS" at bounding box center [38, 70] width 12 height 12
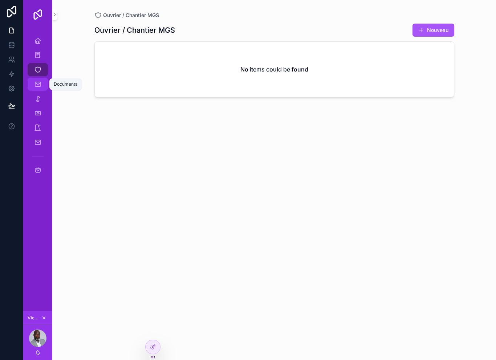
click at [39, 86] on icon "scrollable content" at bounding box center [37, 84] width 7 height 7
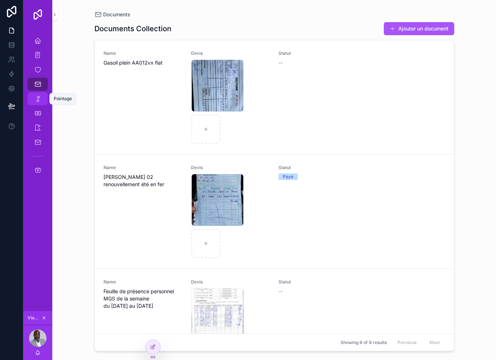
click at [37, 99] on icon "scrollable content" at bounding box center [37, 98] width 7 height 7
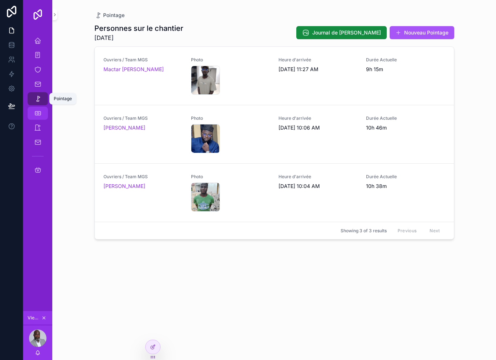
click at [38, 116] on icon "scrollable content" at bounding box center [37, 113] width 7 height 7
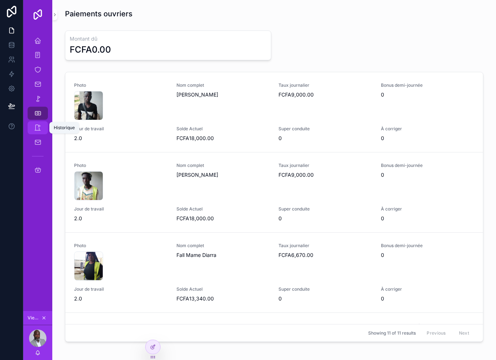
click at [34, 130] on icon "scrollable content" at bounding box center [37, 127] width 7 height 7
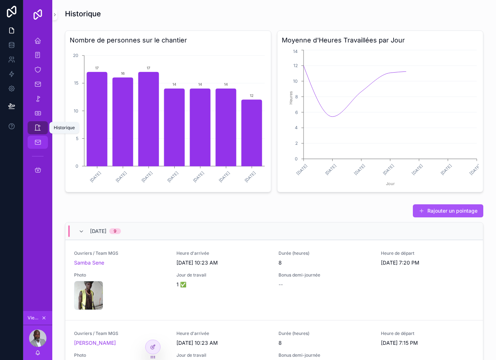
click at [37, 143] on icon "scrollable content" at bounding box center [37, 142] width 7 height 7
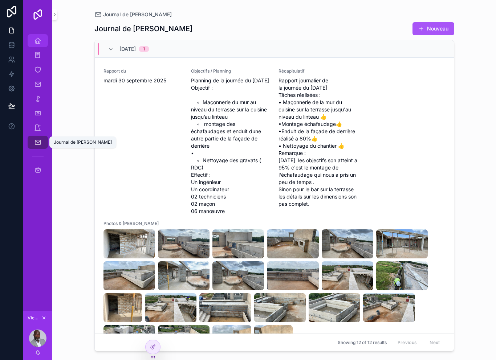
click at [40, 46] on div "Accueil MGS" at bounding box center [38, 41] width 12 height 12
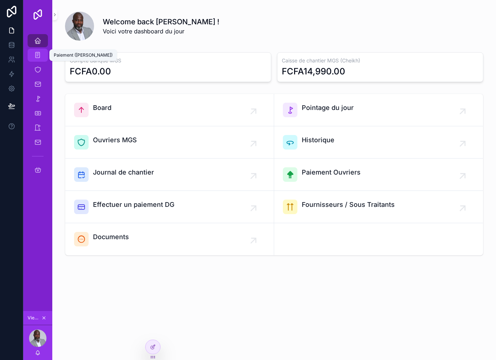
click at [37, 61] on div "Paiement ([PERSON_NAME])" at bounding box center [38, 55] width 12 height 12
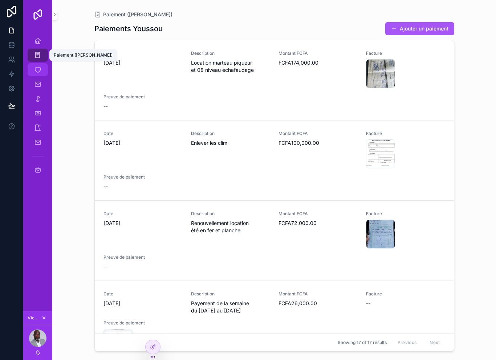
click at [39, 70] on icon "scrollable content" at bounding box center [37, 69] width 7 height 7
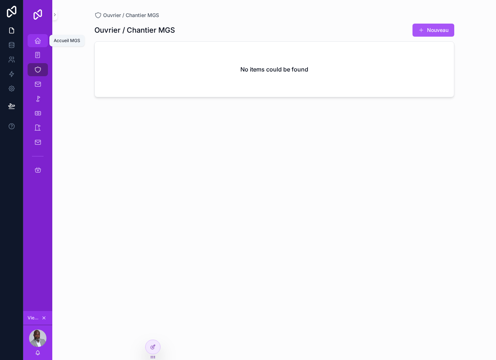
click at [35, 45] on div "Accueil MGS" at bounding box center [38, 41] width 12 height 12
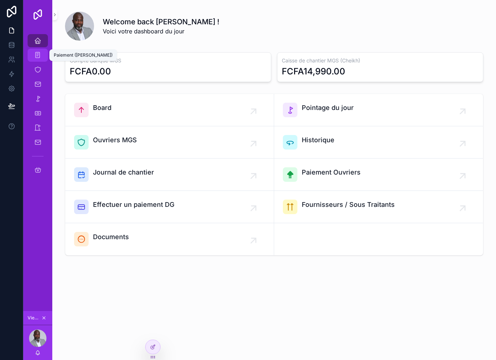
click at [37, 59] on div "Paiement ([PERSON_NAME])" at bounding box center [38, 55] width 12 height 12
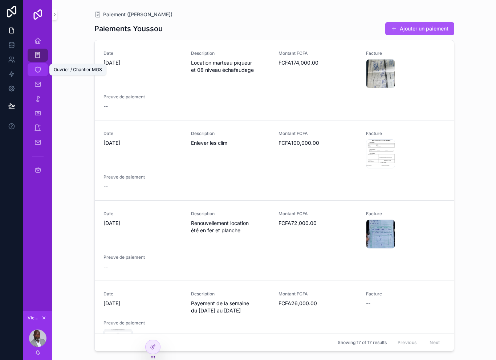
click at [34, 74] on div "Ouvrier / Chantier MGS" at bounding box center [38, 70] width 12 height 12
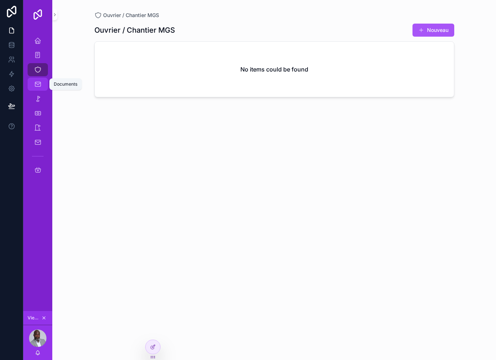
click at [34, 85] on icon "scrollable content" at bounding box center [37, 84] width 7 height 7
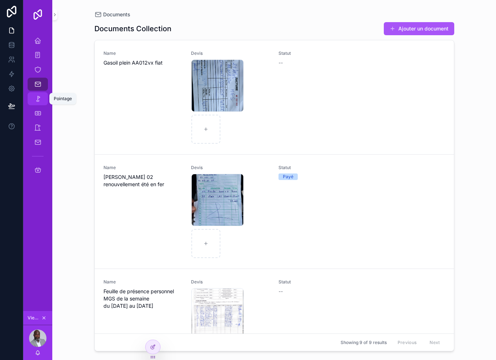
click at [32, 99] on div "Pointage" at bounding box center [38, 99] width 12 height 12
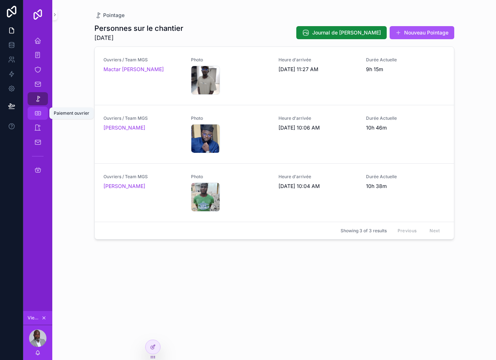
click at [35, 112] on icon "scrollable content" at bounding box center [37, 113] width 7 height 7
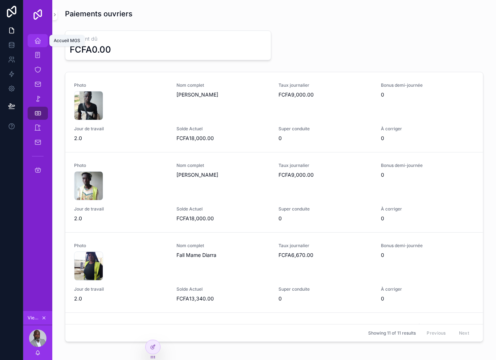
click at [37, 42] on icon "scrollable content" at bounding box center [37, 40] width 7 height 7
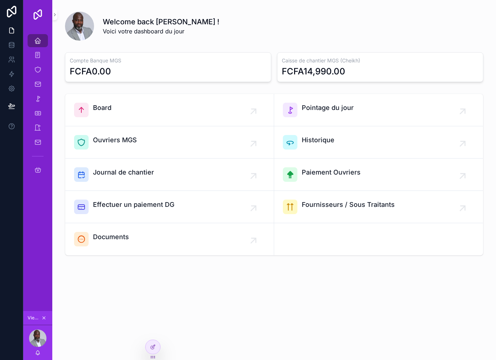
click at [52, 62] on div "Ouvrier / Chantier MGS" at bounding box center [37, 69] width 29 height 15
click at [38, 60] on div "Paiement ([PERSON_NAME])" at bounding box center [38, 55] width 12 height 12
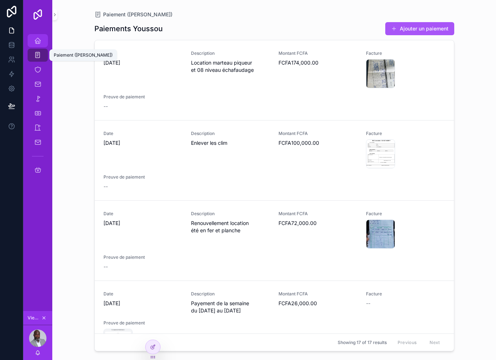
click at [38, 44] on icon "scrollable content" at bounding box center [37, 40] width 7 height 7
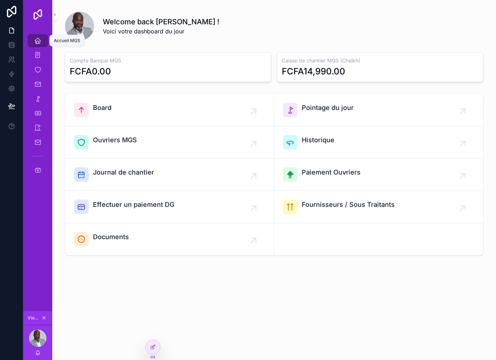
click at [40, 42] on icon "scrollable content" at bounding box center [37, 40] width 7 height 7
click at [40, 31] on div "Accueil MGS Paiement (Youssou) Ouvrier / Chantier MGS Documents Pointage Paieme…" at bounding box center [37, 107] width 29 height 157
click at [37, 52] on icon "scrollable content" at bounding box center [37, 55] width 7 height 7
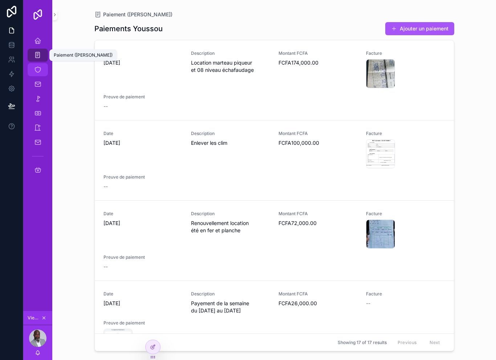
click at [38, 67] on icon "scrollable content" at bounding box center [37, 69] width 7 height 7
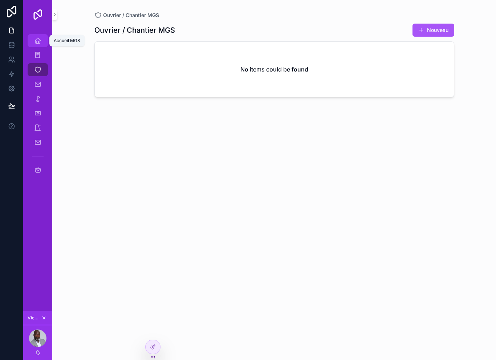
click at [38, 43] on link "Accueil MGS" at bounding box center [38, 40] width 20 height 13
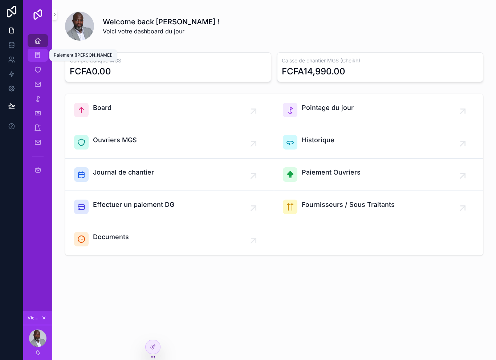
click at [37, 56] on div "Paiement ([PERSON_NAME])" at bounding box center [38, 55] width 12 height 12
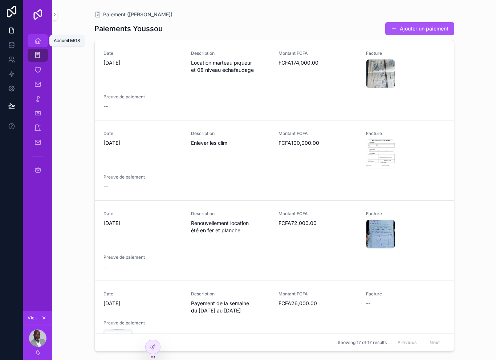
click at [38, 38] on icon "scrollable content" at bounding box center [37, 40] width 7 height 7
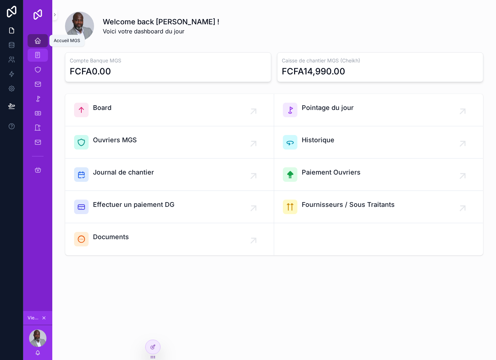
click at [37, 55] on icon "scrollable content" at bounding box center [37, 55] width 7 height 7
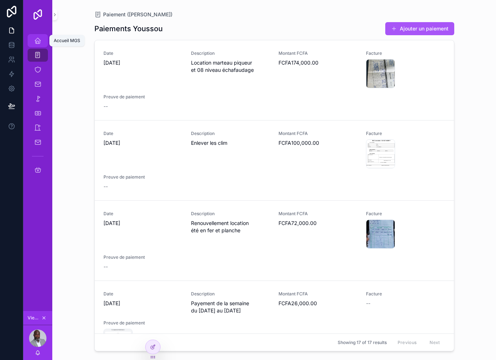
click at [37, 38] on icon "scrollable content" at bounding box center [37, 40] width 7 height 7
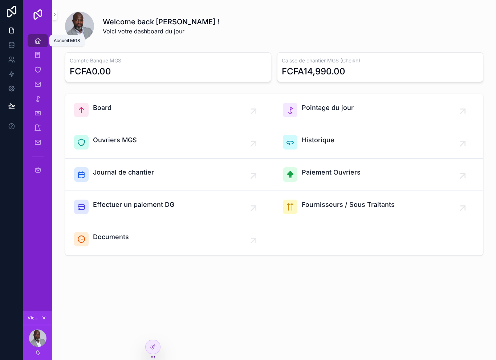
click at [35, 38] on icon "scrollable content" at bounding box center [37, 40] width 7 height 7
click at [37, 52] on icon "scrollable content" at bounding box center [37, 55] width 7 height 7
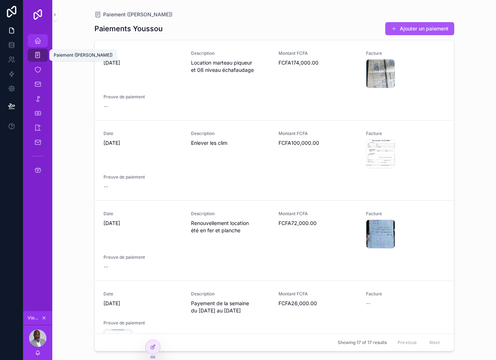
click at [34, 37] on icon "scrollable content" at bounding box center [37, 40] width 7 height 7
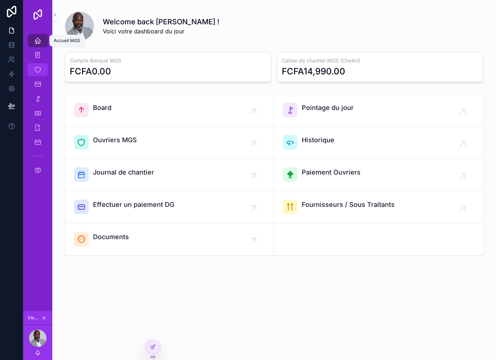
click at [36, 66] on icon "scrollable content" at bounding box center [37, 69] width 7 height 7
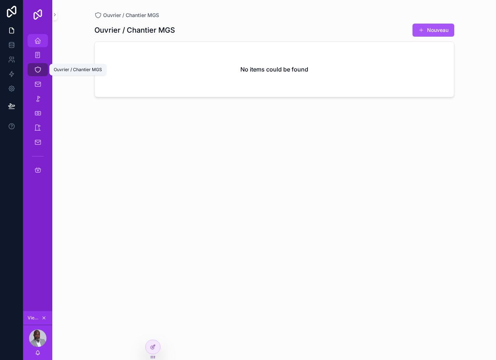
click at [37, 37] on icon "scrollable content" at bounding box center [37, 40] width 7 height 7
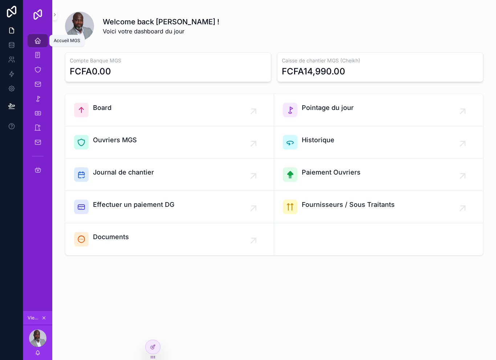
click at [40, 37] on icon "scrollable content" at bounding box center [37, 40] width 7 height 7
click at [35, 52] on icon "scrollable content" at bounding box center [37, 55] width 7 height 7
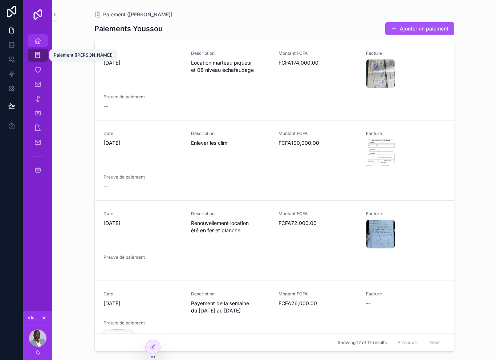
click at [40, 37] on icon "scrollable content" at bounding box center [37, 40] width 7 height 7
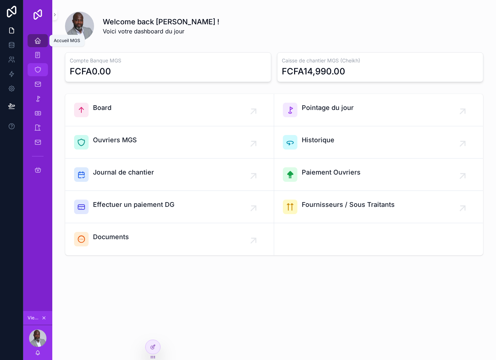
click at [36, 66] on icon "scrollable content" at bounding box center [37, 69] width 7 height 7
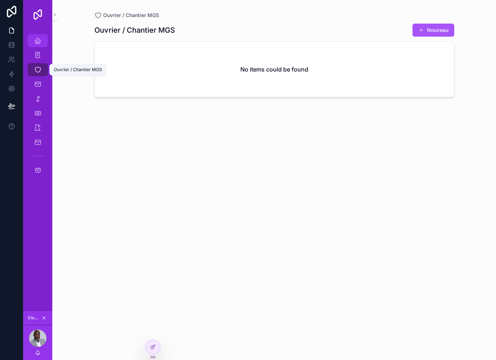
click at [41, 37] on icon "scrollable content" at bounding box center [37, 40] width 7 height 7
